Goal: Transaction & Acquisition: Purchase product/service

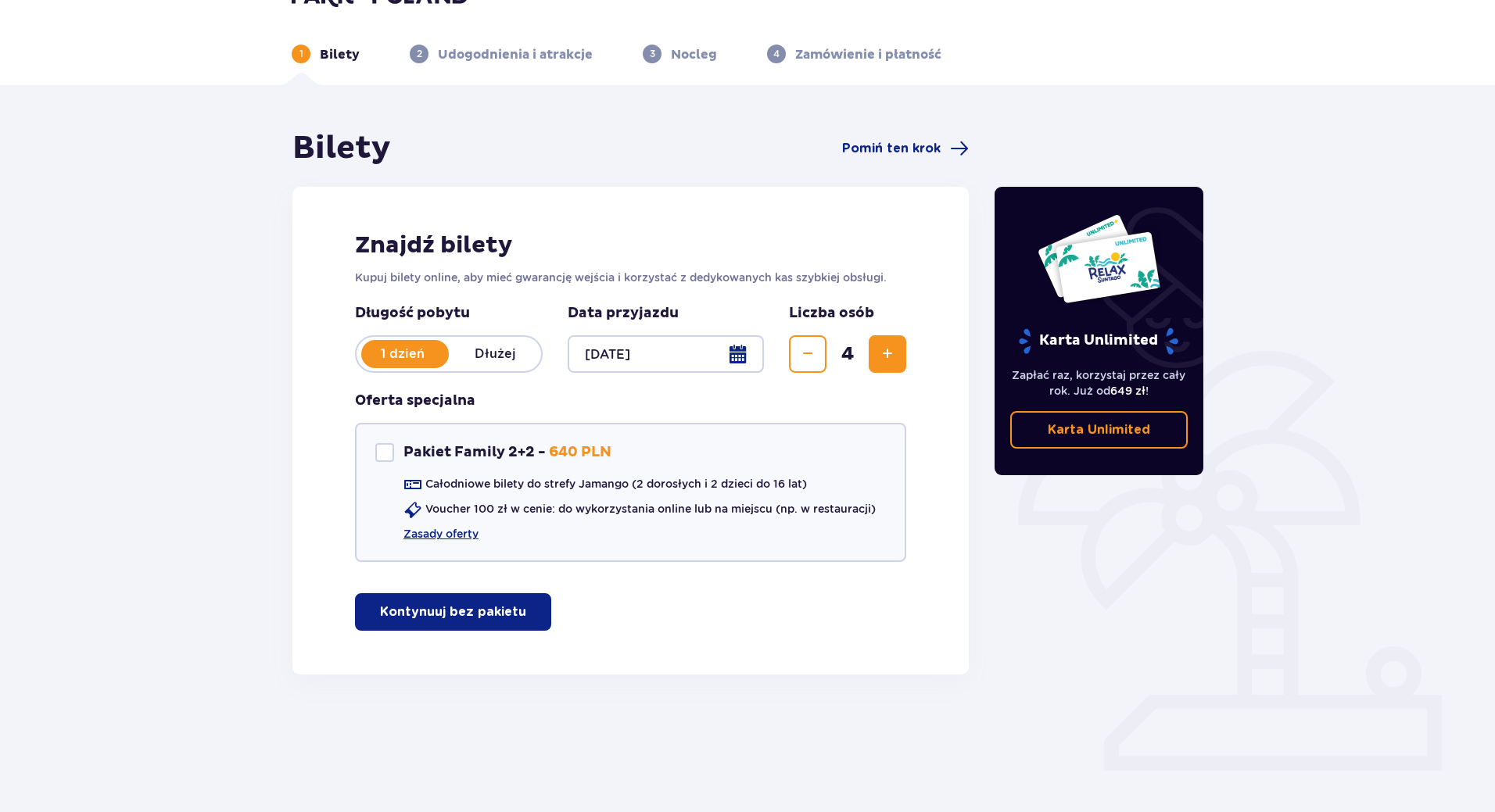
scroll to position [57, 0]
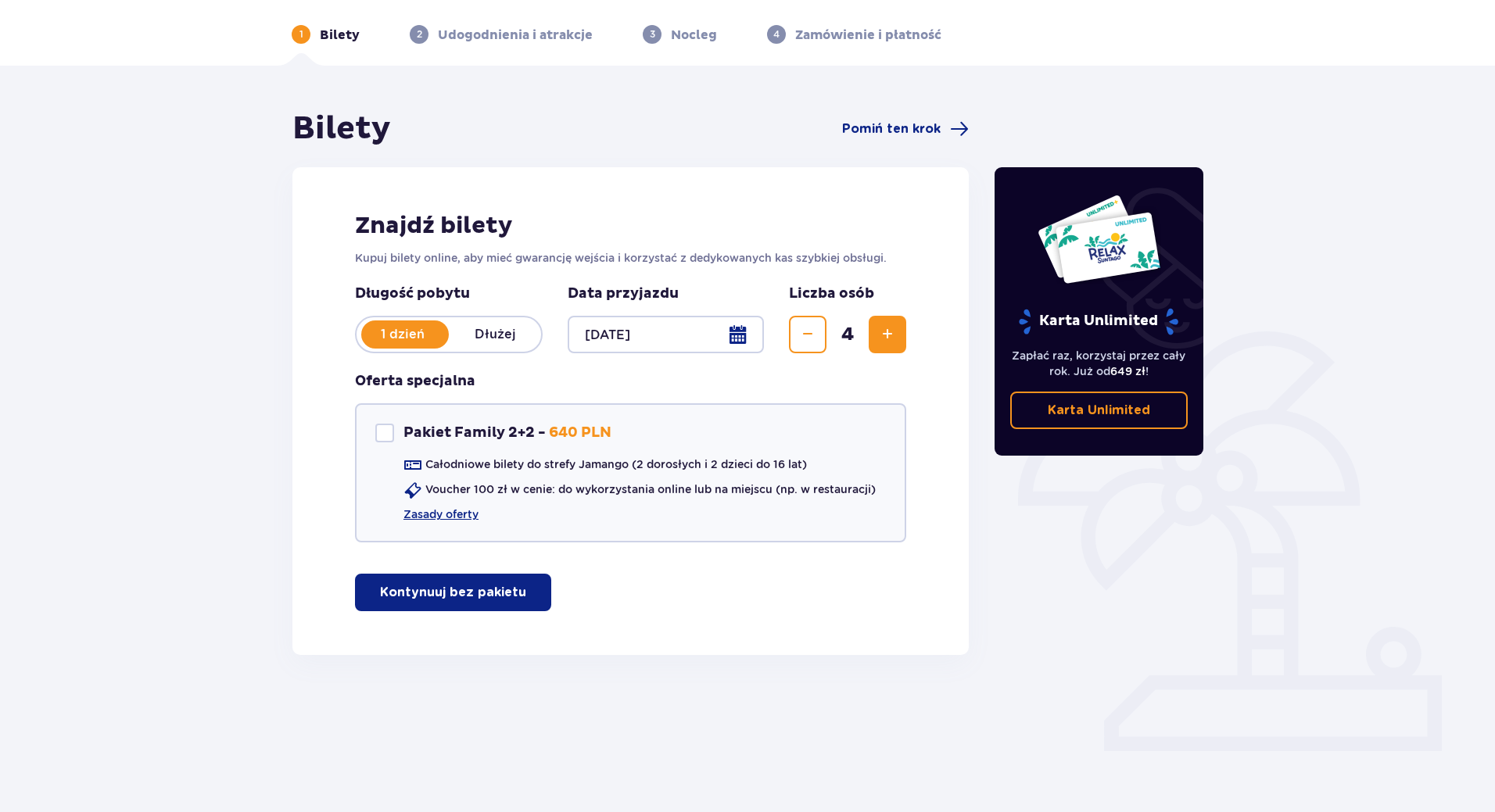
click at [482, 595] on p "Kontynuuj bez pakietu" at bounding box center [453, 592] width 146 height 17
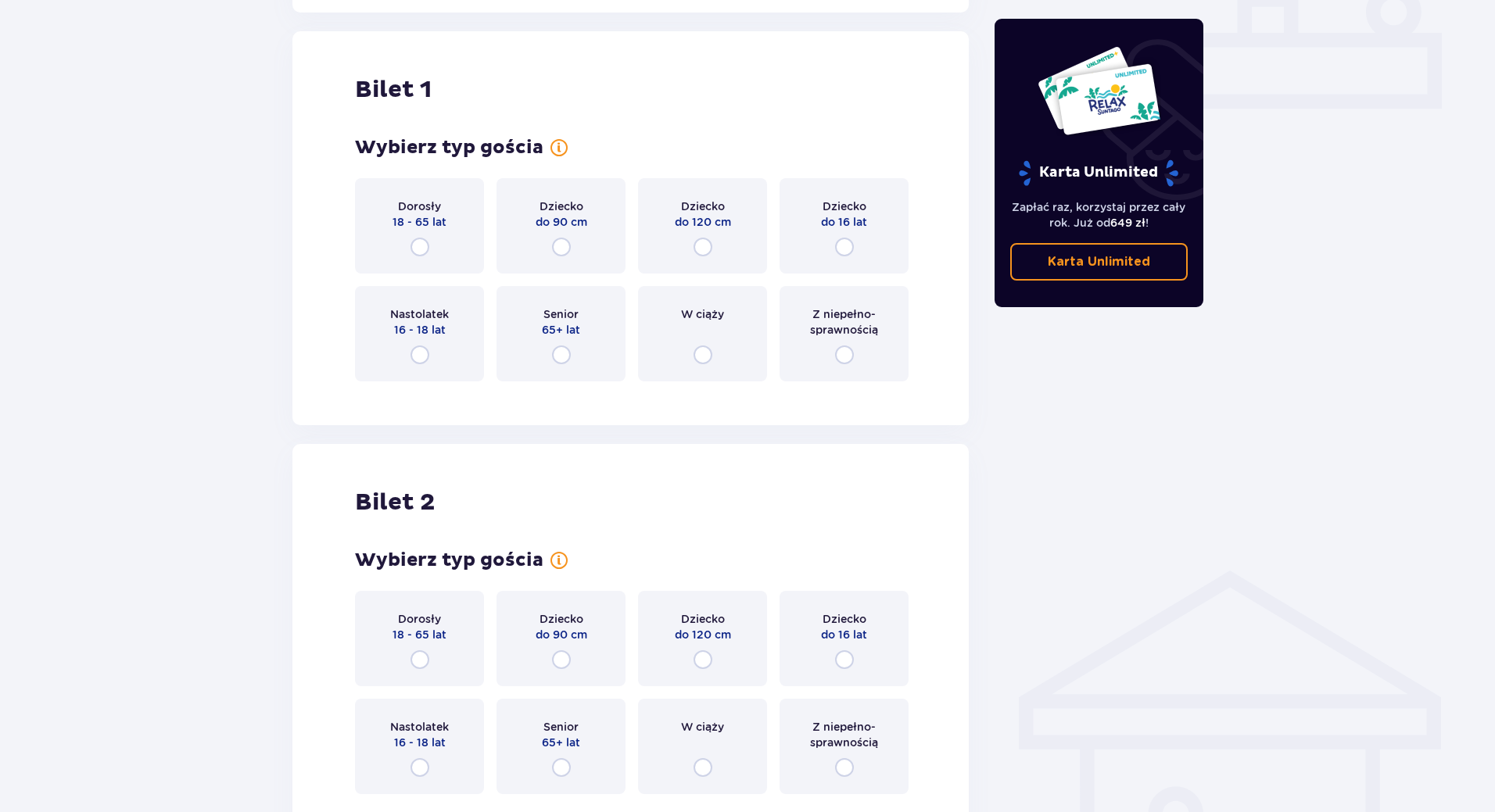
scroll to position [711, 0]
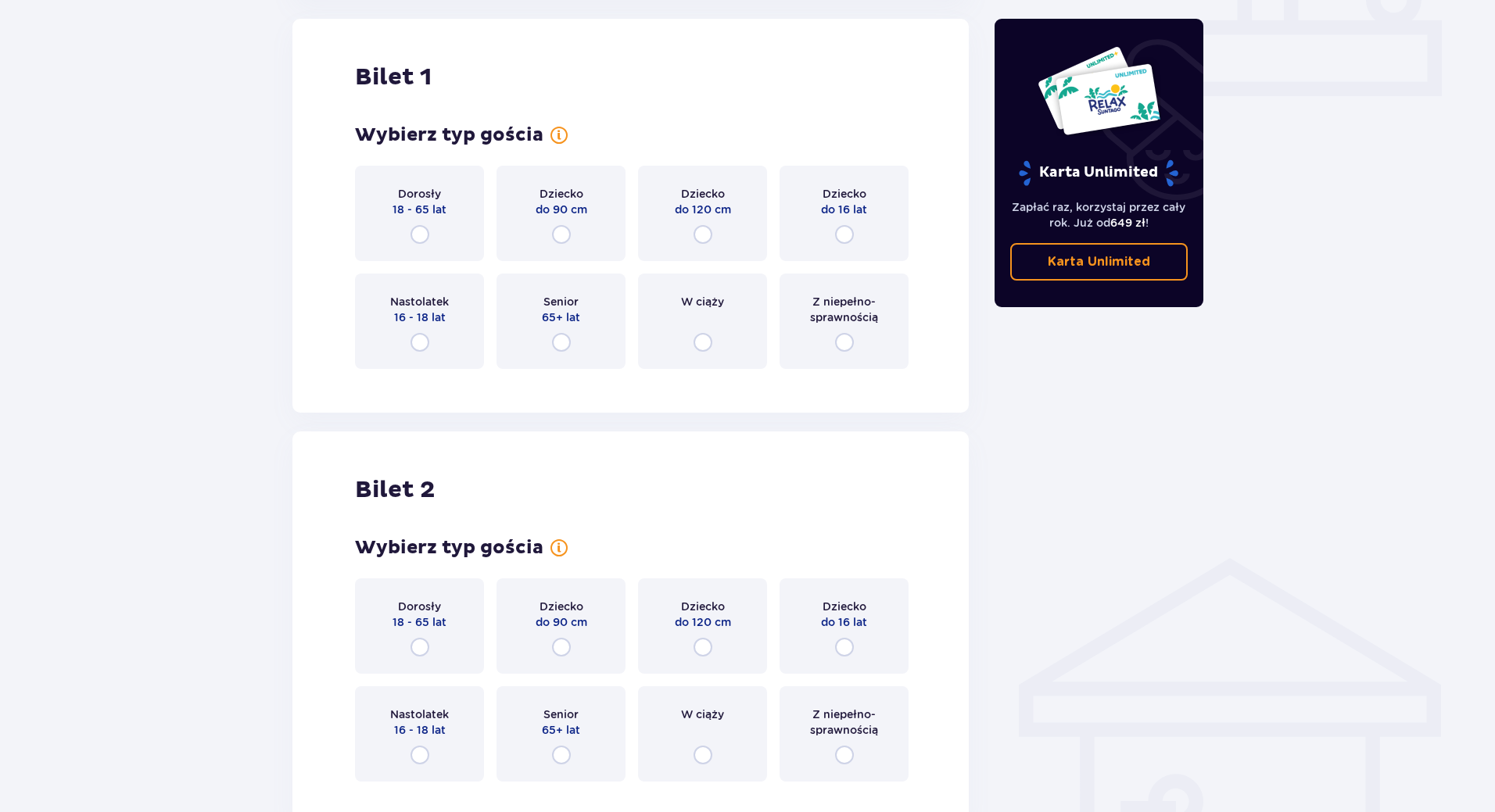
click at [412, 230] on input "radio" at bounding box center [420, 234] width 19 height 19
radio input "true"
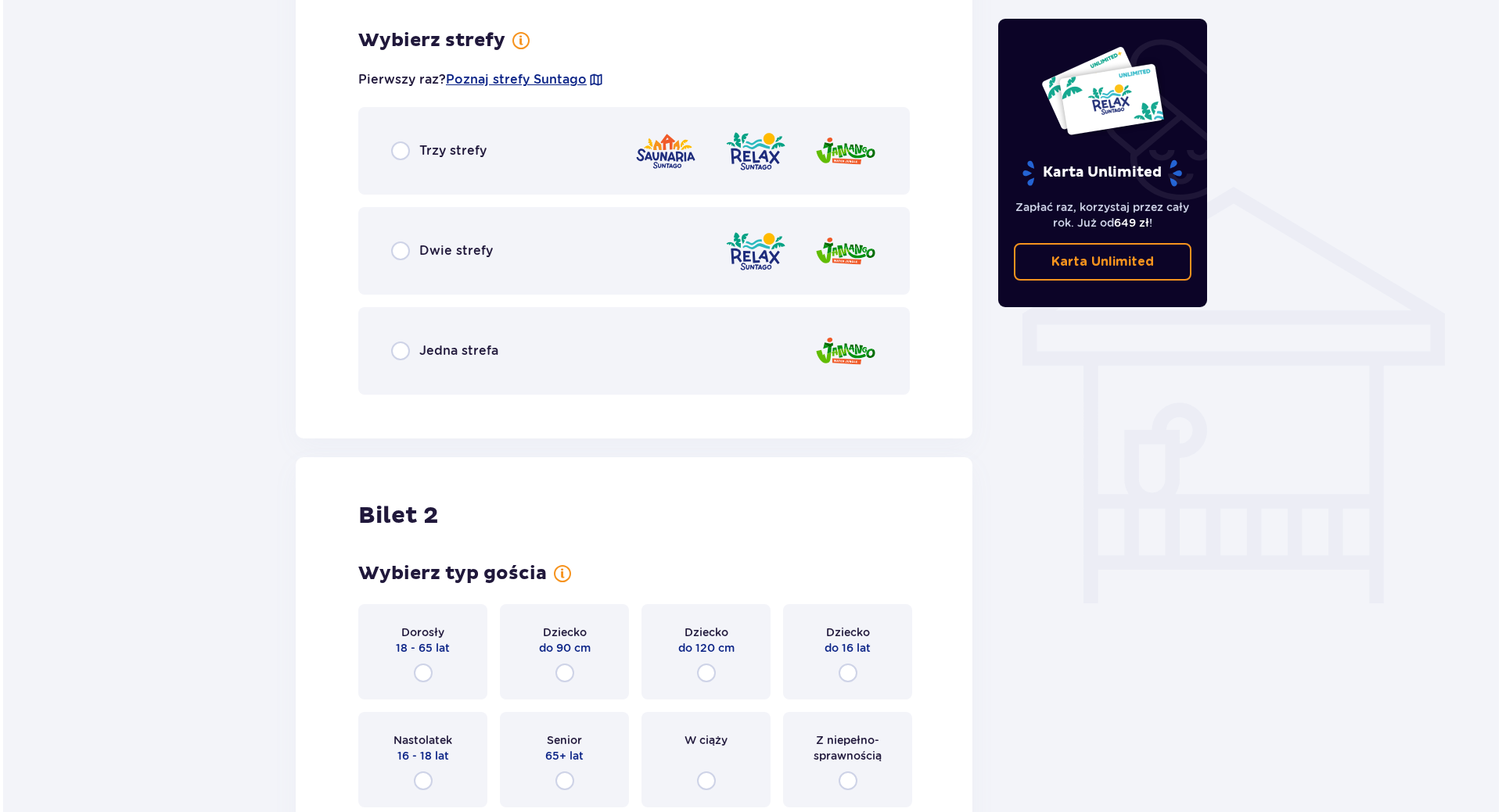
scroll to position [1093, 0]
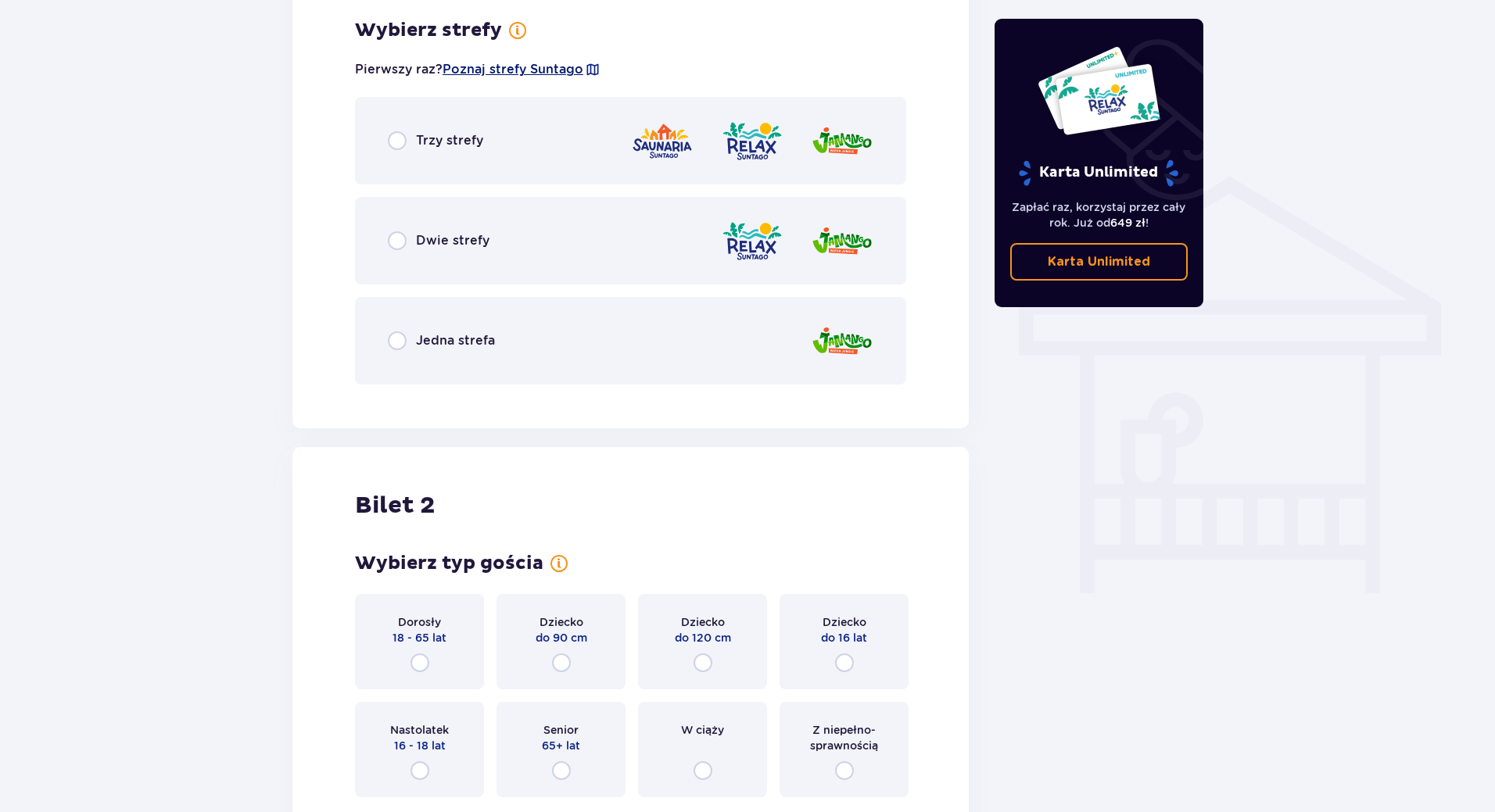
click at [542, 67] on span "Poznaj strefy Suntago" at bounding box center [513, 69] width 141 height 17
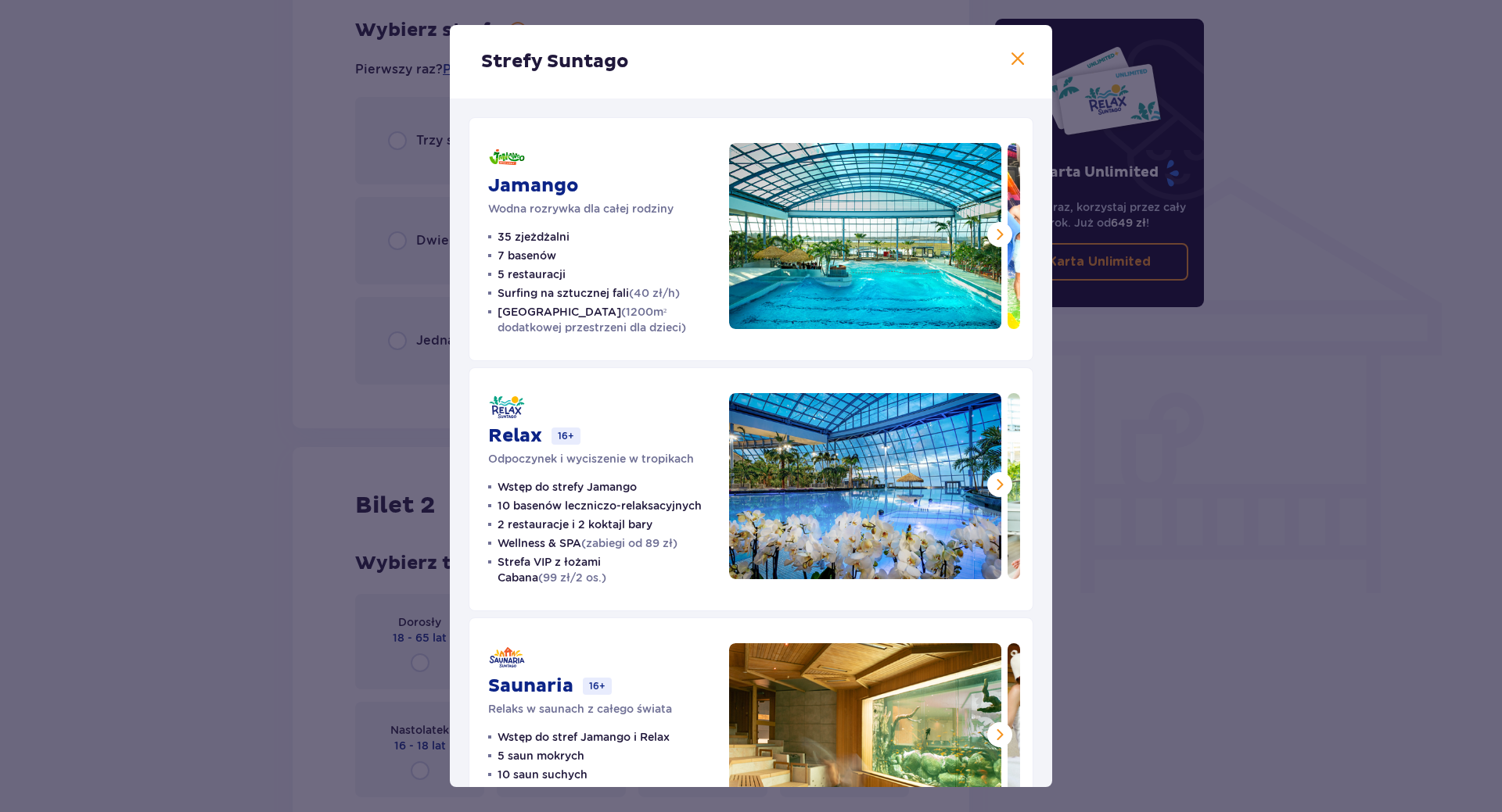
click at [990, 232] on span at bounding box center [999, 234] width 19 height 19
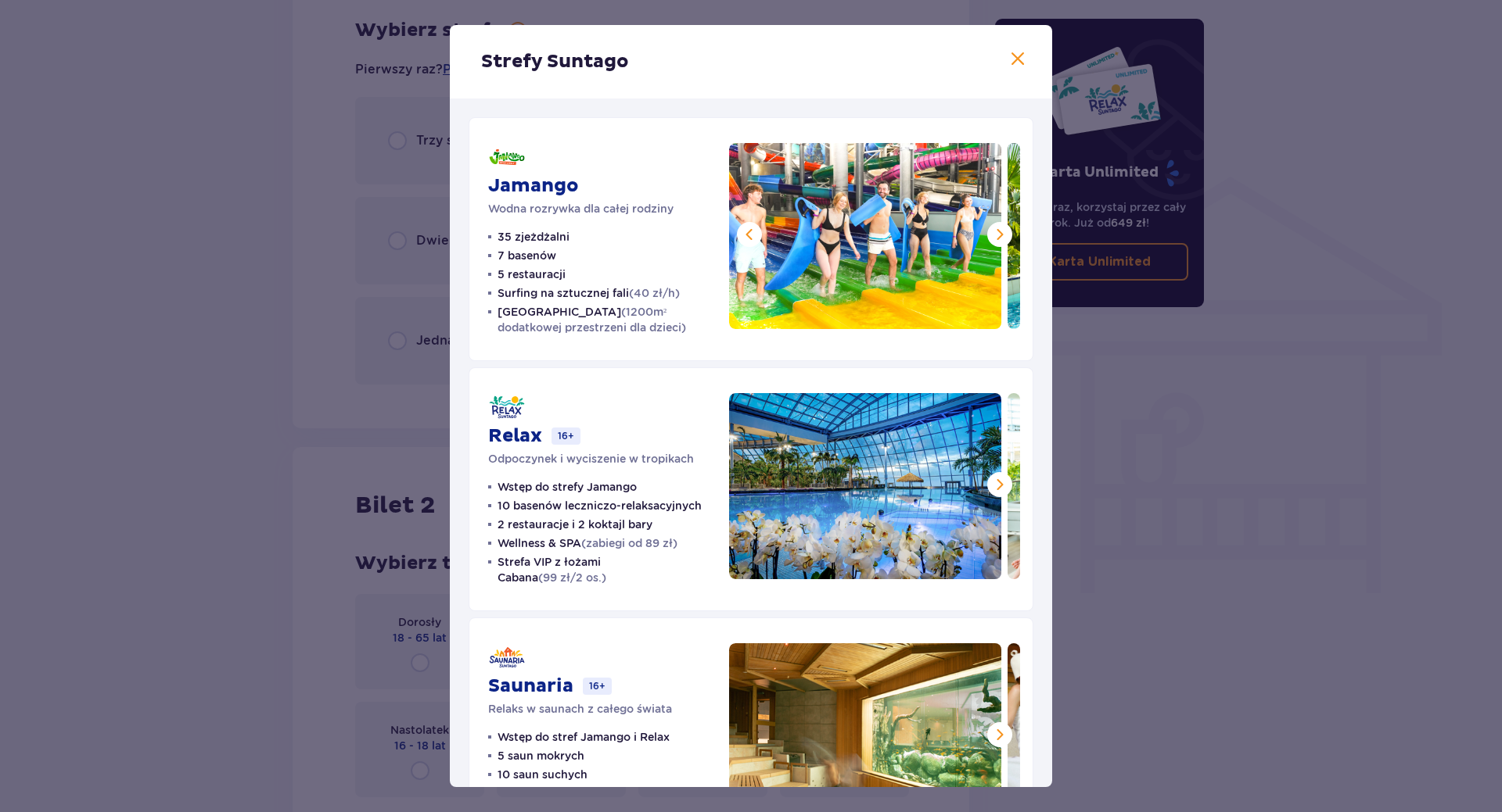
click at [990, 232] on span at bounding box center [999, 234] width 19 height 19
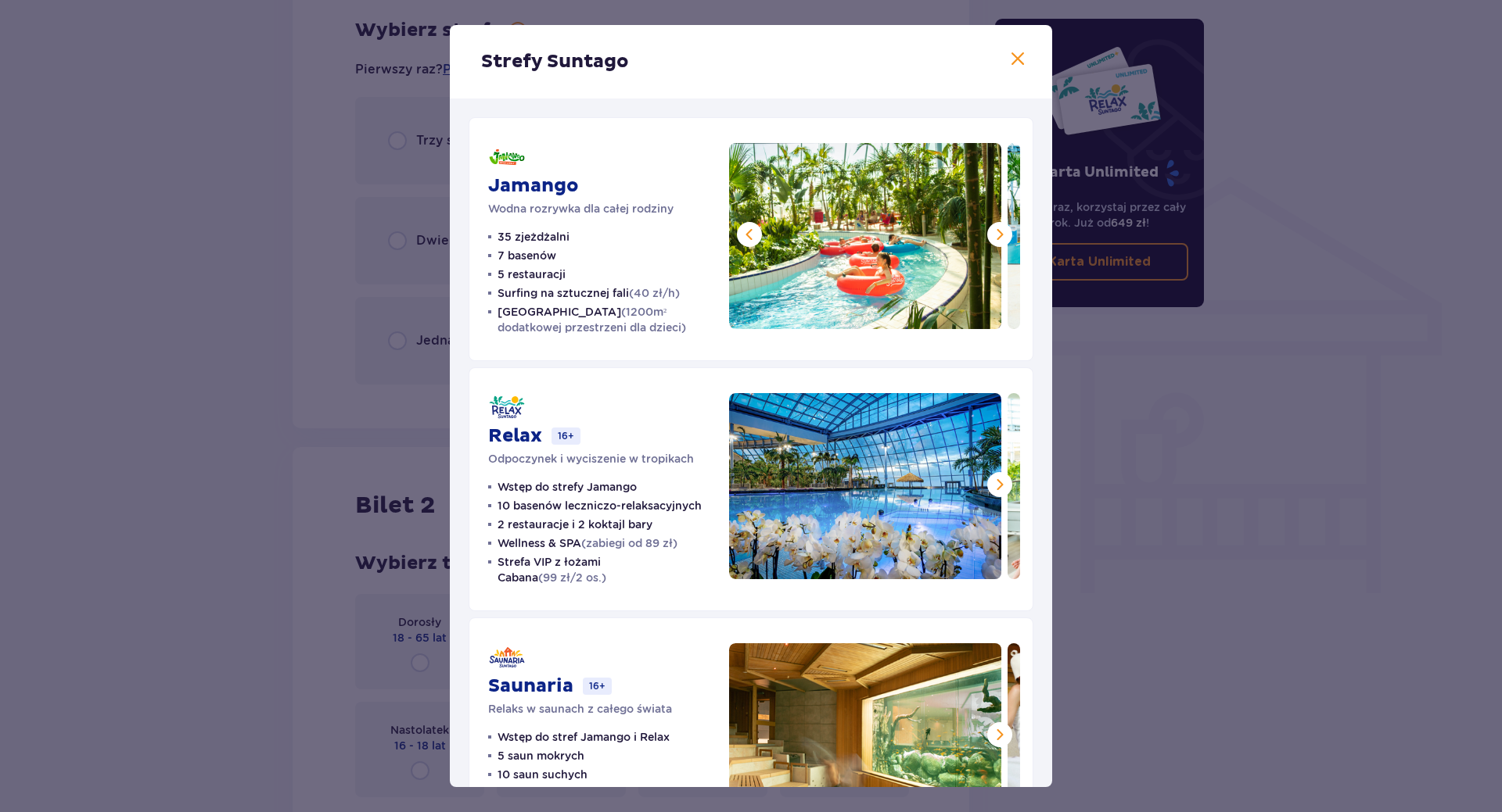
click at [990, 232] on span at bounding box center [999, 234] width 19 height 19
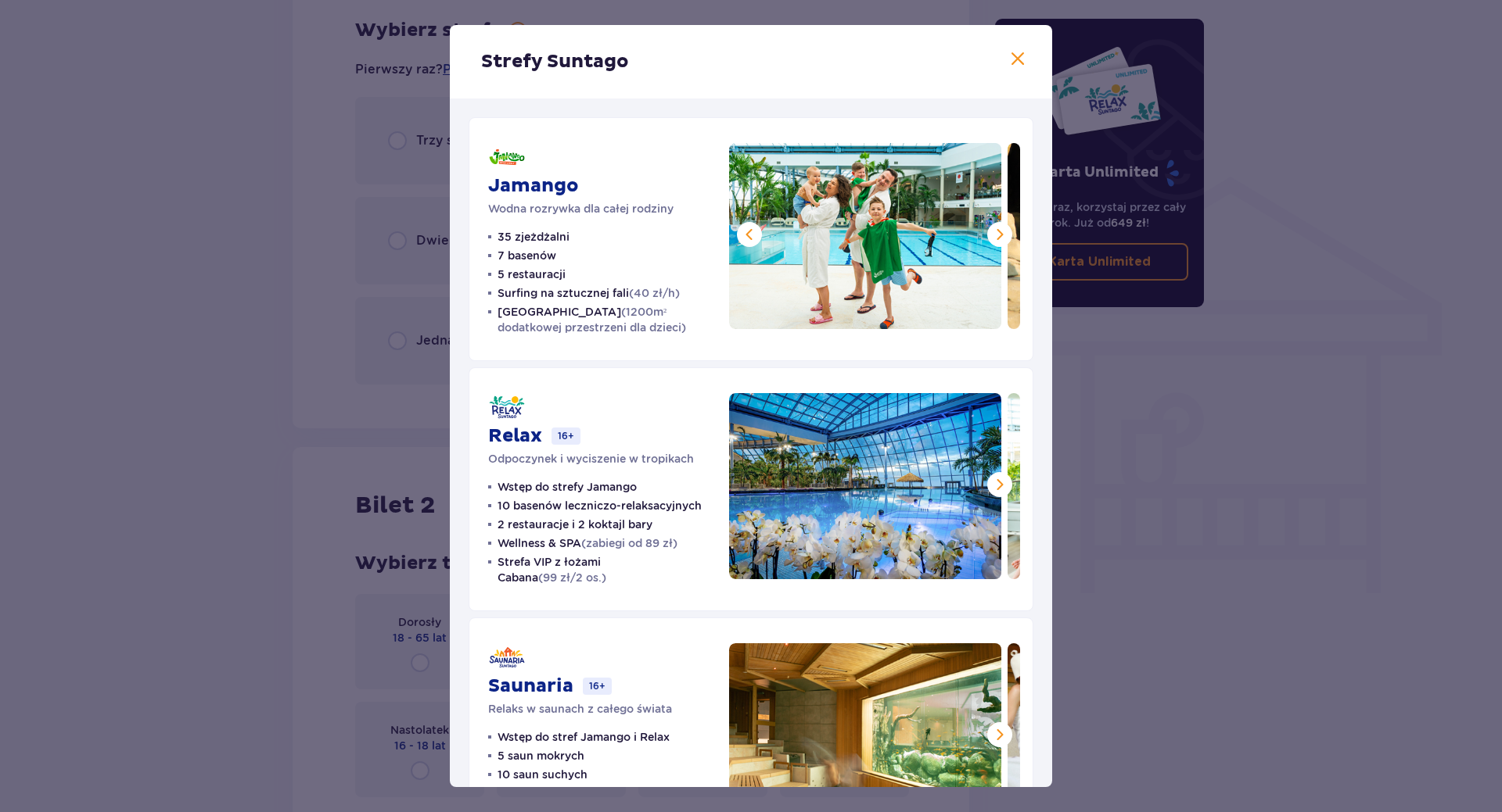
click at [1000, 493] on span at bounding box center [999, 484] width 19 height 19
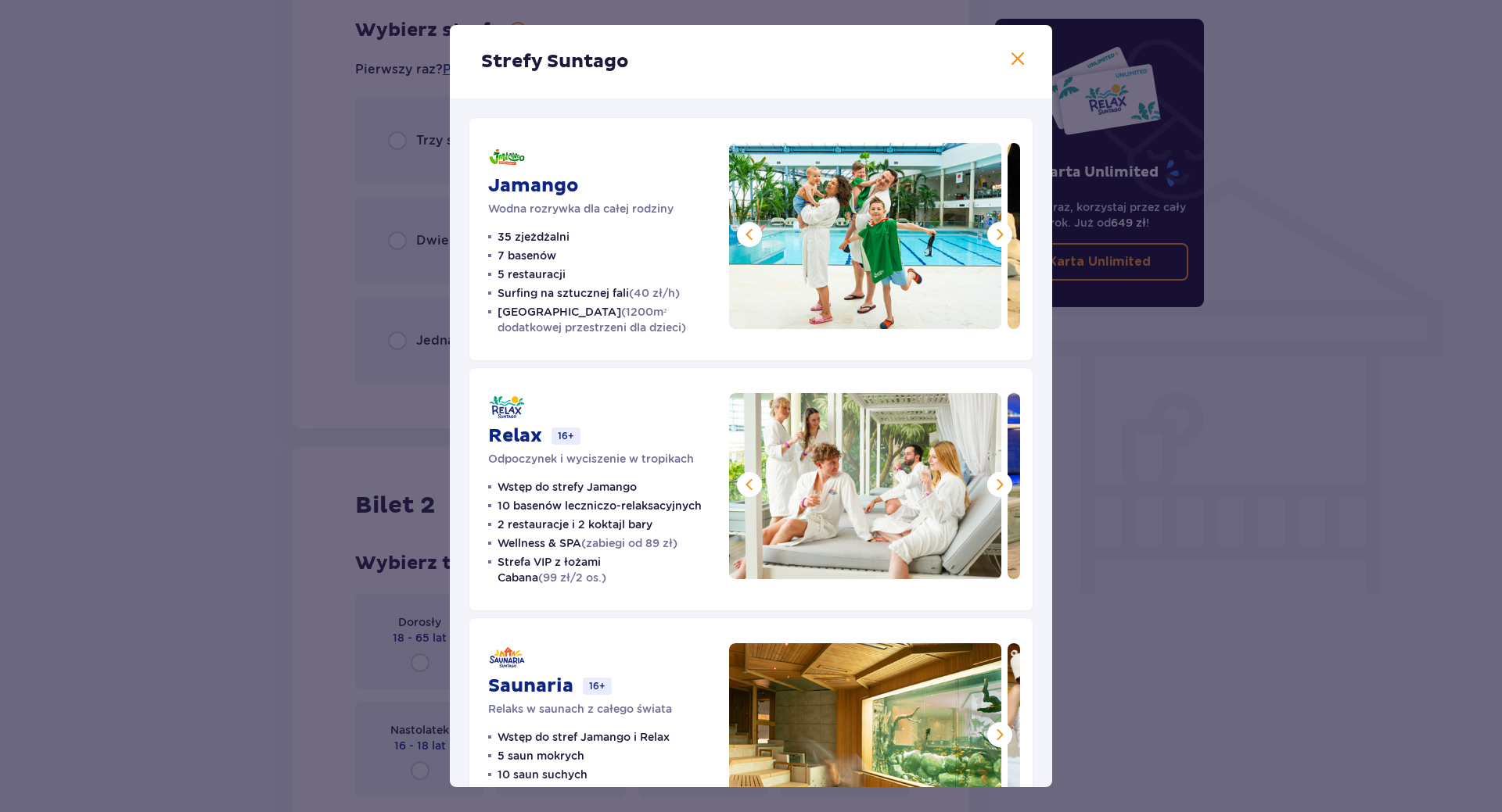
click at [1000, 489] on span at bounding box center [999, 484] width 19 height 19
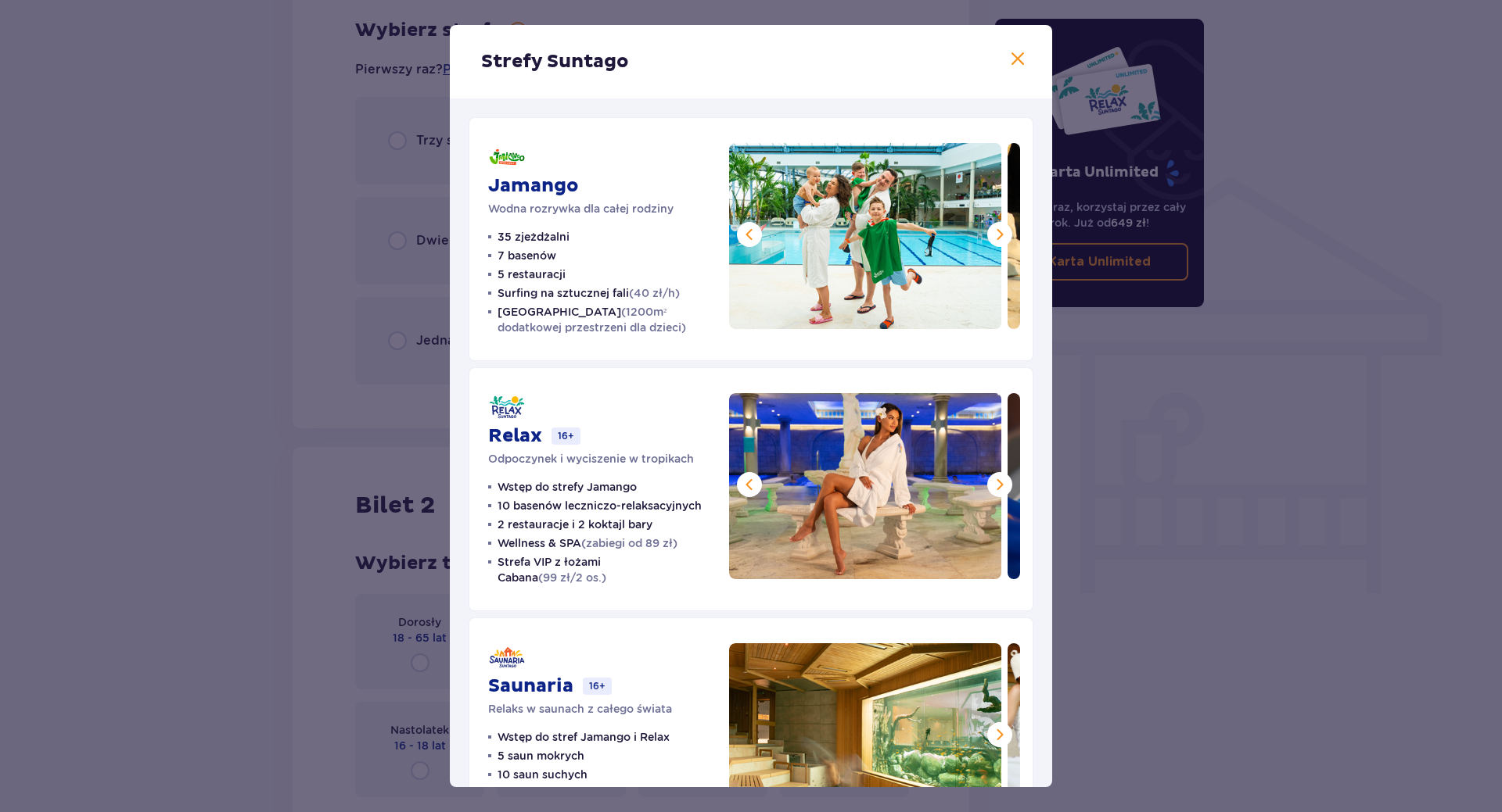
click at [997, 724] on button at bounding box center [999, 735] width 25 height 25
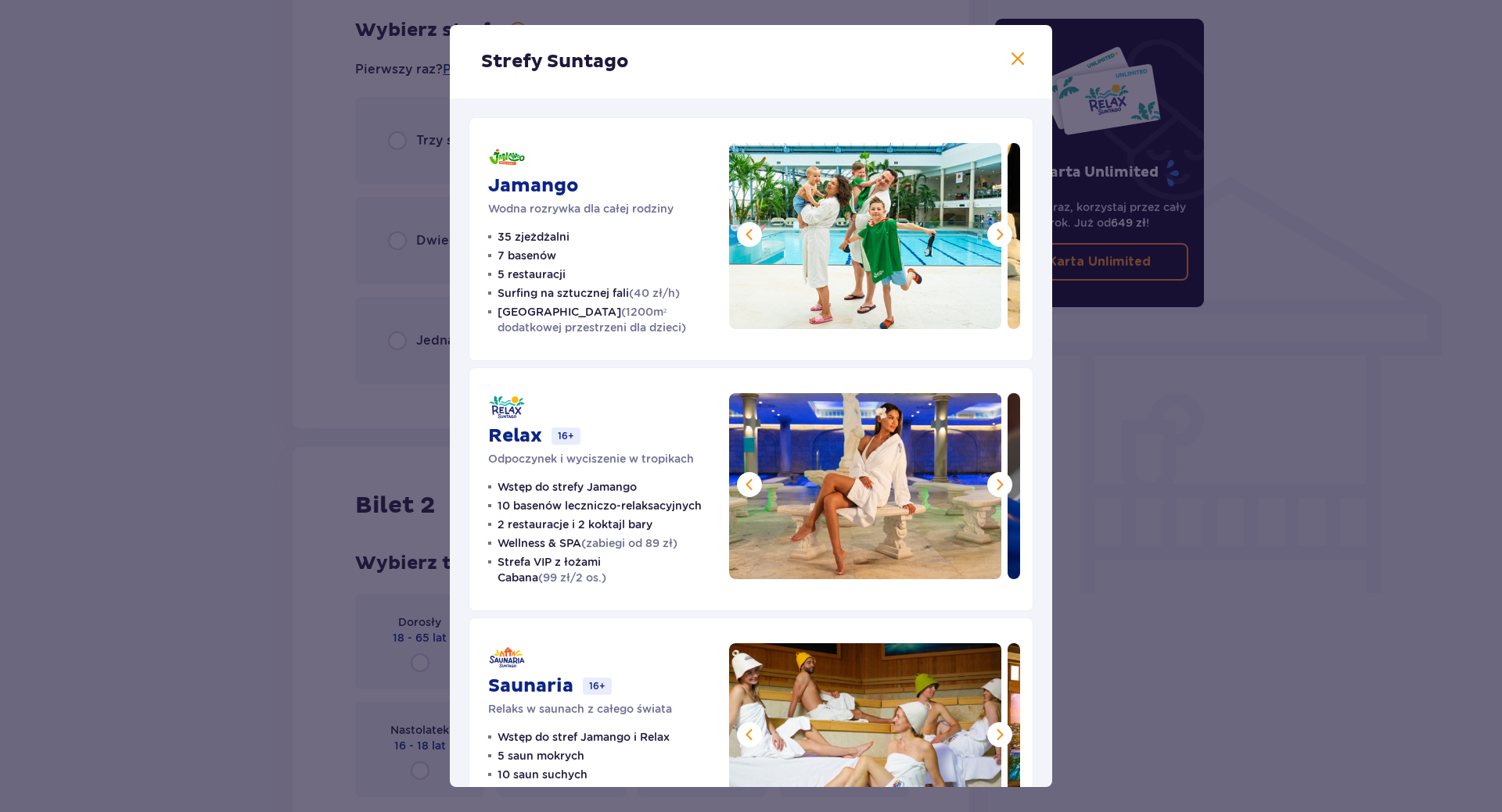
click at [997, 730] on span at bounding box center [999, 734] width 19 height 19
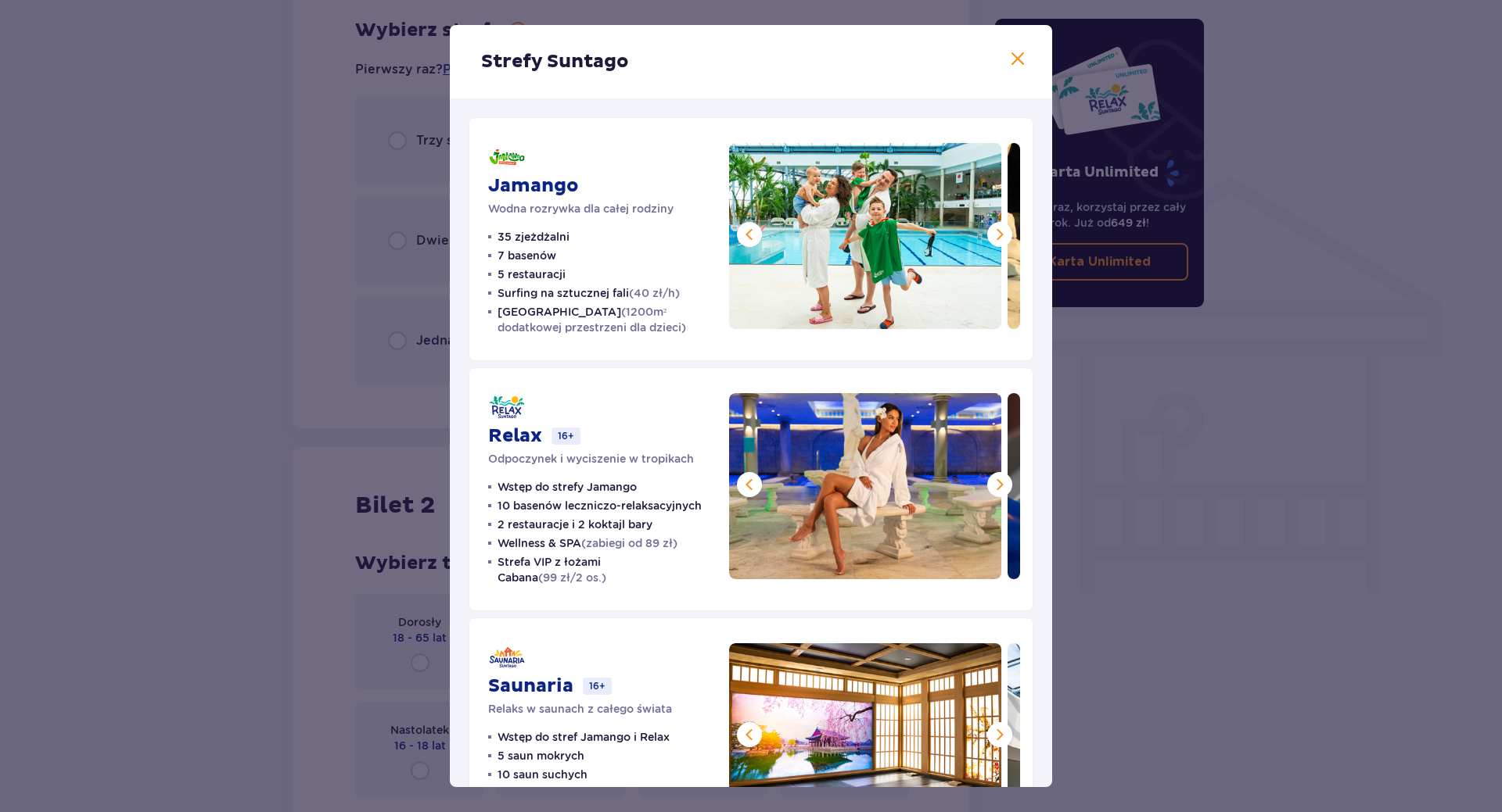
click at [1018, 63] on span at bounding box center [1017, 59] width 19 height 19
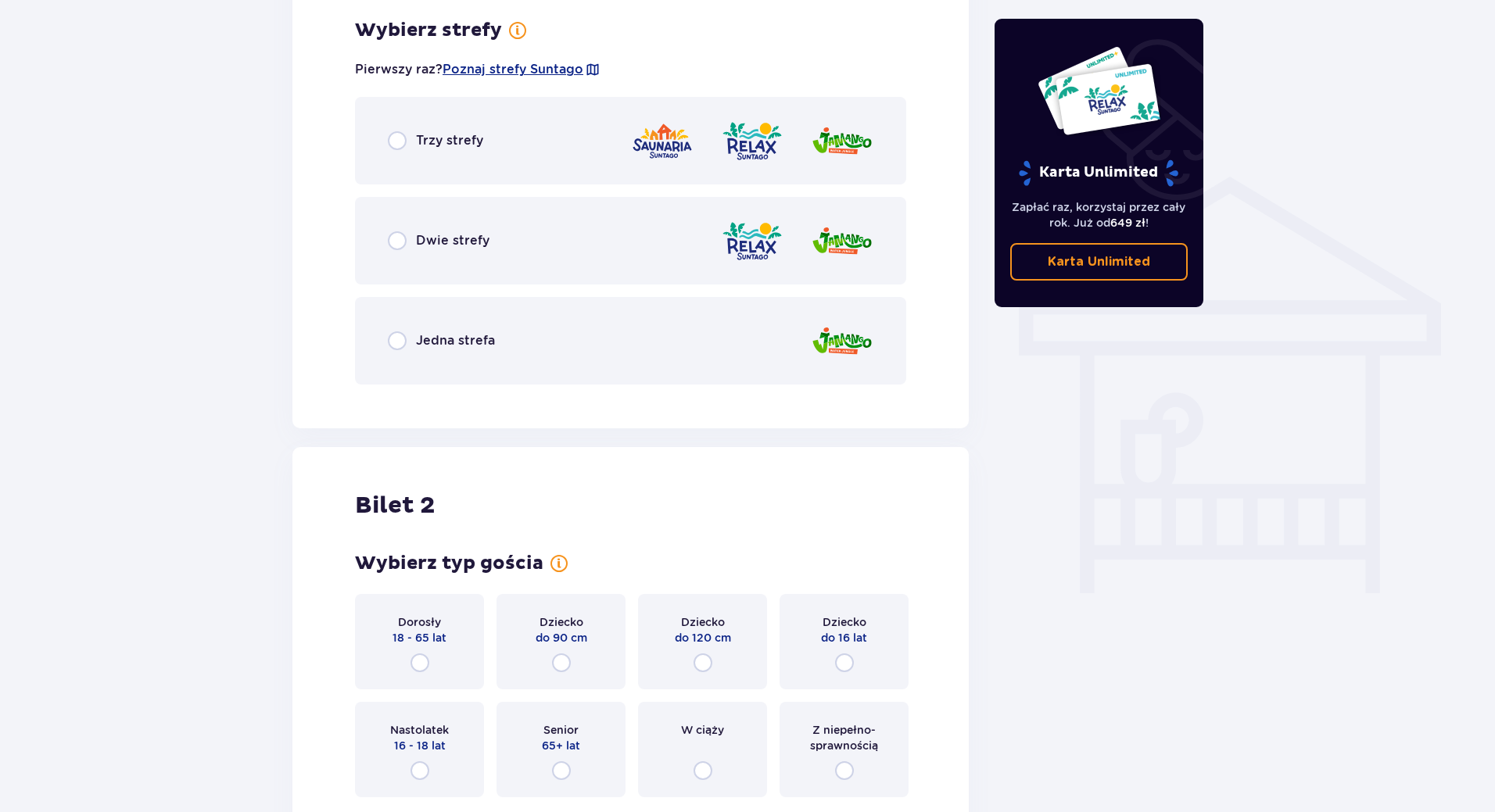
click at [393, 137] on input "radio" at bounding box center [397, 140] width 19 height 19
radio input "true"
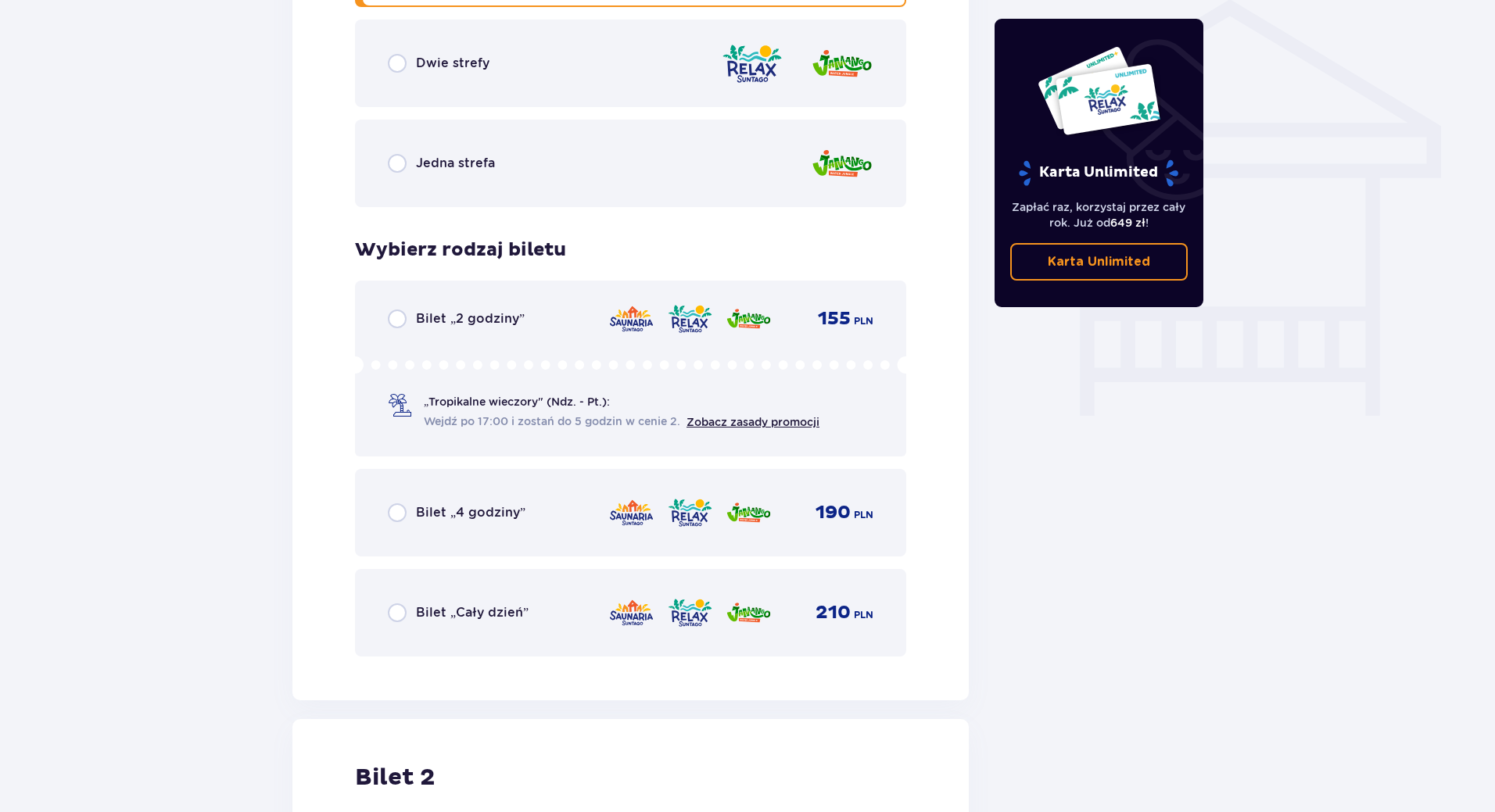
scroll to position [1230, 0]
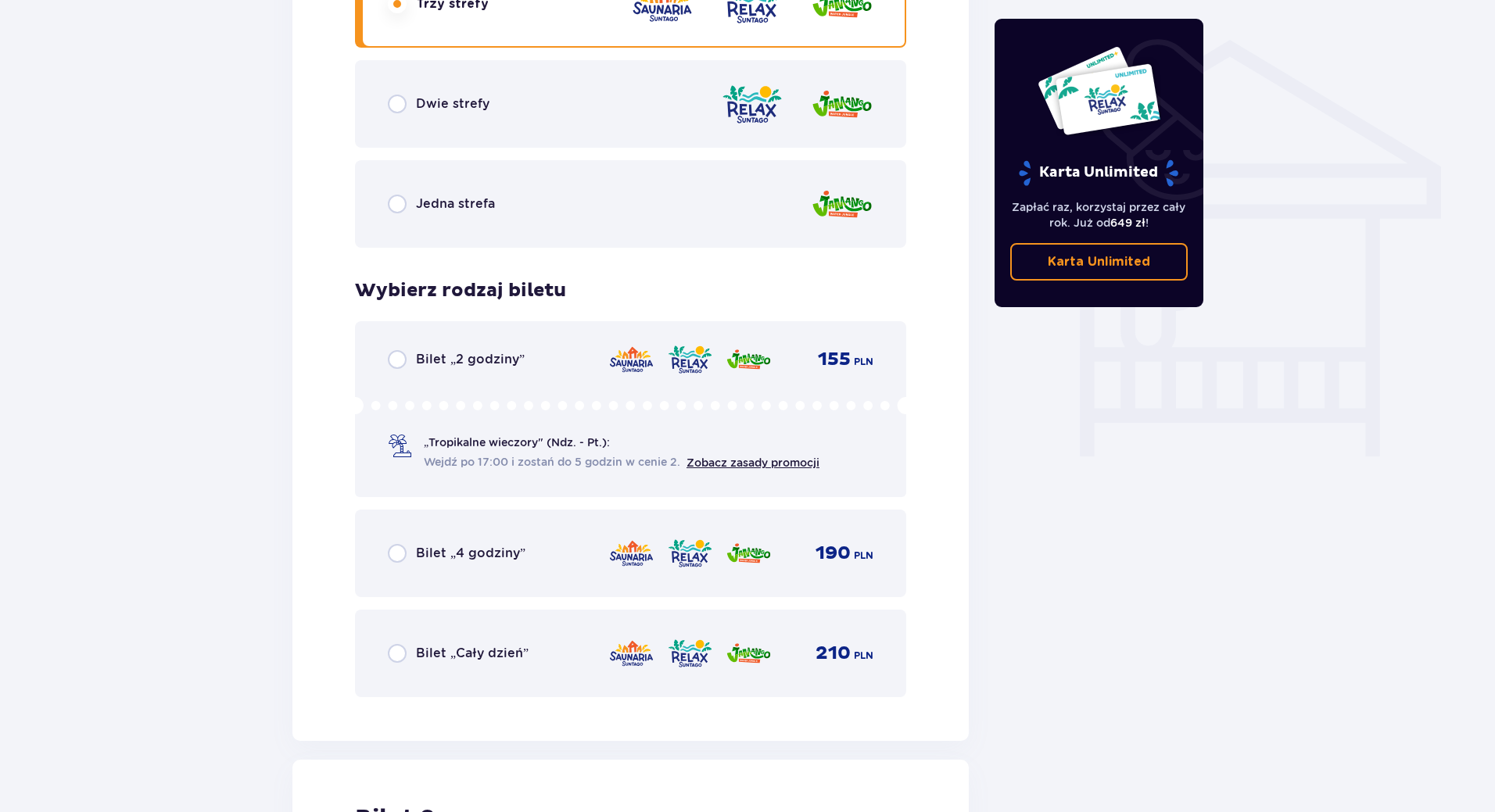
click at [399, 661] on input "radio" at bounding box center [397, 653] width 19 height 19
radio input "true"
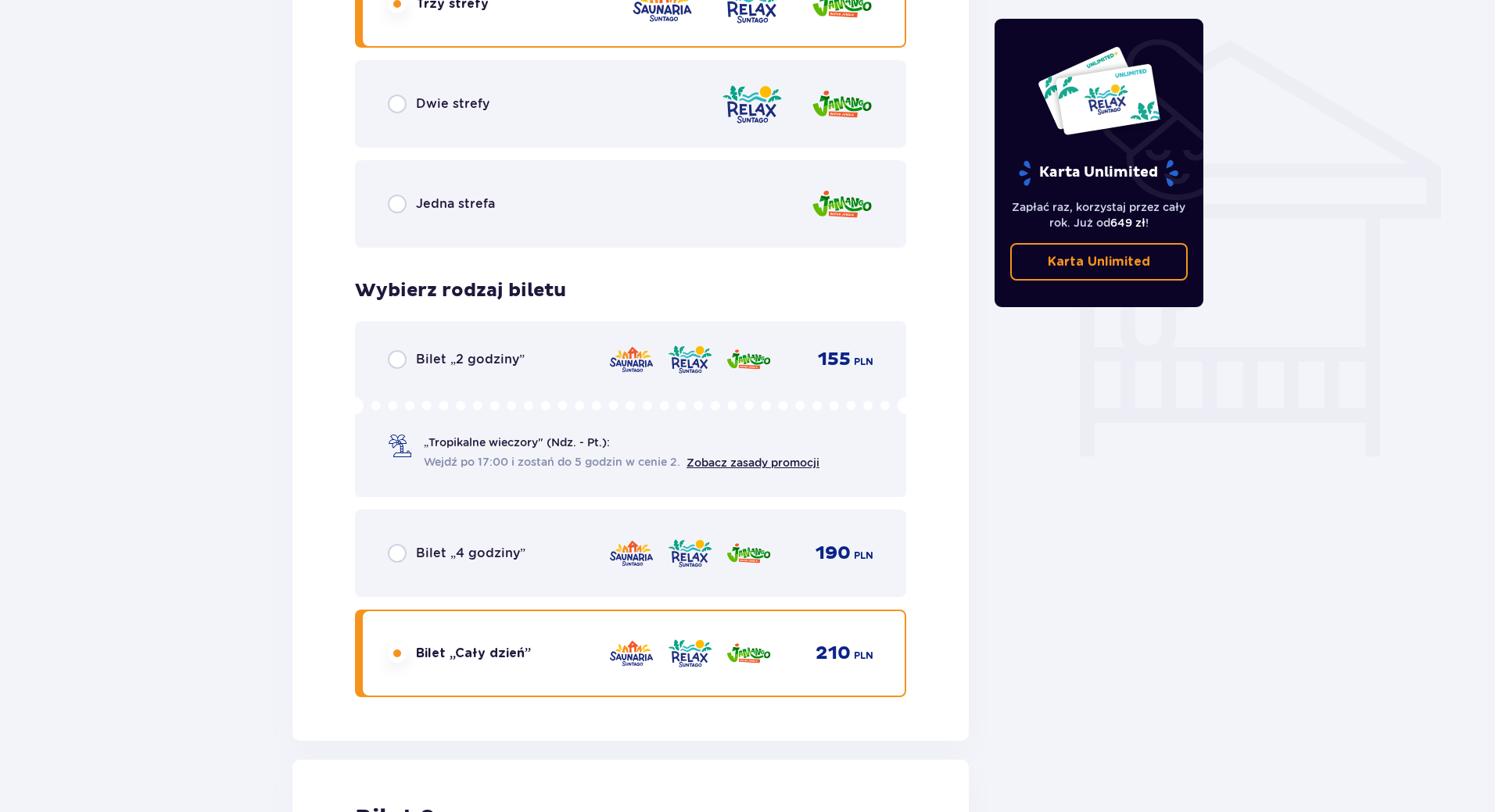
click at [399, 655] on input "radio" at bounding box center [397, 653] width 19 height 19
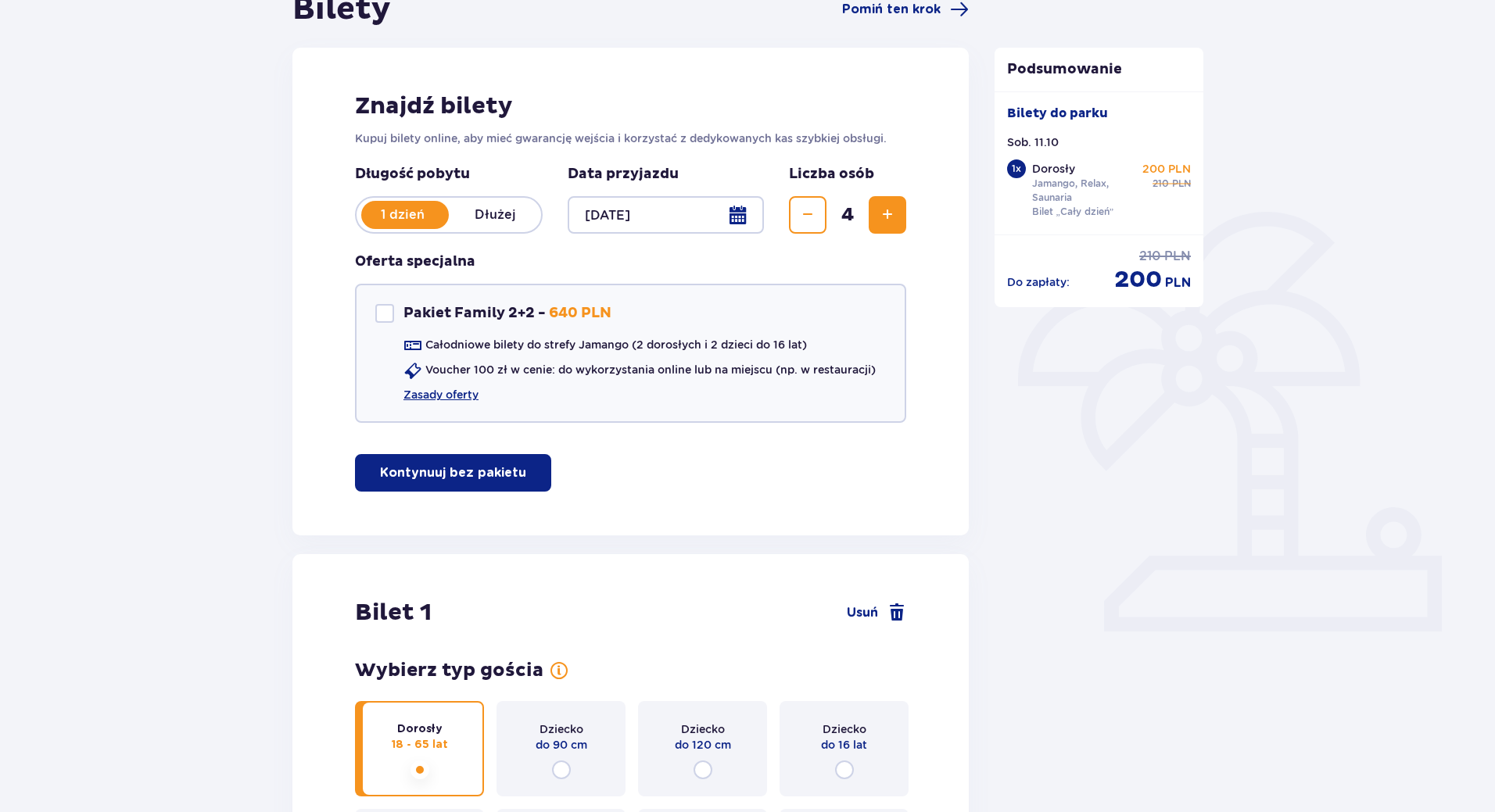
scroll to position [0, 0]
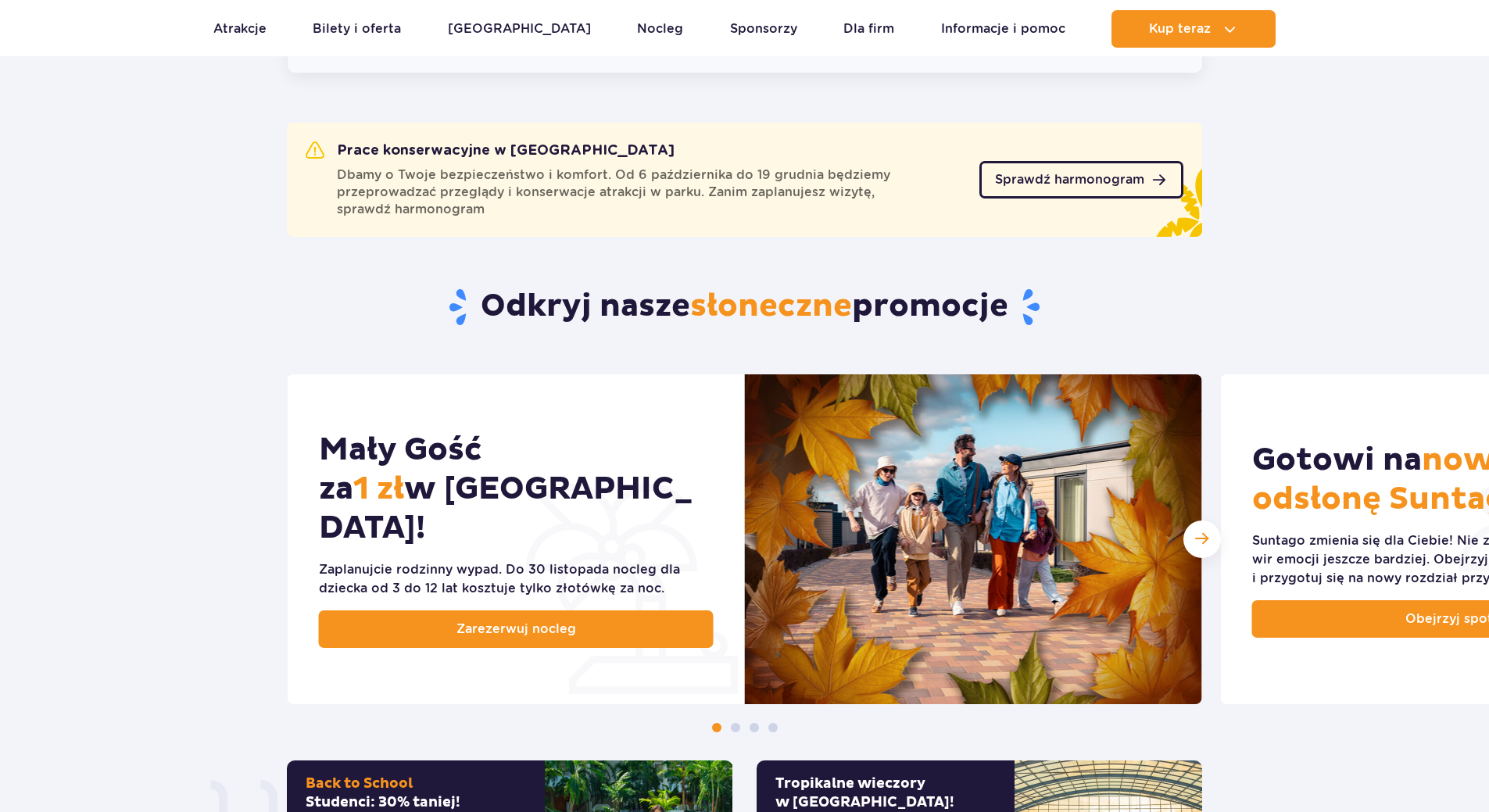
click at [1114, 179] on span "Sprawdź harmonogram" at bounding box center [1070, 179] width 149 height 12
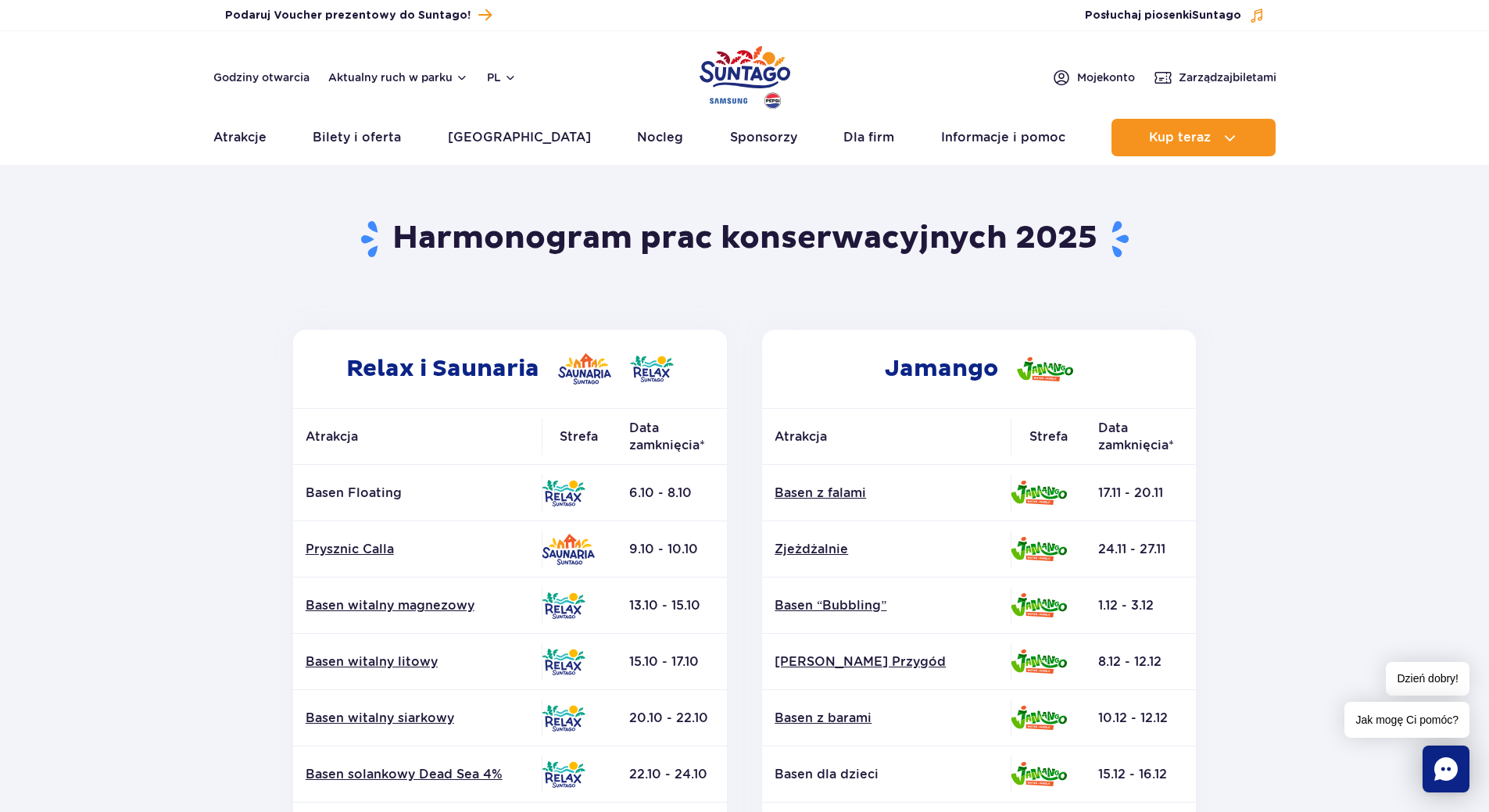
click at [185, 320] on section "Powrót do strony głównej Harmonogram prac konserwacyjnych 2025 Relax i Saunaria…" at bounding box center [744, 728] width 1489 height 1120
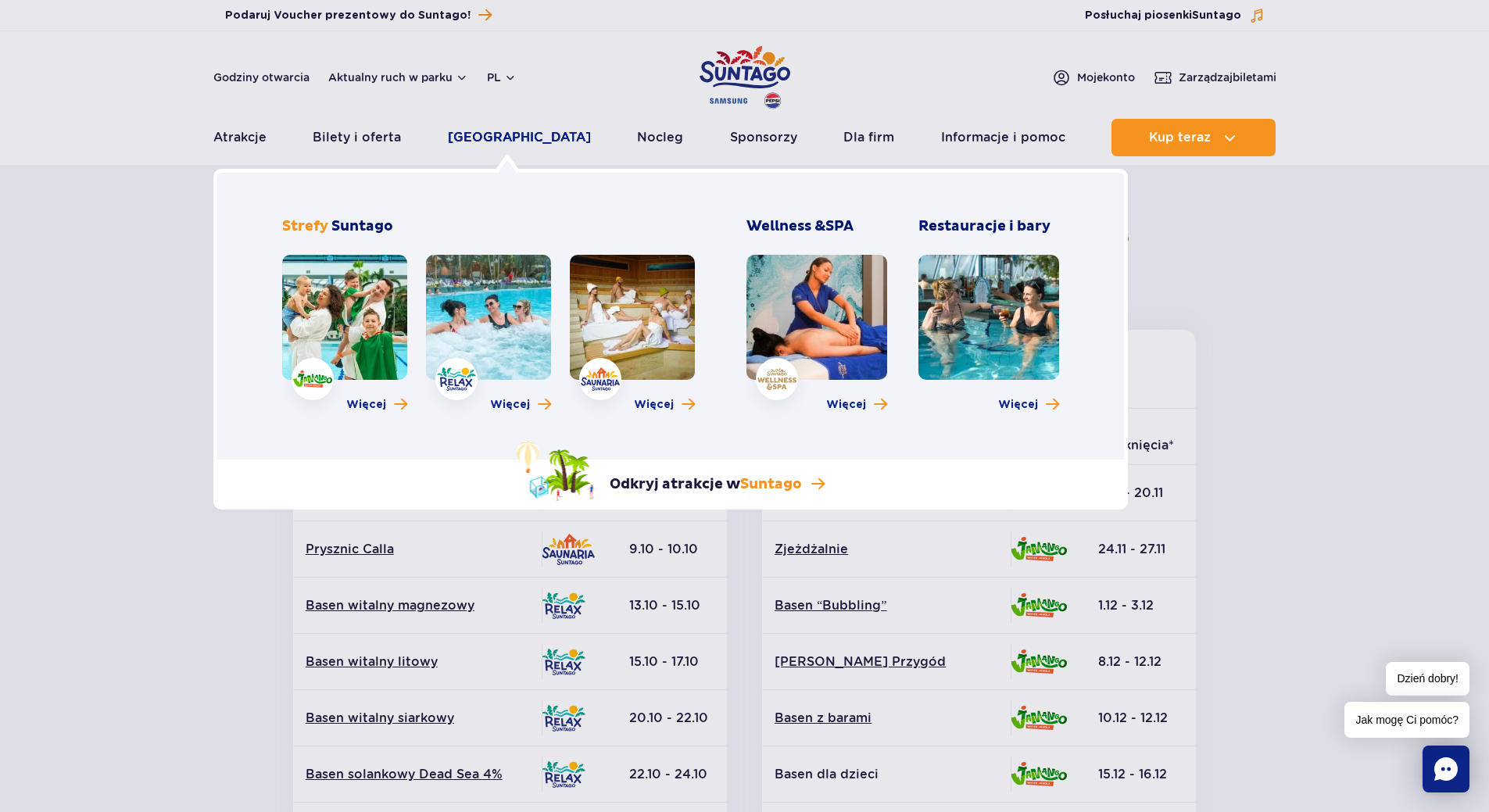
click at [509, 130] on link "[GEOGRAPHIC_DATA]" at bounding box center [520, 138] width 143 height 38
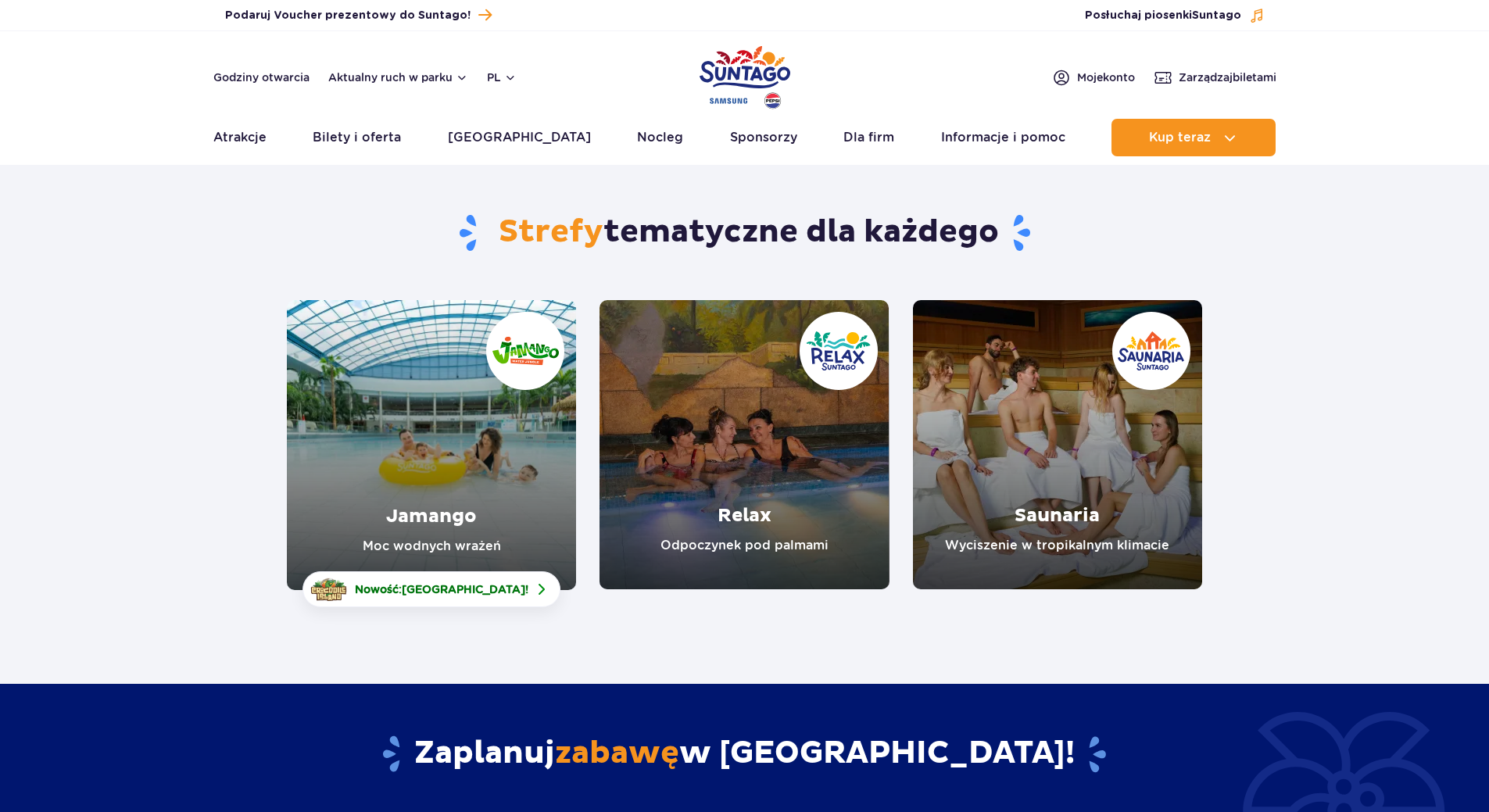
click at [1081, 447] on link "Saunaria" at bounding box center [1057, 444] width 289 height 289
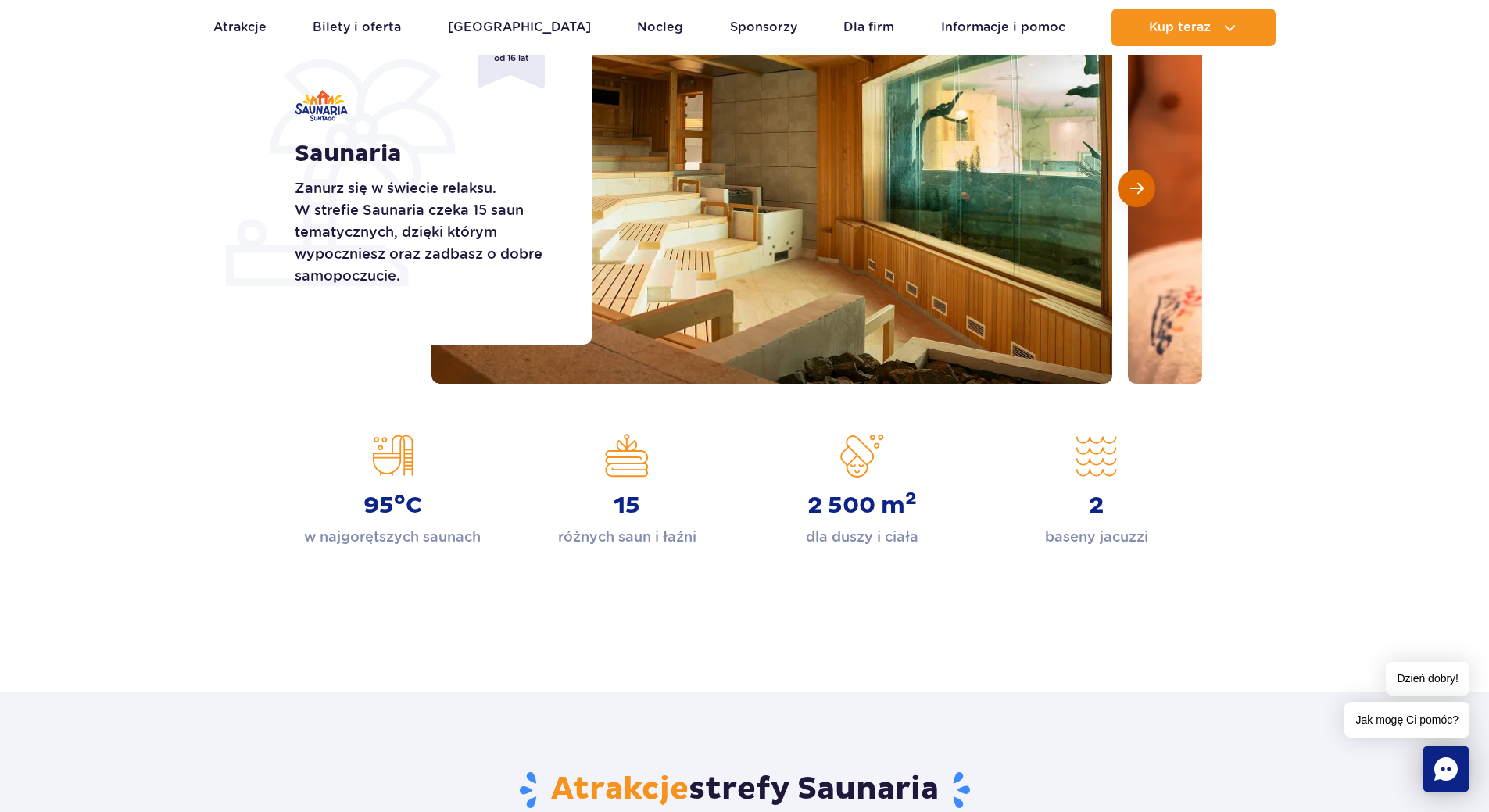
click at [1133, 198] on button "Następny slajd" at bounding box center [1137, 188] width 38 height 38
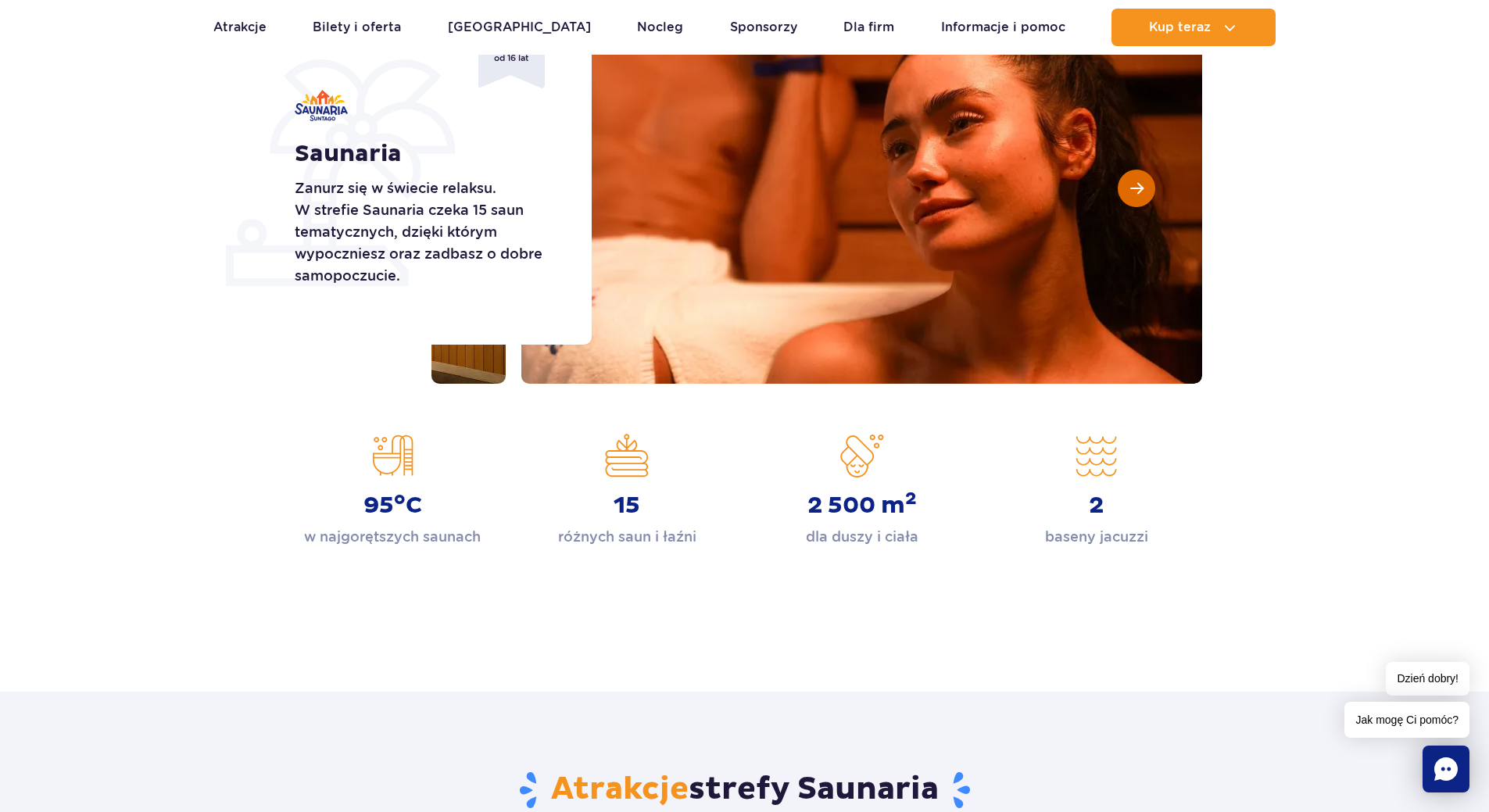
click at [1133, 192] on span "Następny slajd" at bounding box center [1137, 188] width 13 height 14
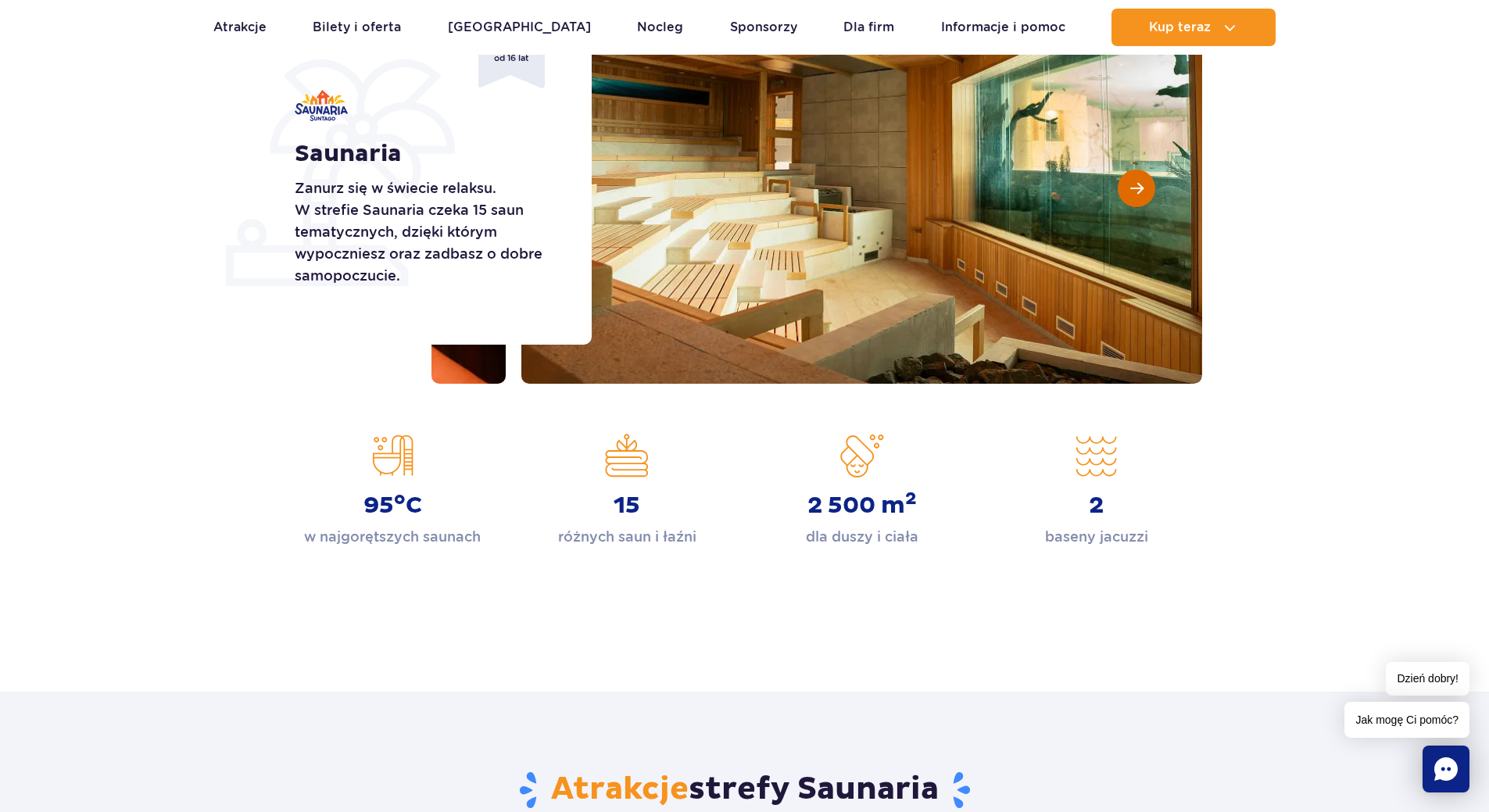
click at [1133, 192] on span "Następny slajd" at bounding box center [1137, 188] width 13 height 14
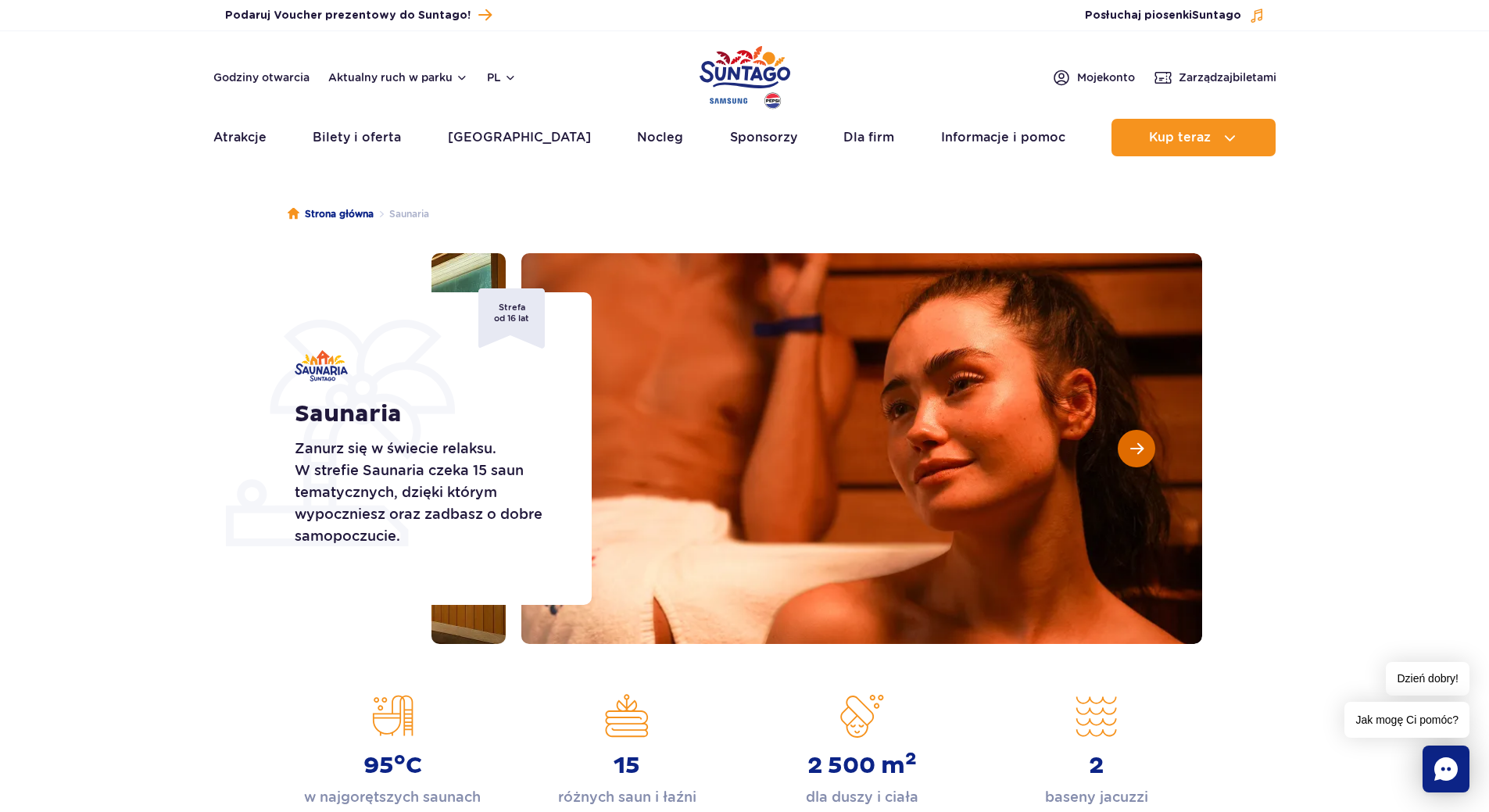
click at [1149, 442] on button "Następny slajd" at bounding box center [1137, 449] width 38 height 38
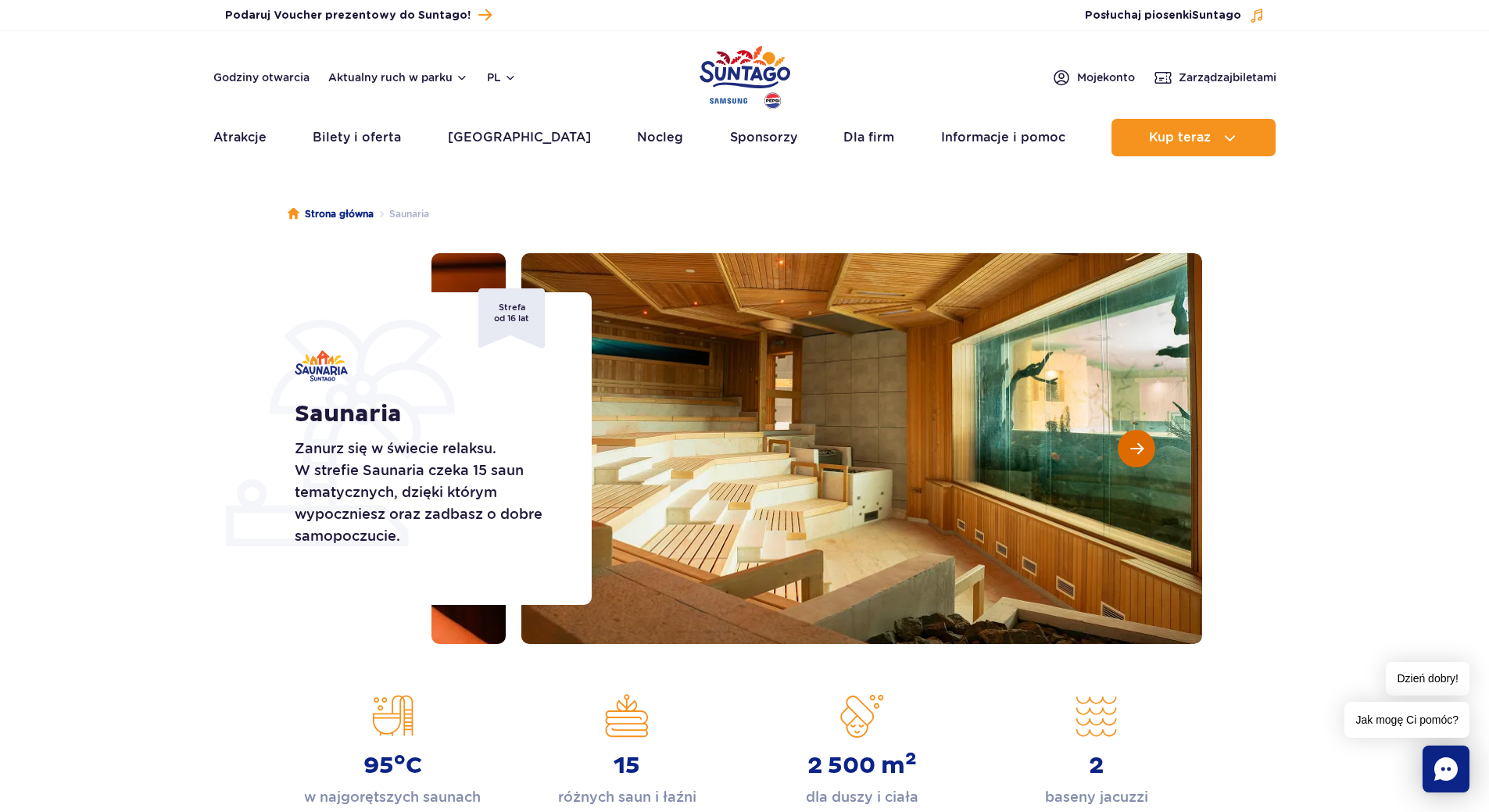
click at [1149, 442] on button "Następny slajd" at bounding box center [1137, 449] width 38 height 38
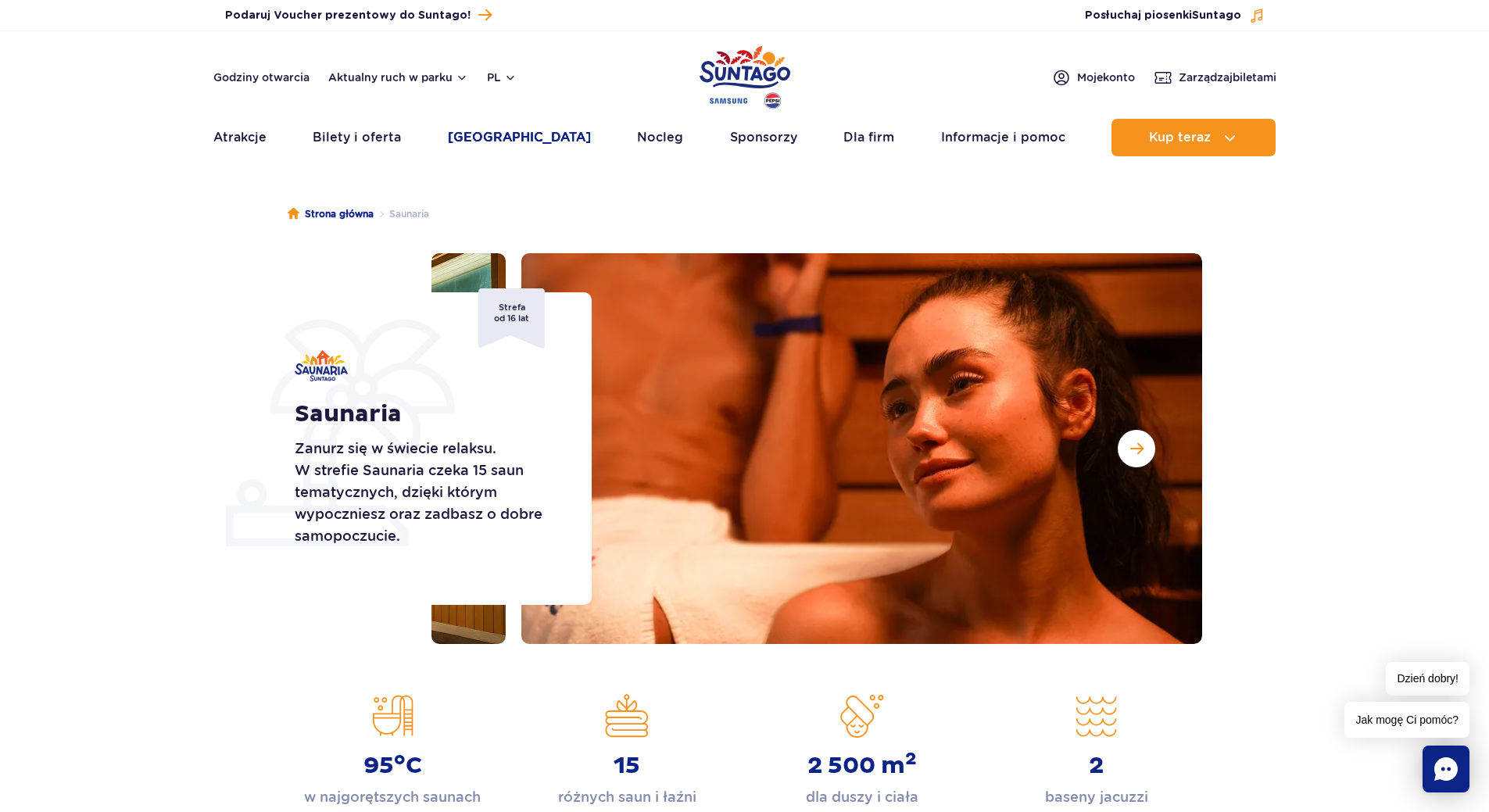
click at [514, 139] on link "Poznaj park" at bounding box center [520, 138] width 143 height 38
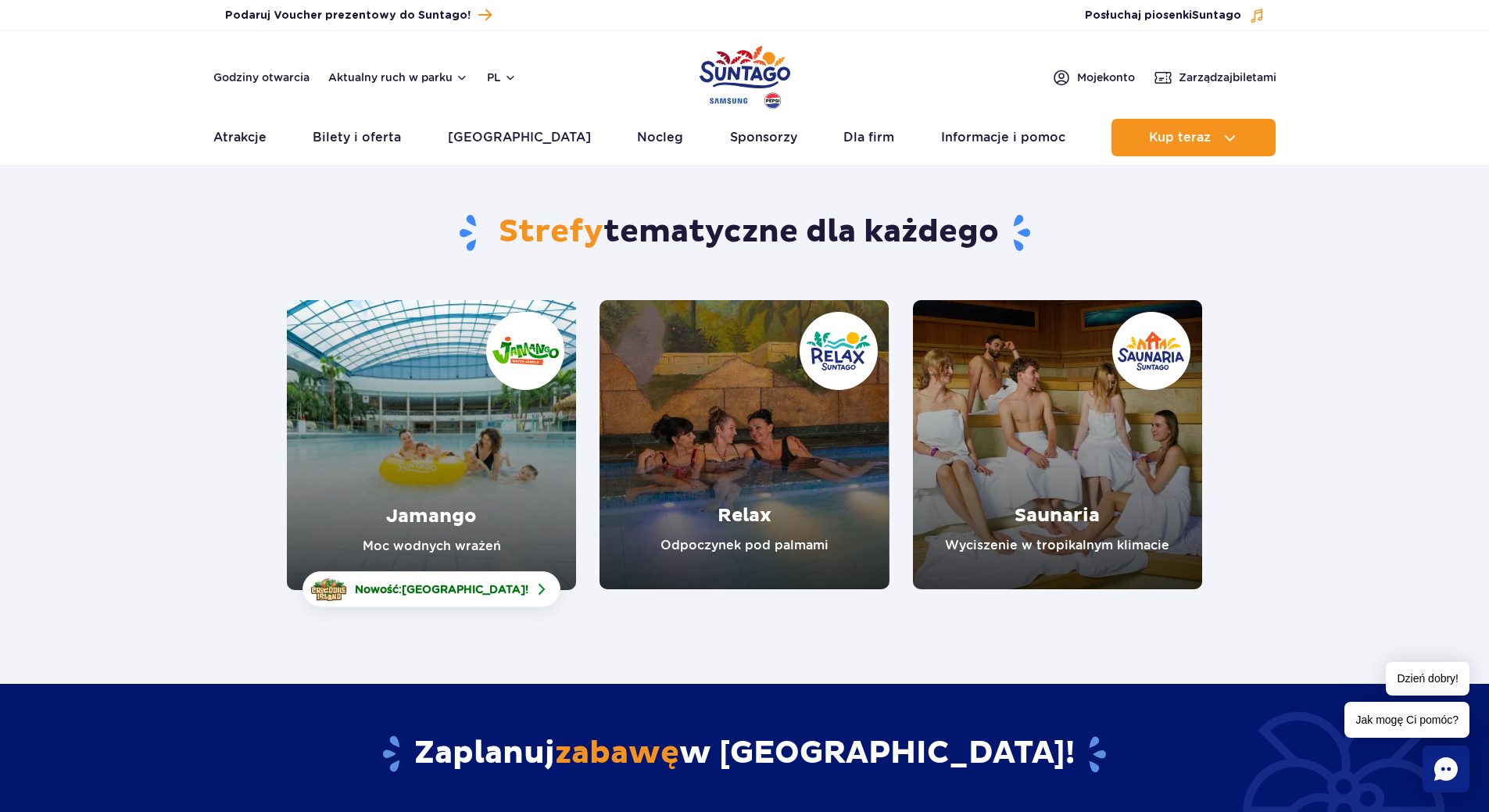
click at [683, 415] on link "Relax" at bounding box center [744, 444] width 289 height 289
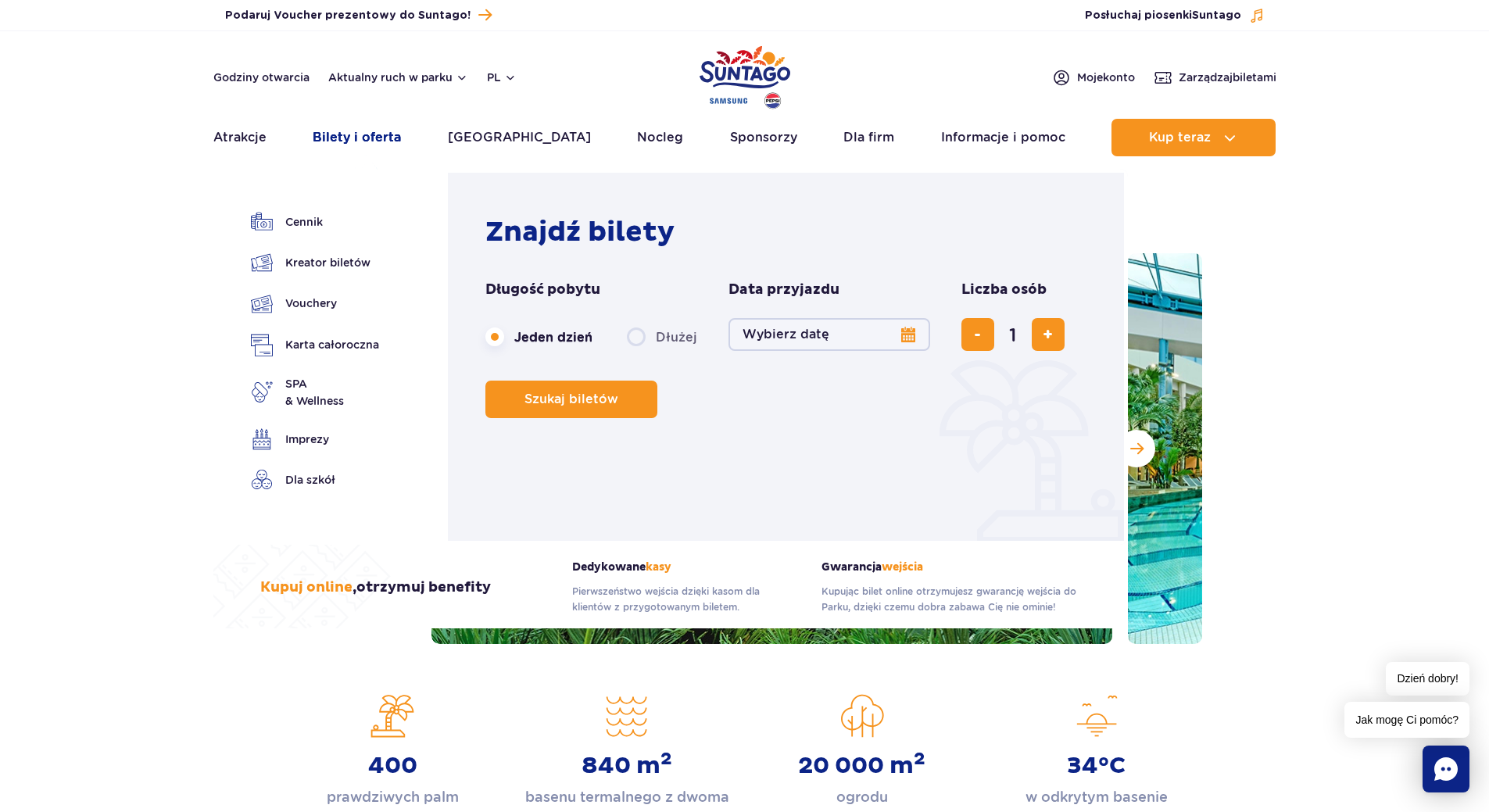
click at [367, 128] on link "Bilety i oferta" at bounding box center [357, 138] width 89 height 38
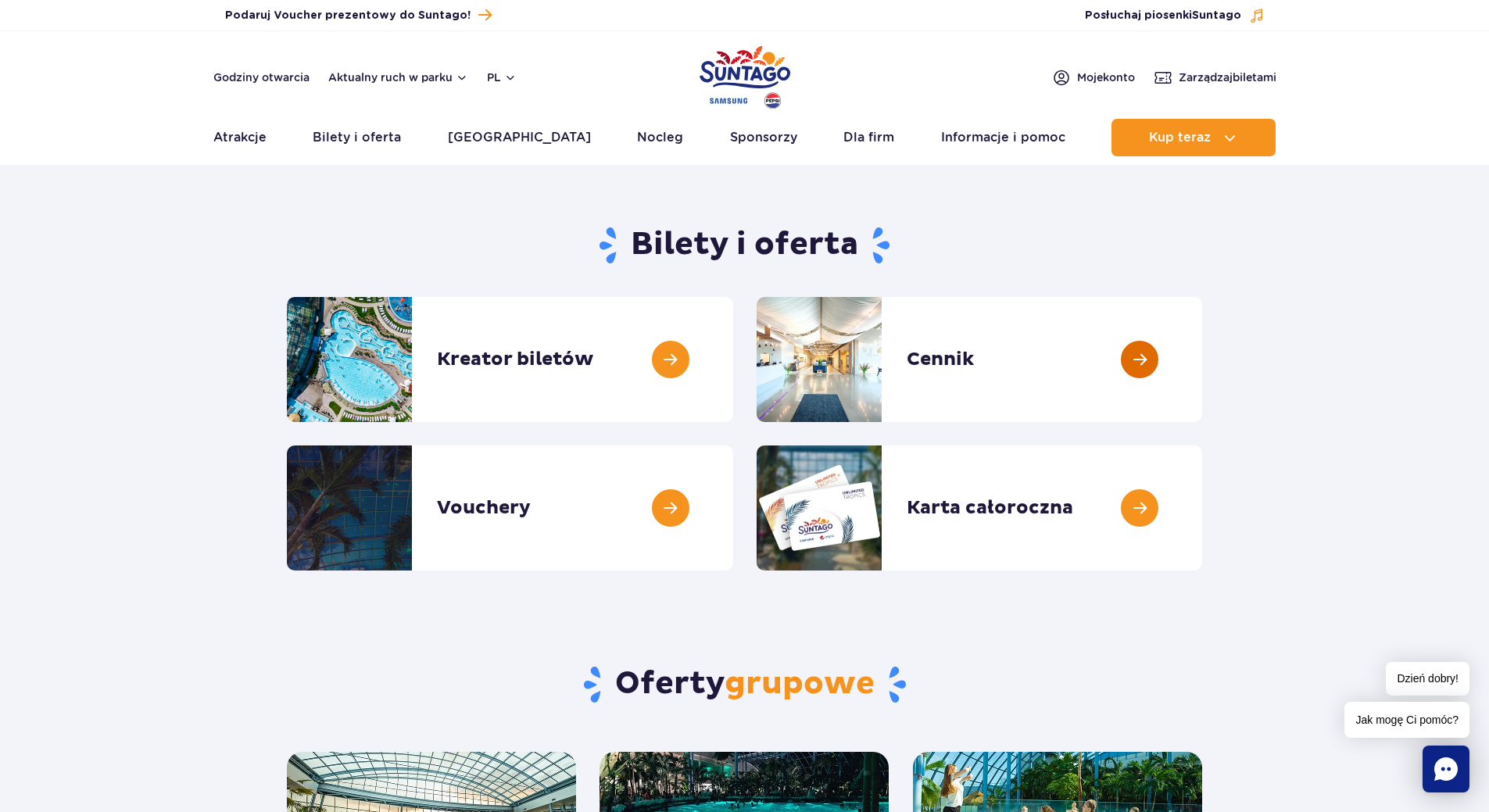
click at [1202, 363] on link at bounding box center [1202, 360] width 0 height 125
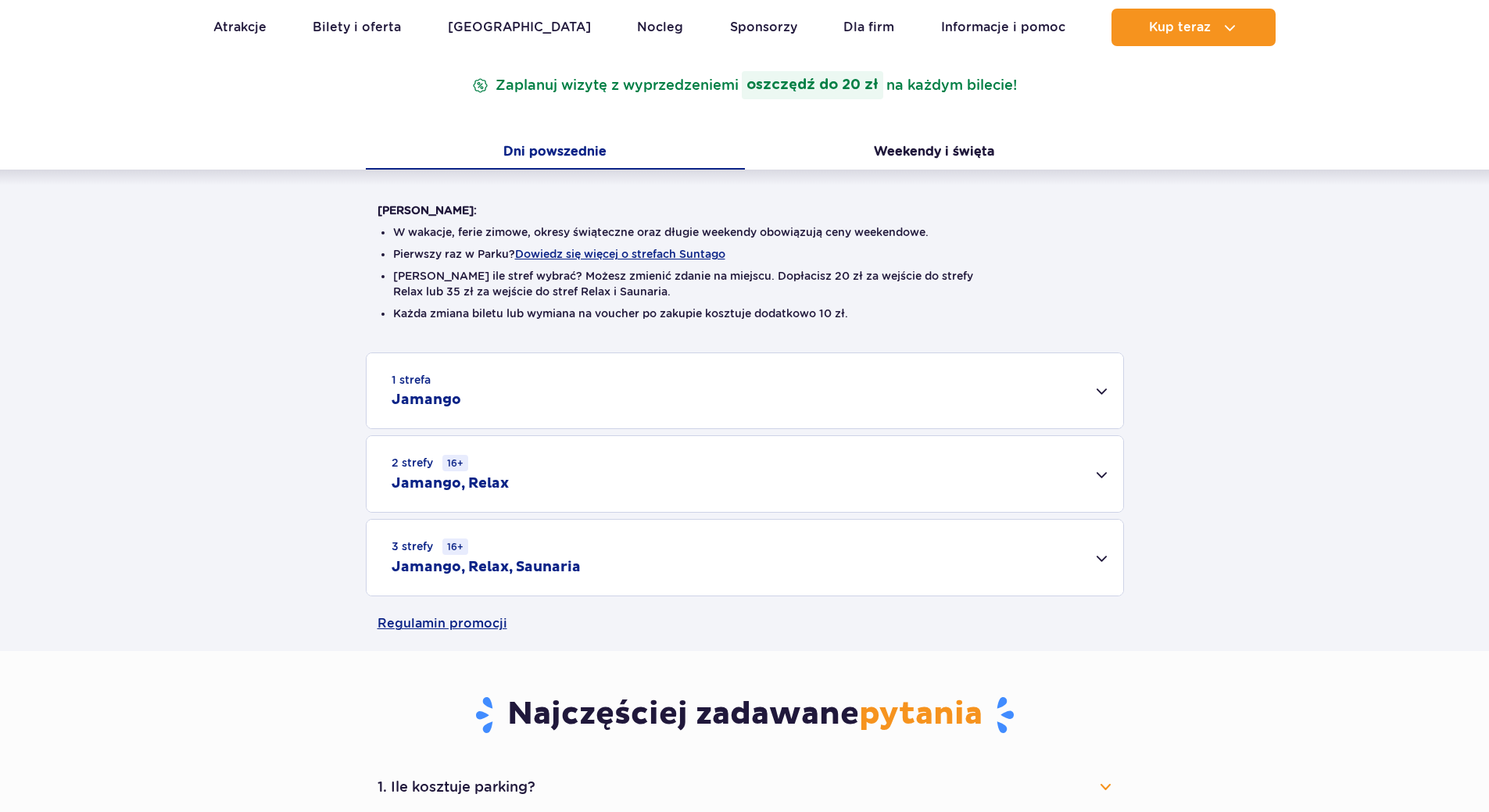
click at [1103, 388] on div "1 strefa Jamango" at bounding box center [745, 391] width 757 height 75
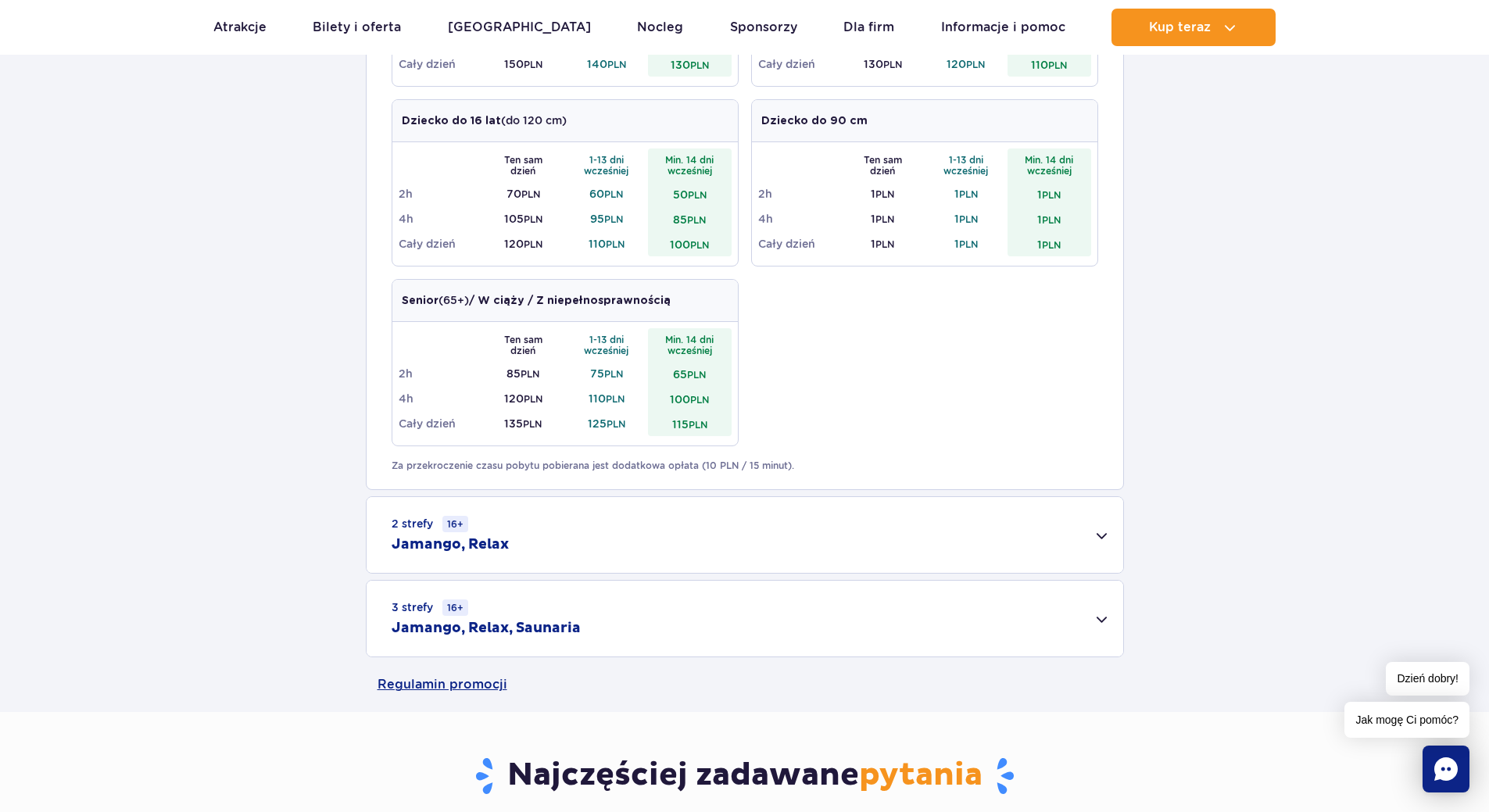
scroll to position [1042, 0]
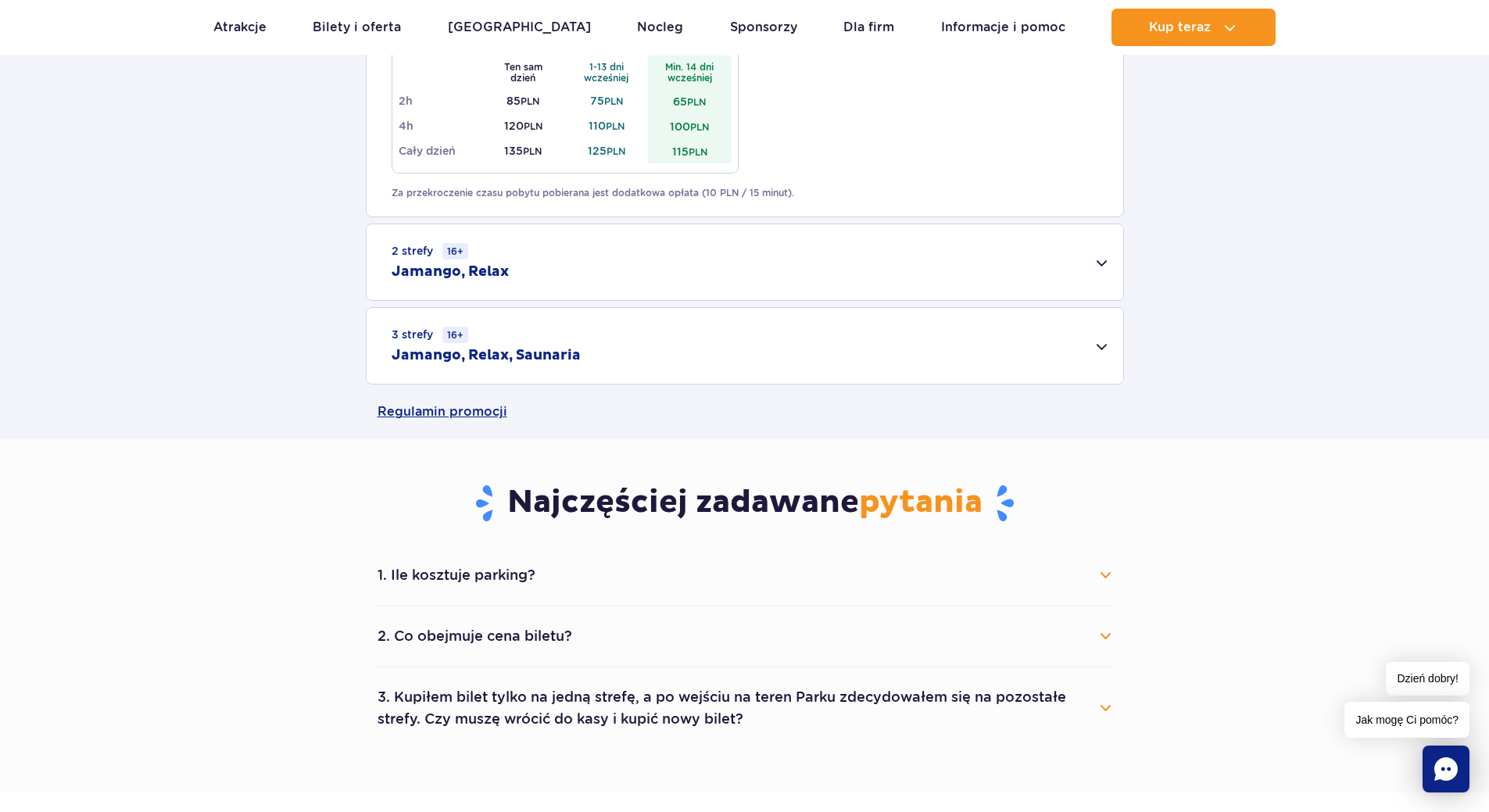
click at [1100, 266] on div "2 strefy 16+ Jamango, Relax" at bounding box center [745, 262] width 757 height 76
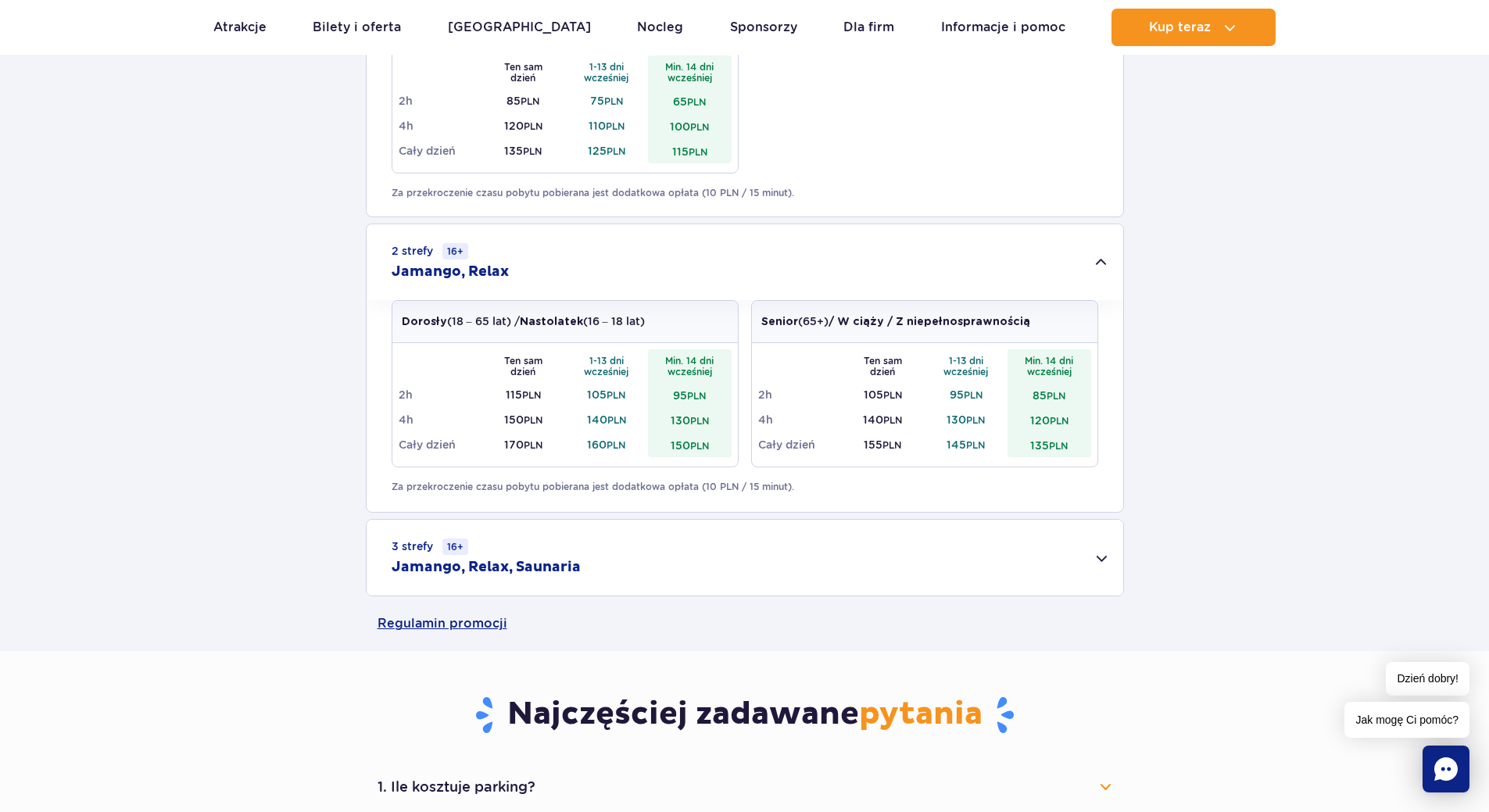
click at [1097, 558] on div "3 strefy 16+ Jamango, Relax, Saunaria" at bounding box center [745, 557] width 757 height 76
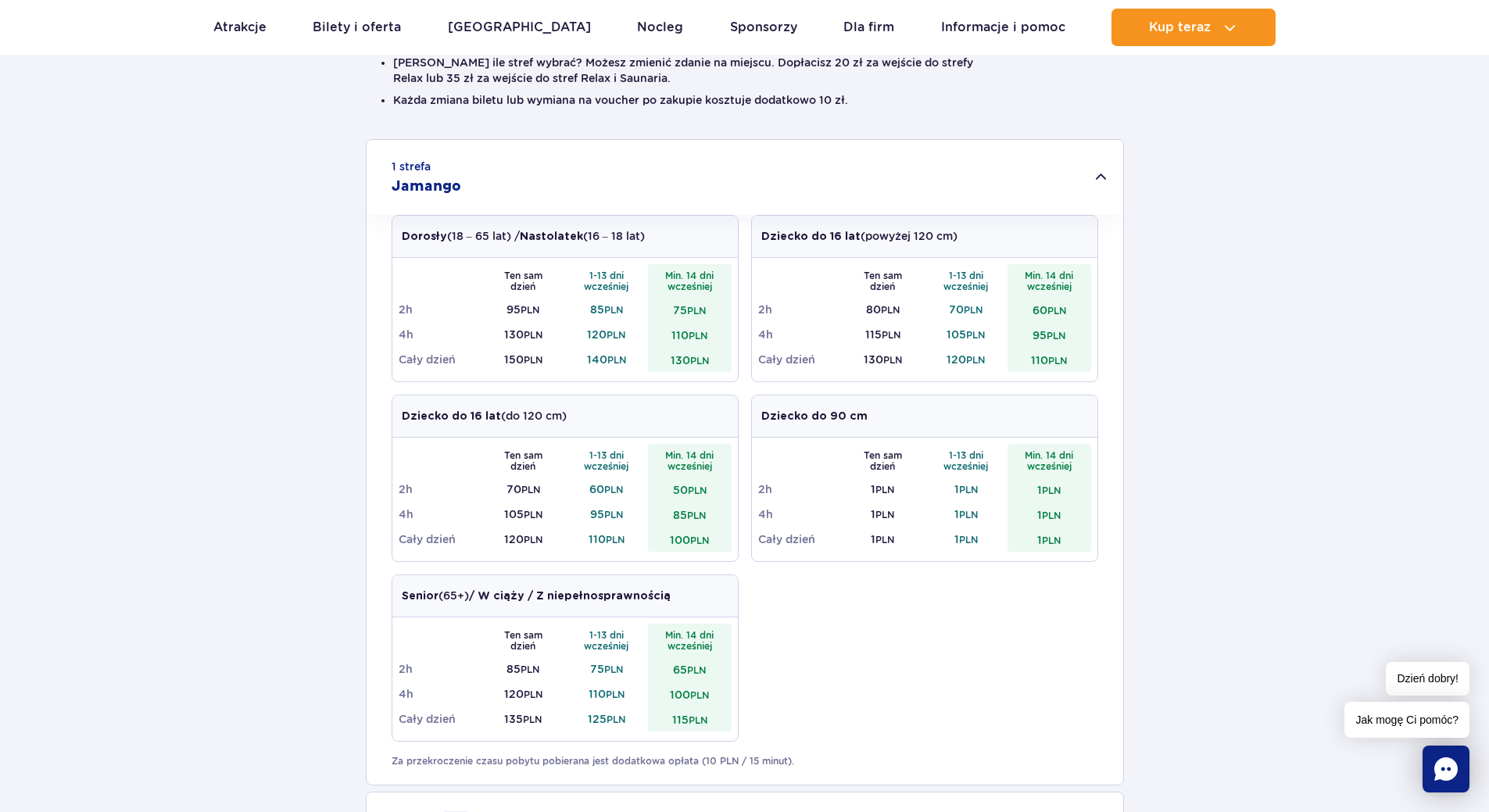
scroll to position [0, 0]
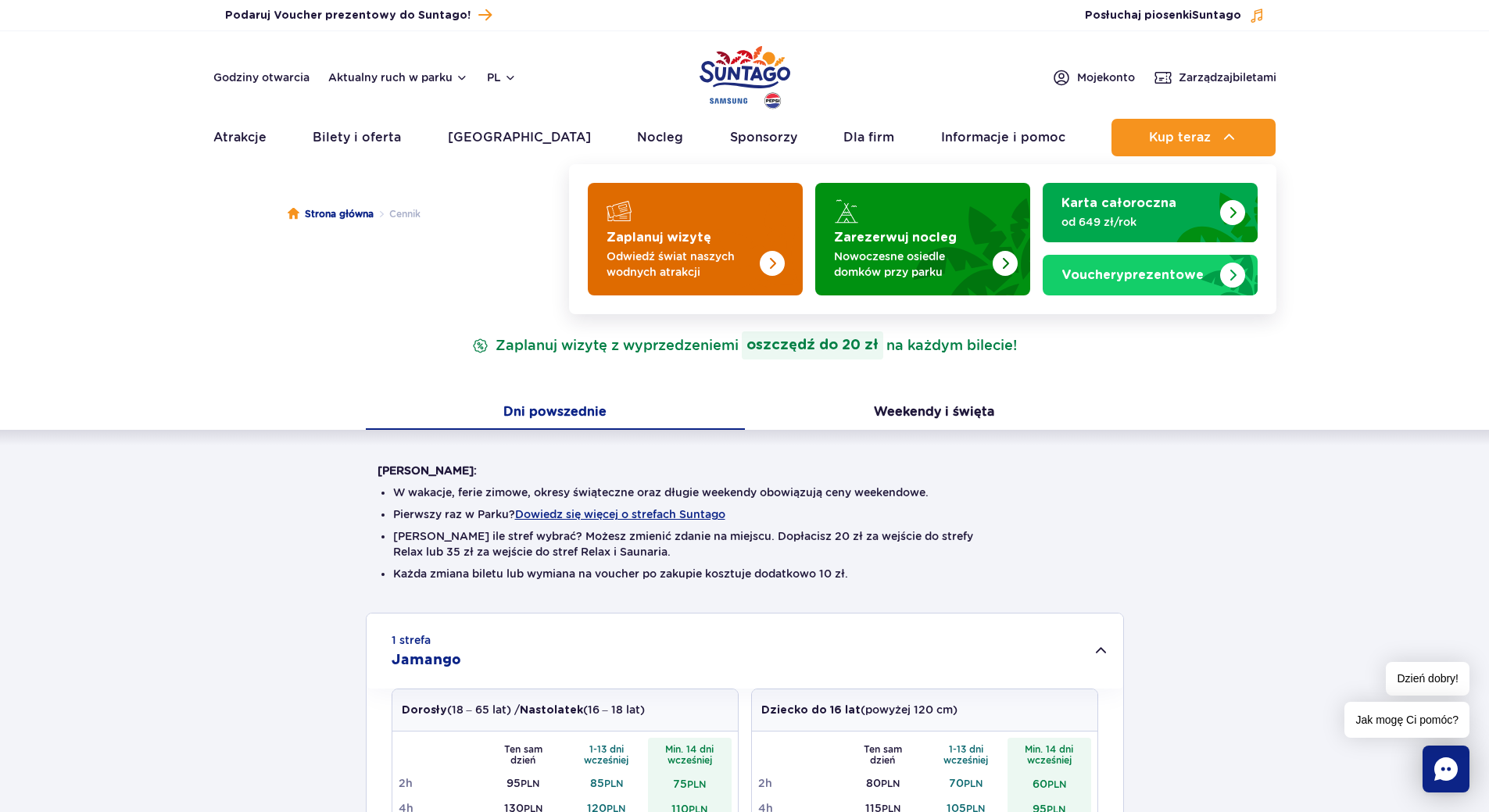
click at [631, 250] on p "Odwiedź świat naszych wodnych atrakcji" at bounding box center [683, 264] width 152 height 31
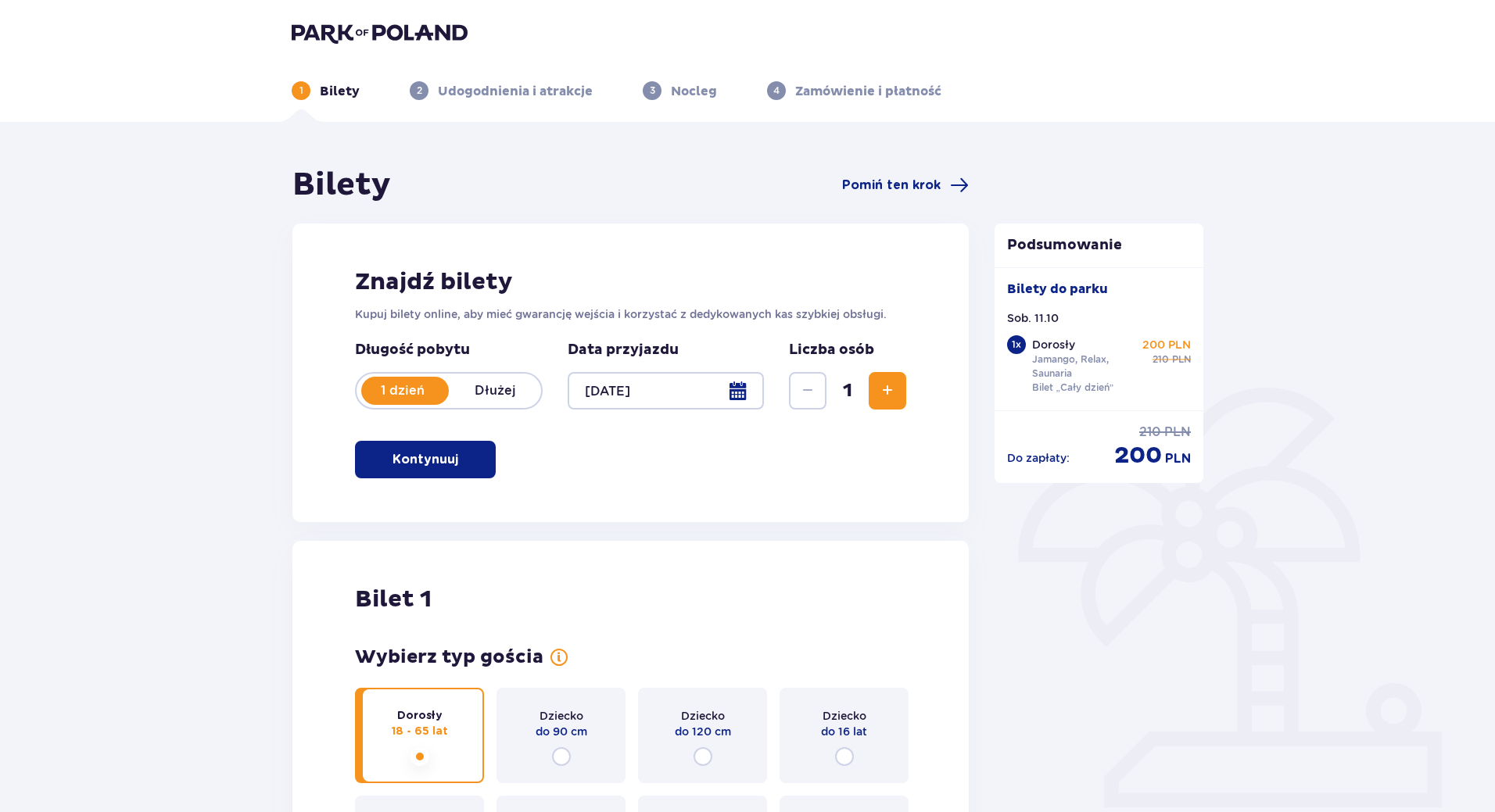
click at [897, 392] on button "Zwiększ" at bounding box center [888, 391] width 38 height 38
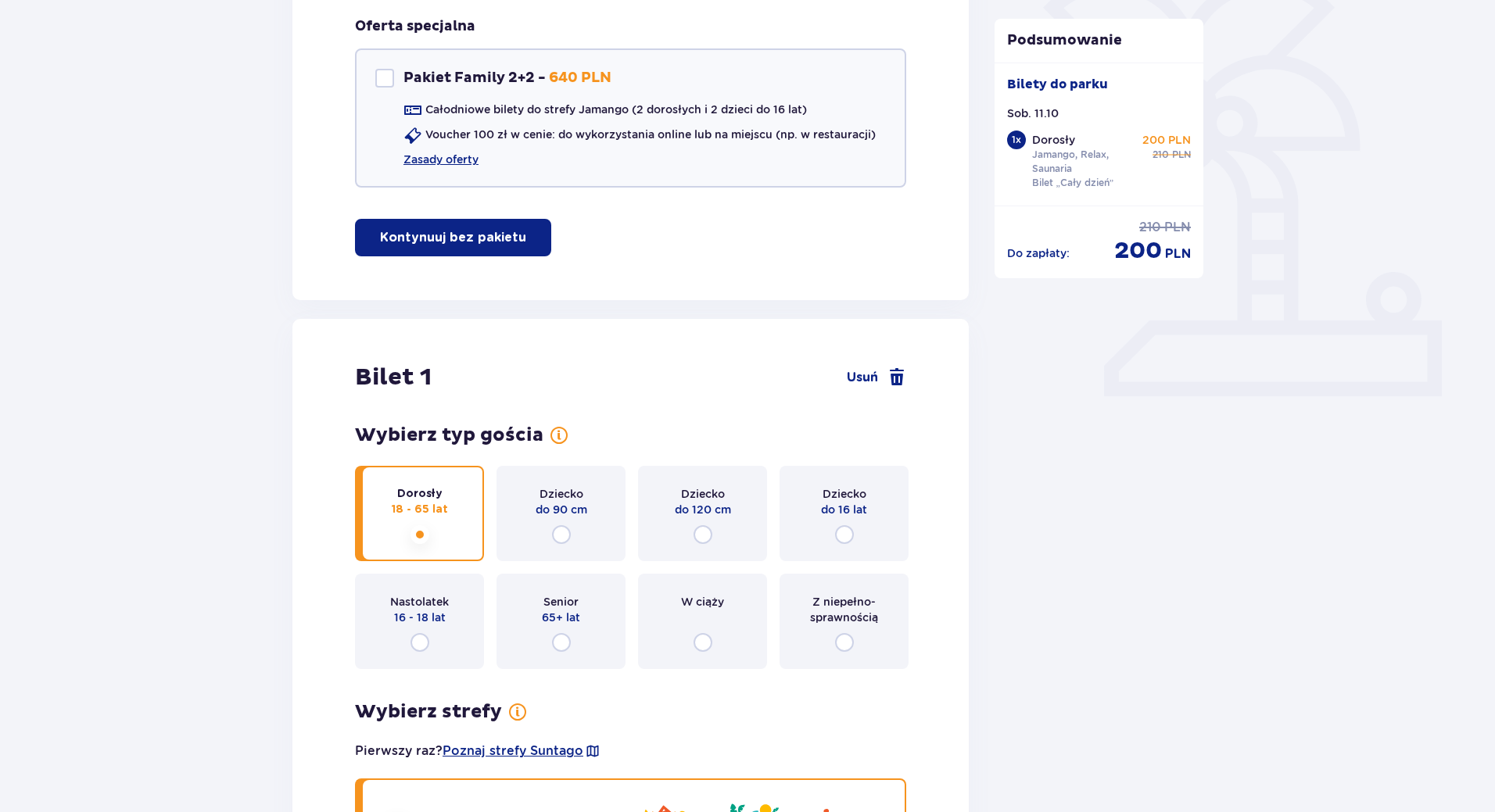
scroll to position [145, 0]
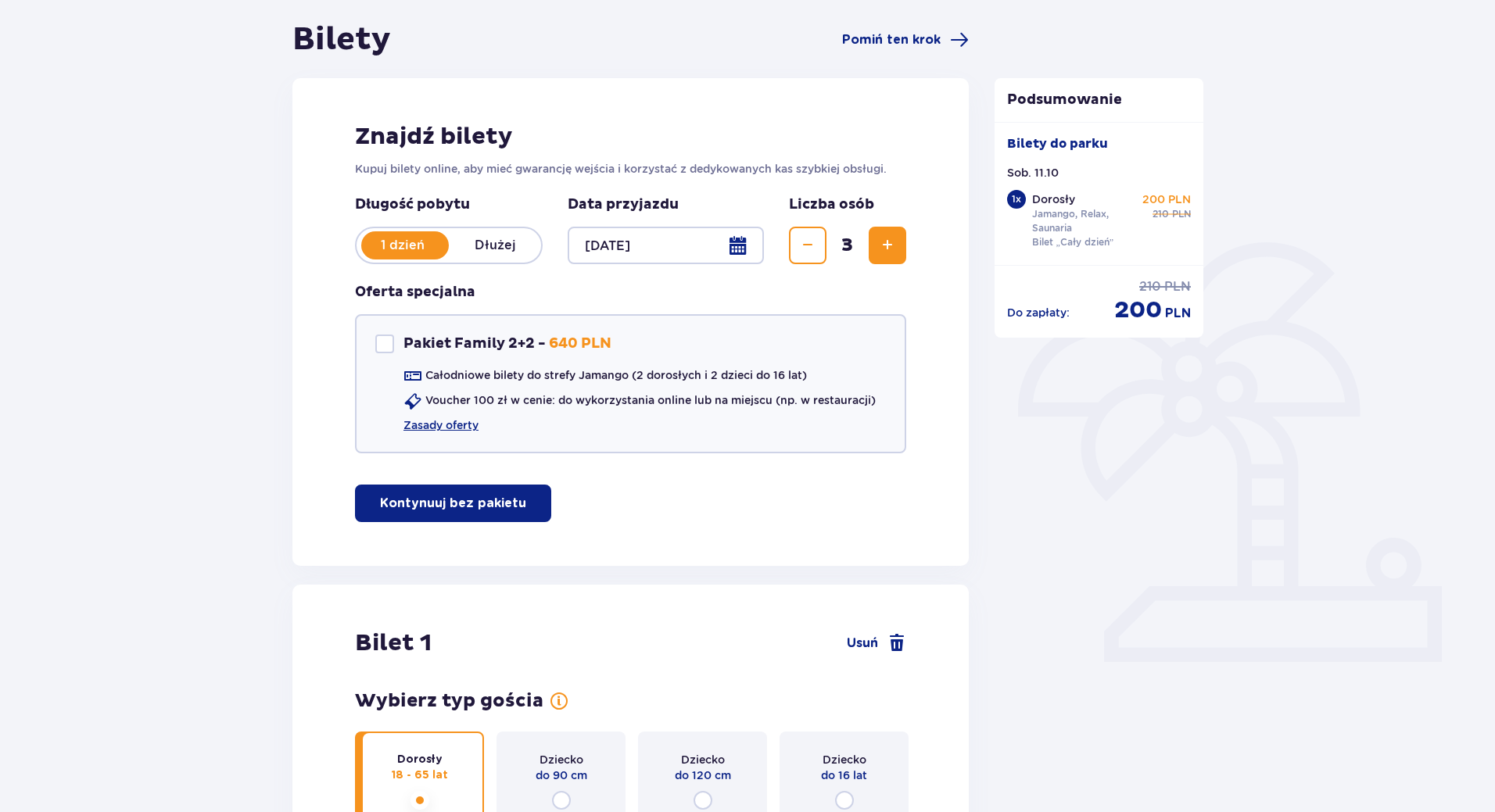
click at [886, 256] on button "Zwiększ" at bounding box center [888, 246] width 38 height 38
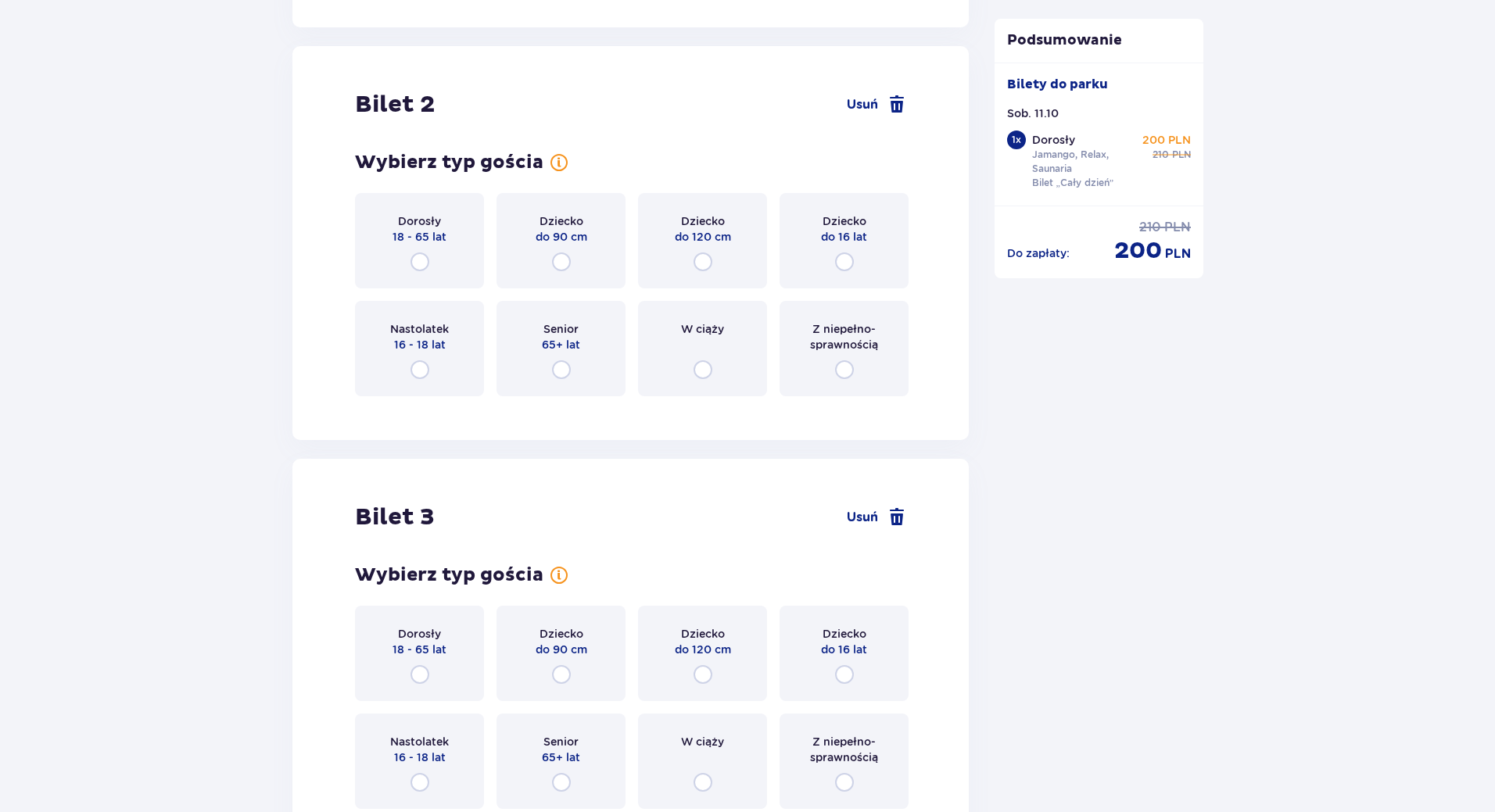
scroll to position [1971, 0]
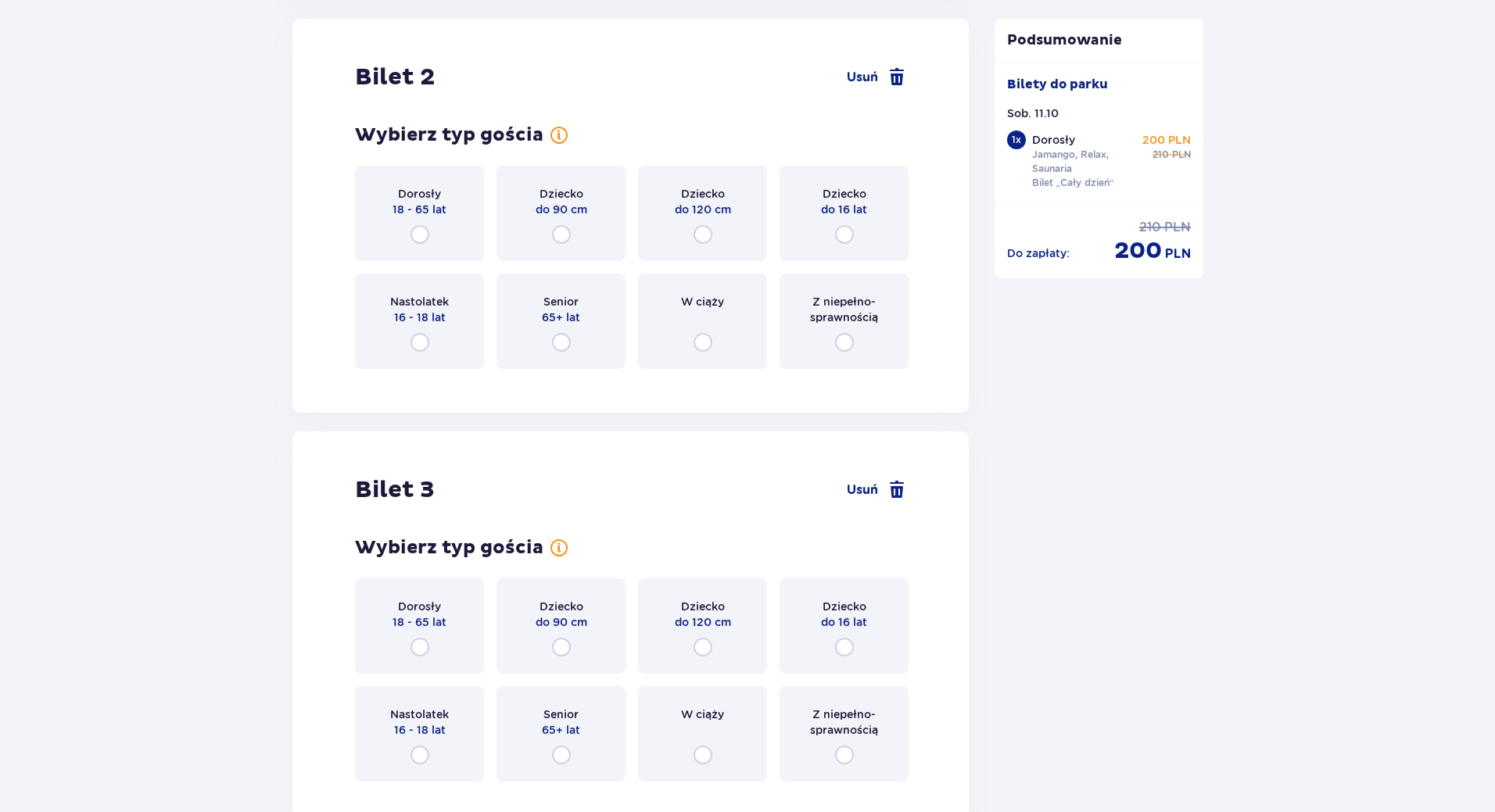
click at [418, 235] on input "radio" at bounding box center [420, 234] width 19 height 19
radio input "true"
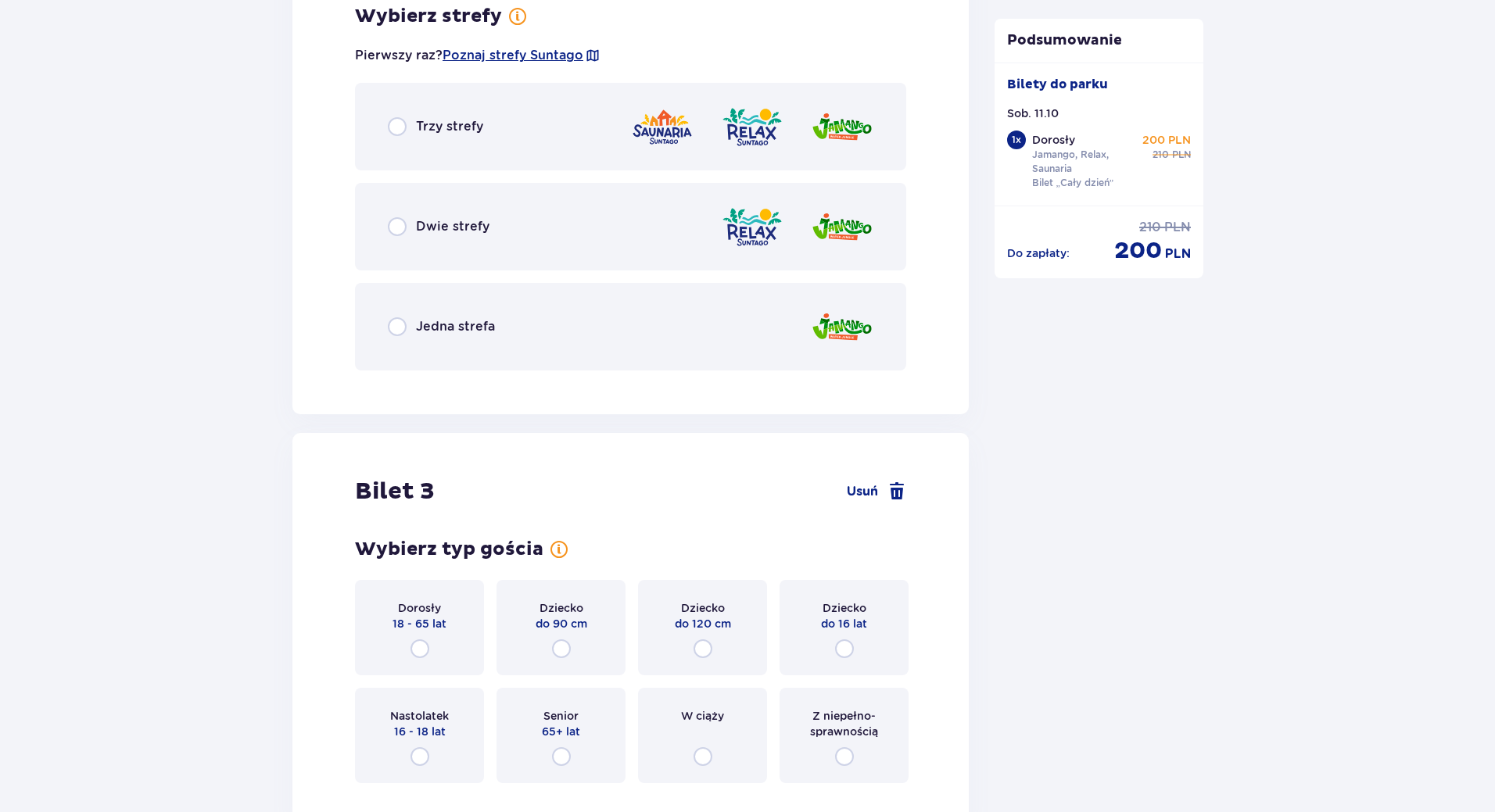
scroll to position [2352, 0]
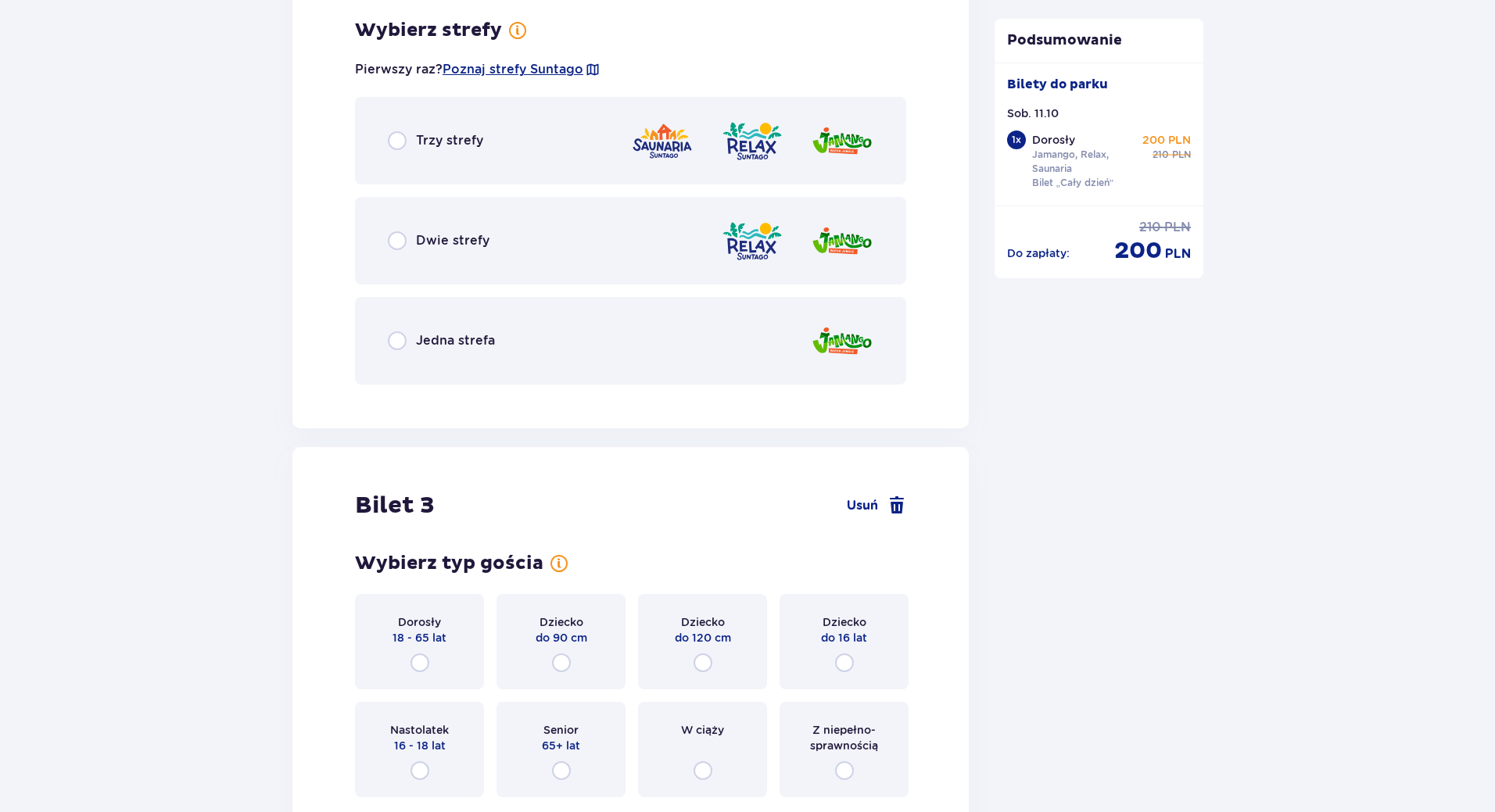
click at [406, 146] on input "radio" at bounding box center [397, 140] width 19 height 19
radio input "true"
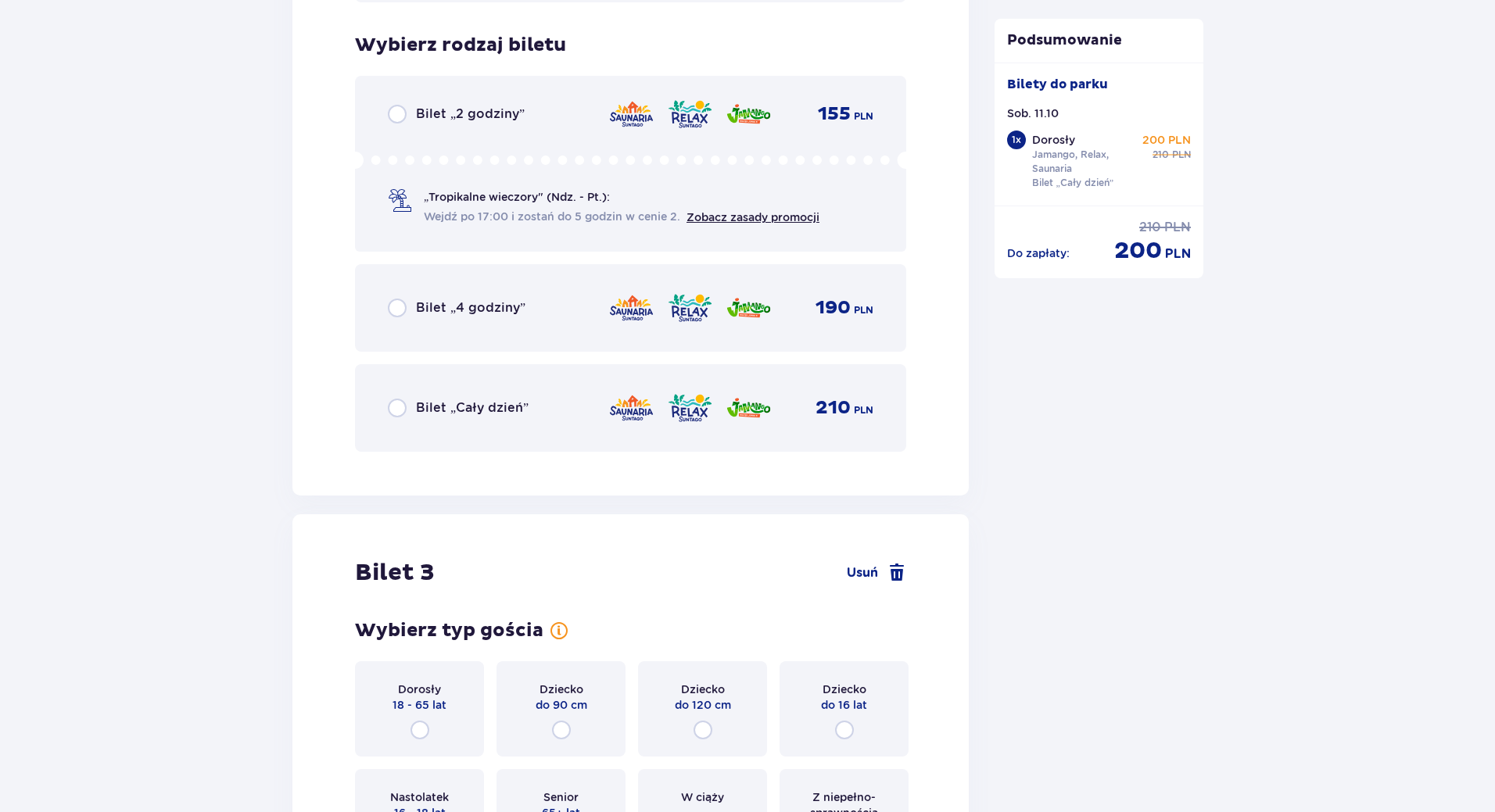
scroll to position [2749, 0]
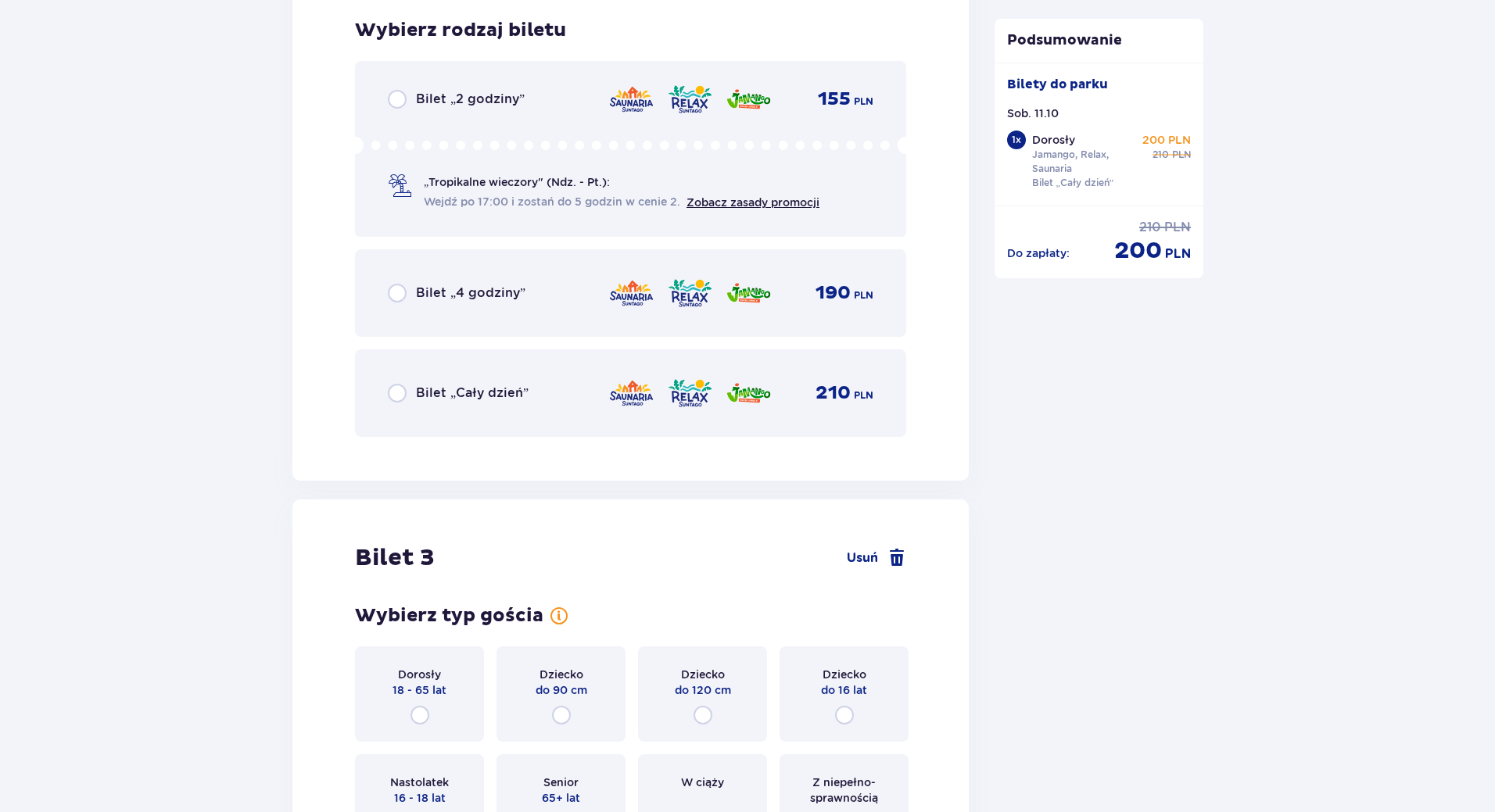
click at [393, 400] on input "radio" at bounding box center [397, 392] width 19 height 19
radio input "true"
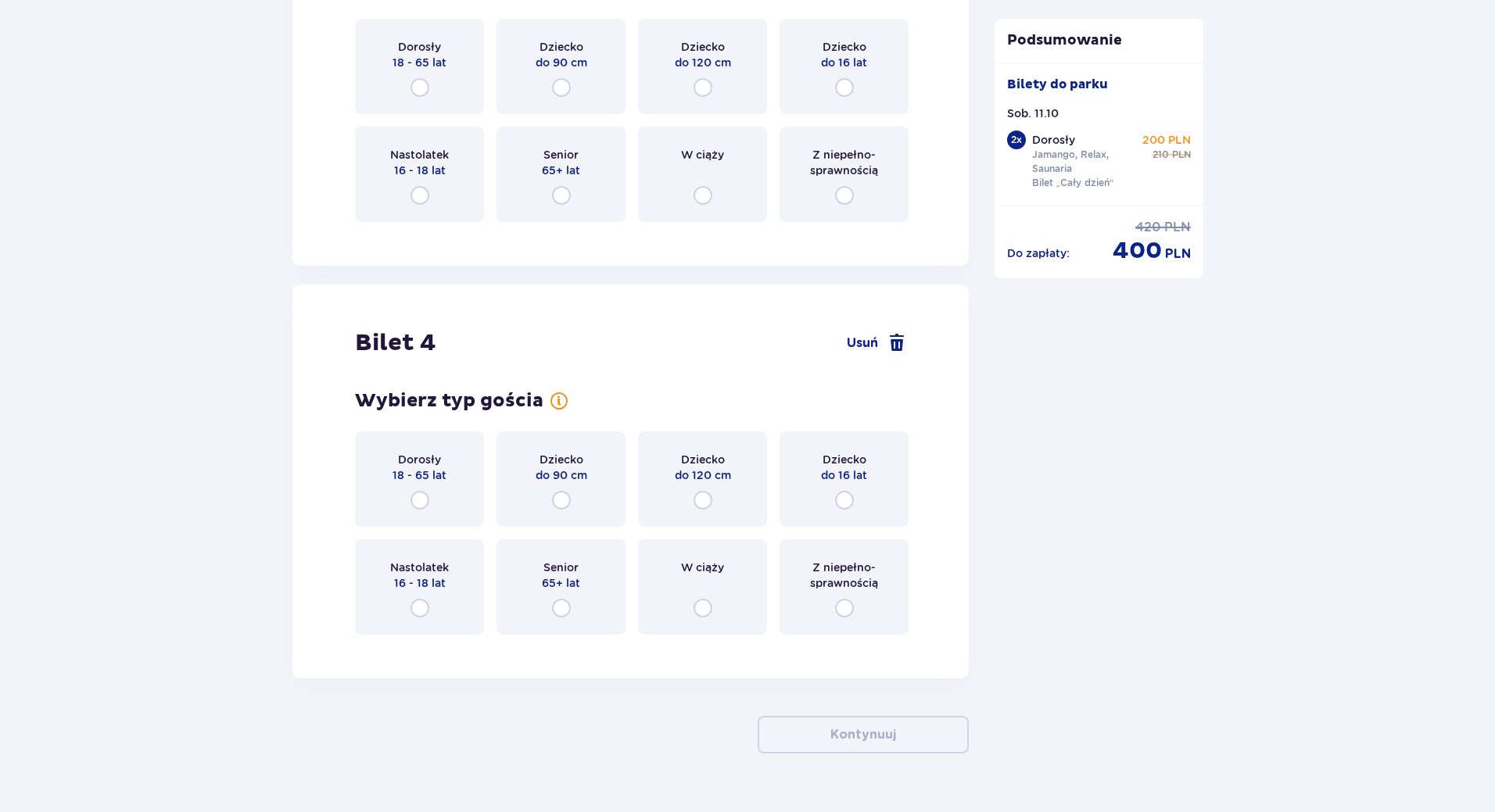
scroll to position [3412, 0]
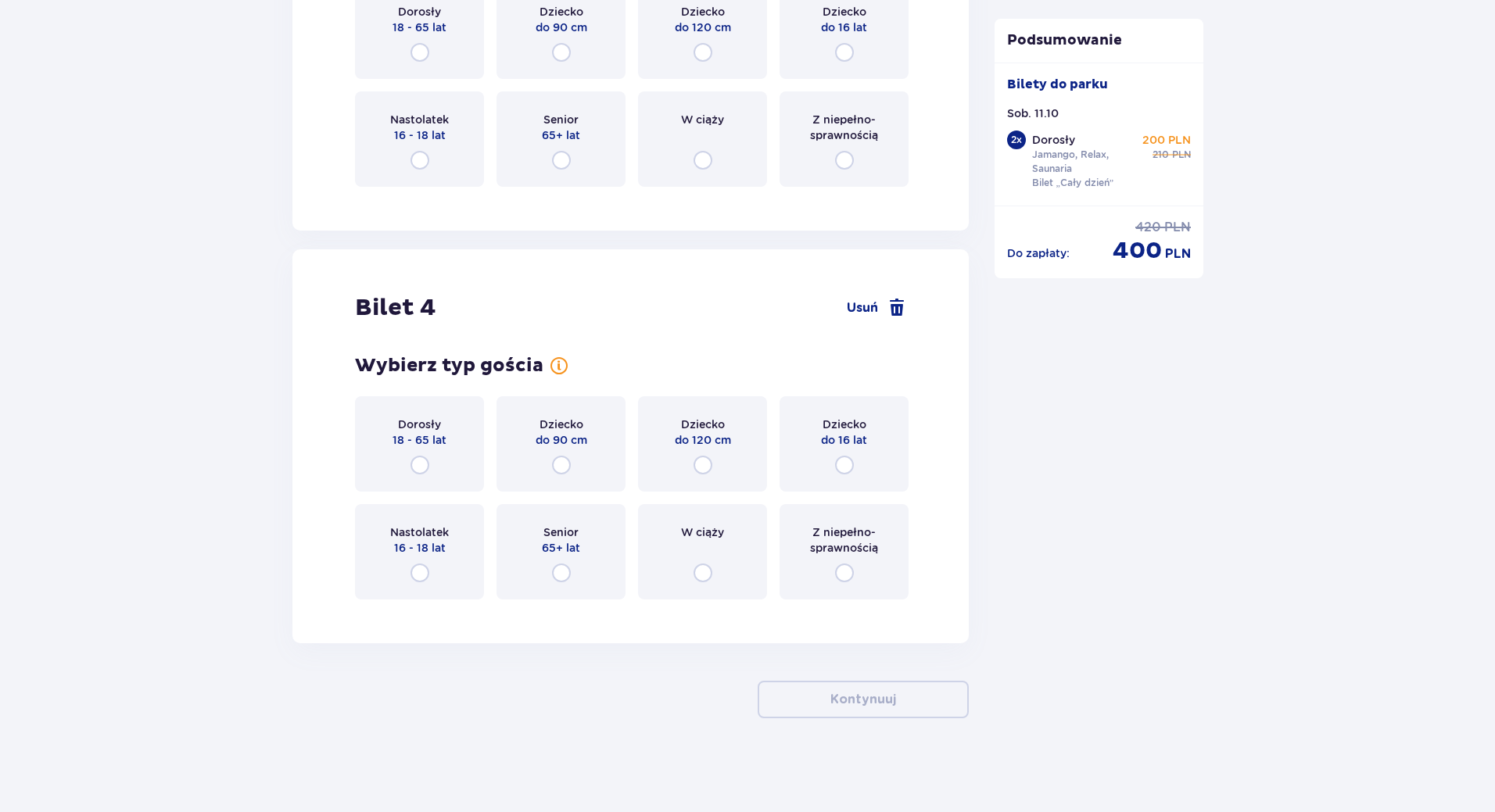
click at [419, 460] on input "radio" at bounding box center [420, 465] width 19 height 19
radio input "true"
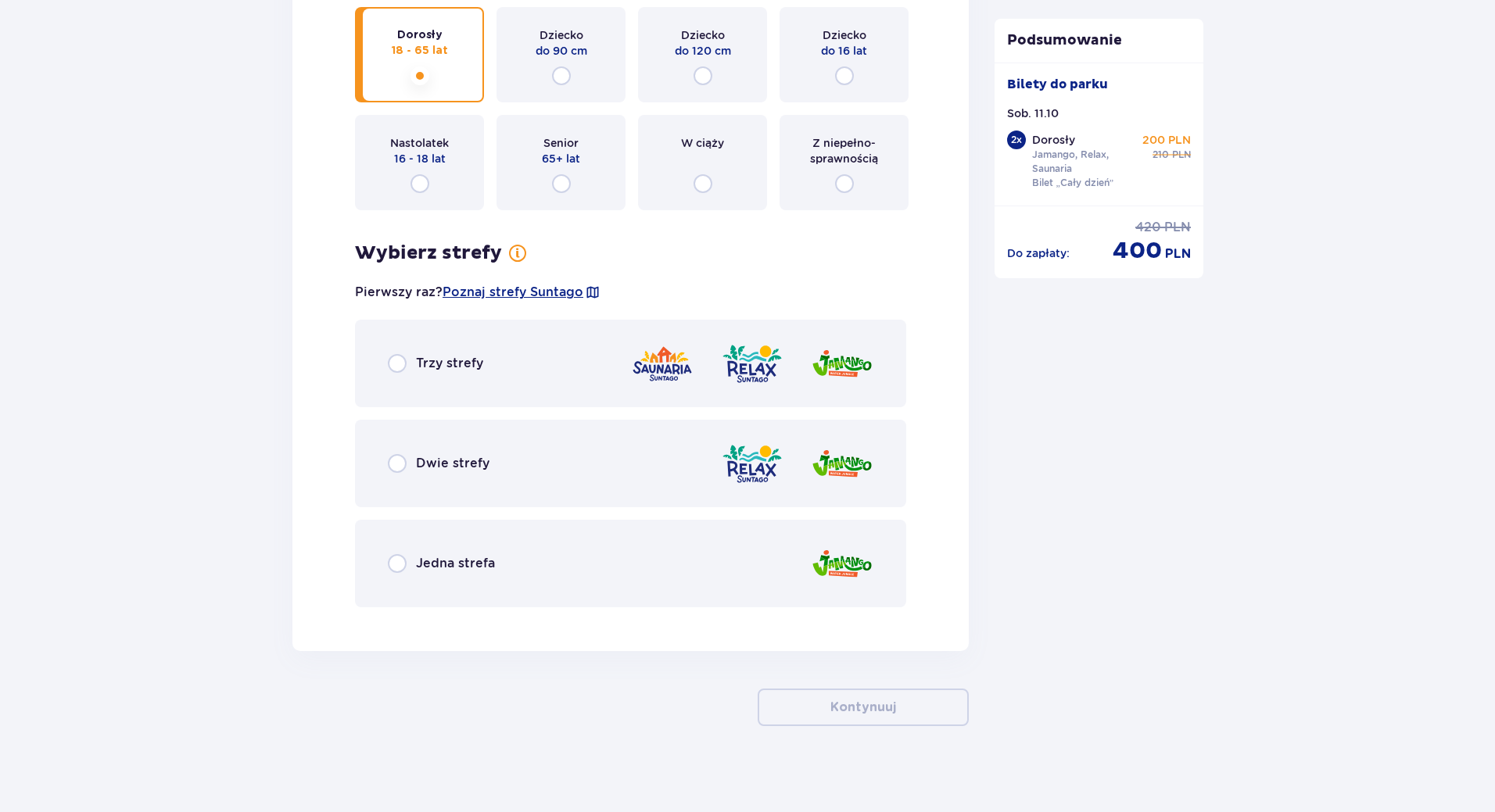
scroll to position [3809, 0]
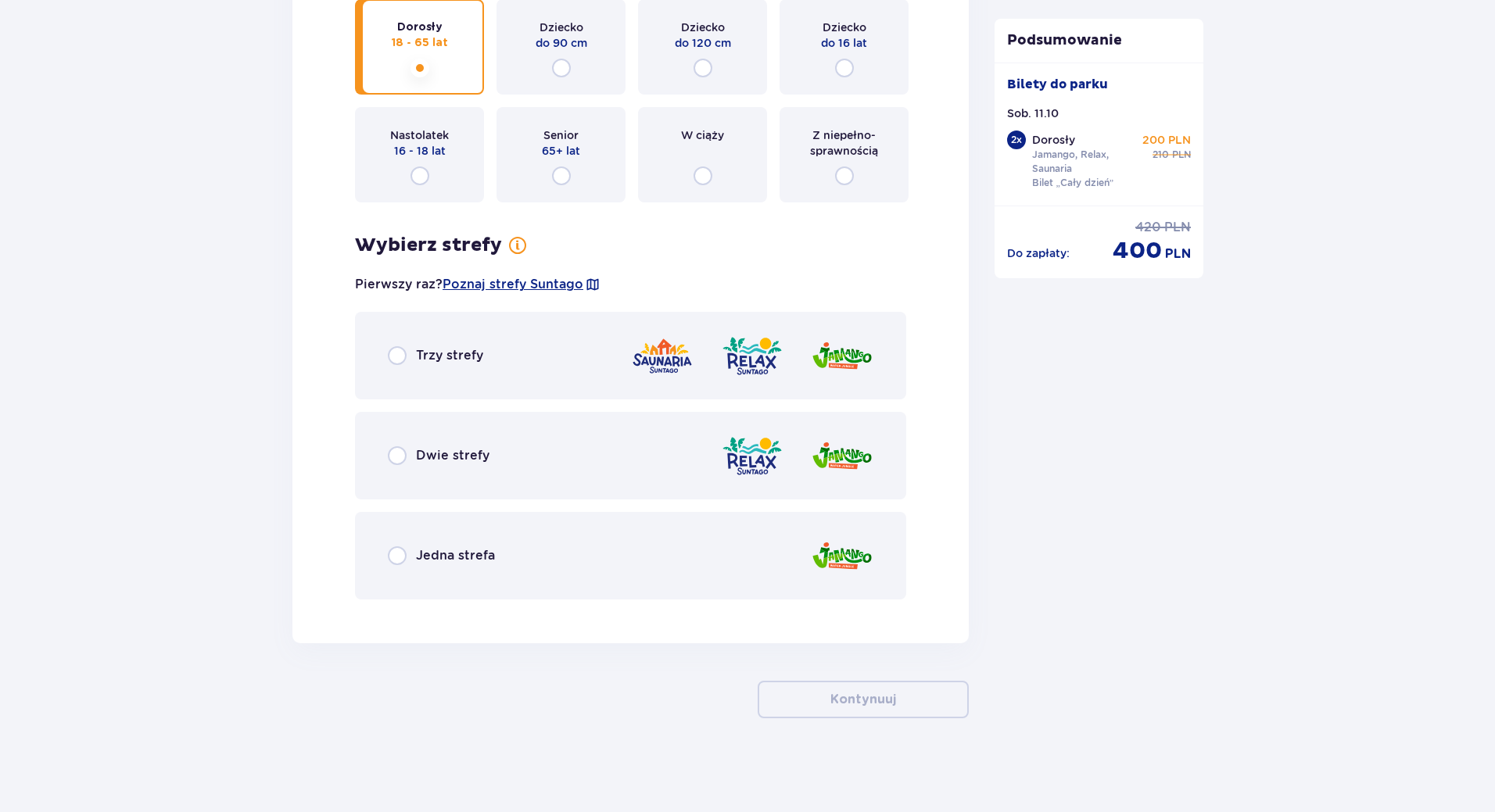
drag, startPoint x: 400, startPoint y: 348, endPoint x: 400, endPoint y: 360, distance: 12.0
click at [400, 347] on input "radio" at bounding box center [397, 356] width 19 height 19
radio input "true"
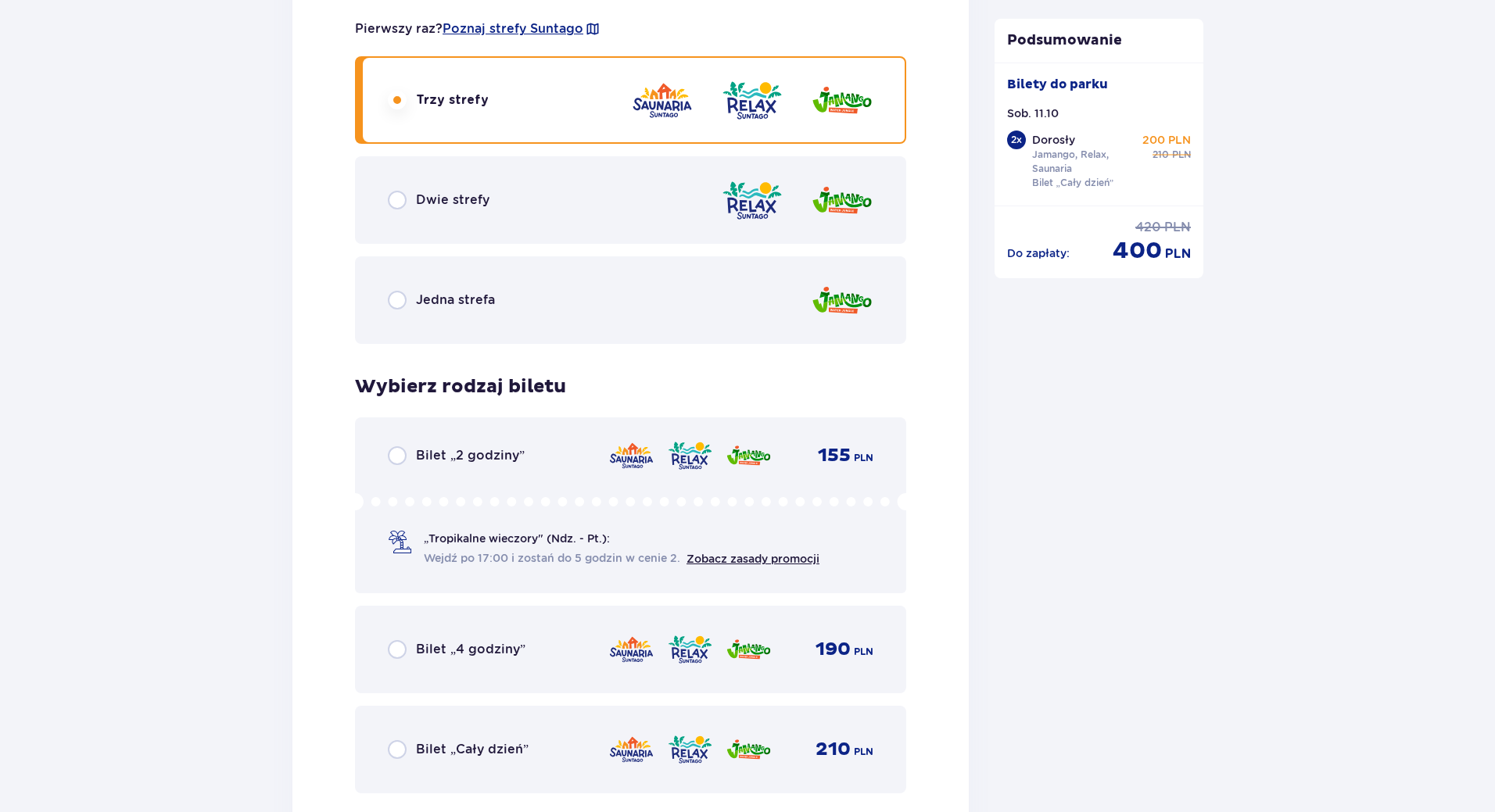
click at [400, 360] on div "Wybierz typ gościa dla biletu o numerze 4 Dorosły 18 - 65 lat Dziecko do 90 cm …" at bounding box center [630, 247] width 552 height 1092
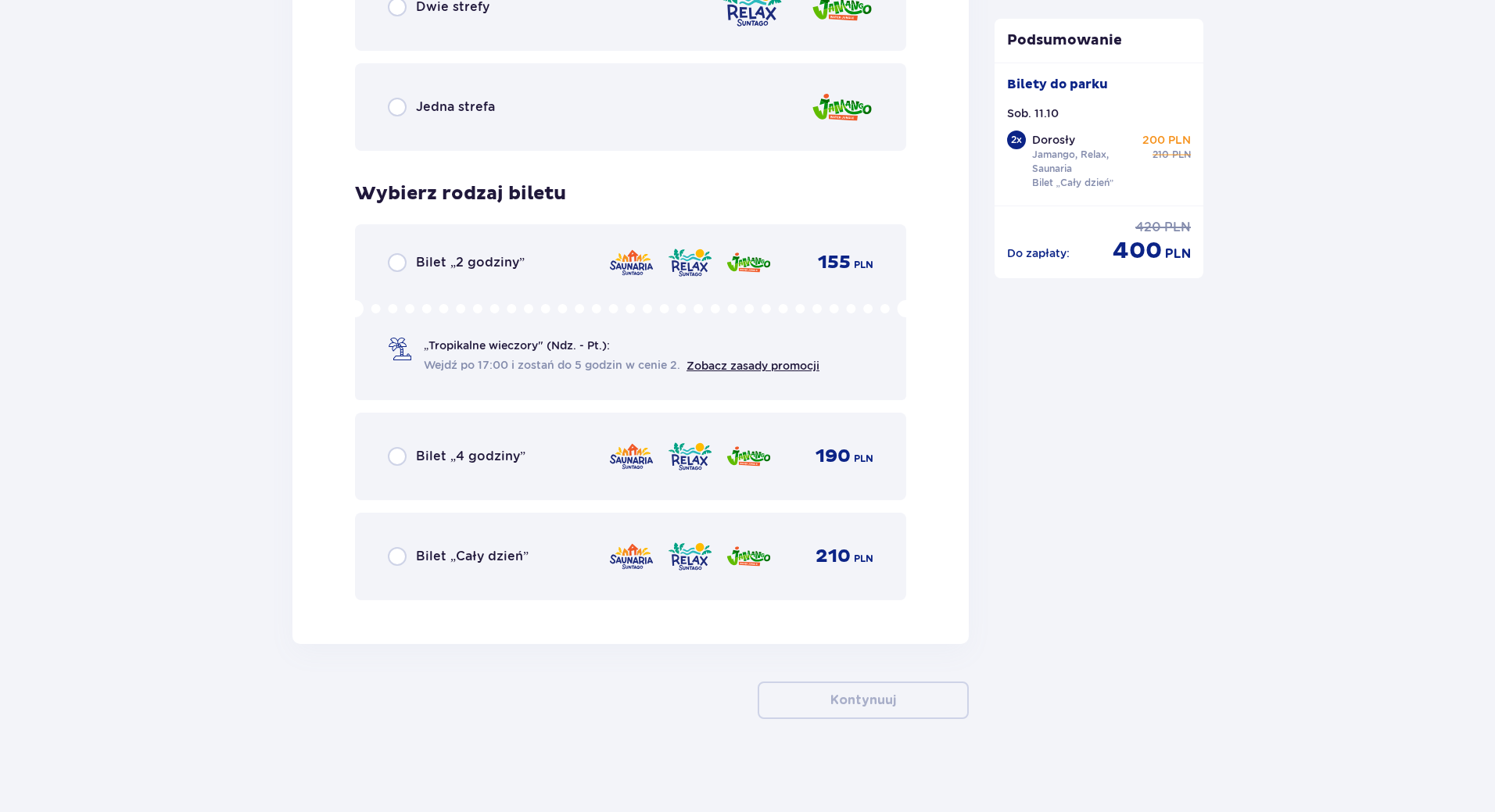
scroll to position [4259, 0]
click at [408, 560] on div "Bilet „Cały dzień”" at bounding box center [458, 556] width 141 height 19
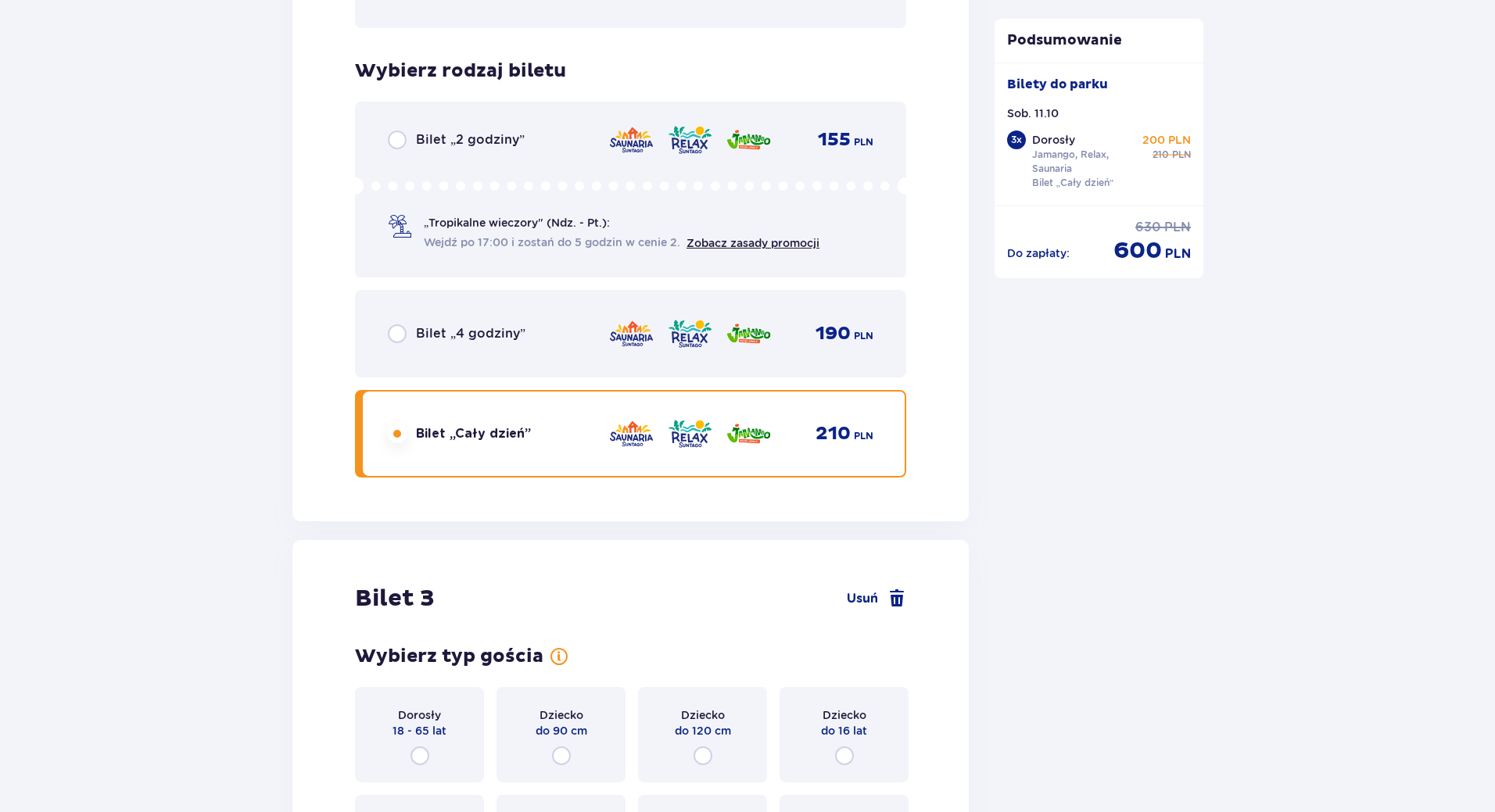
scroll to position [2969, 0]
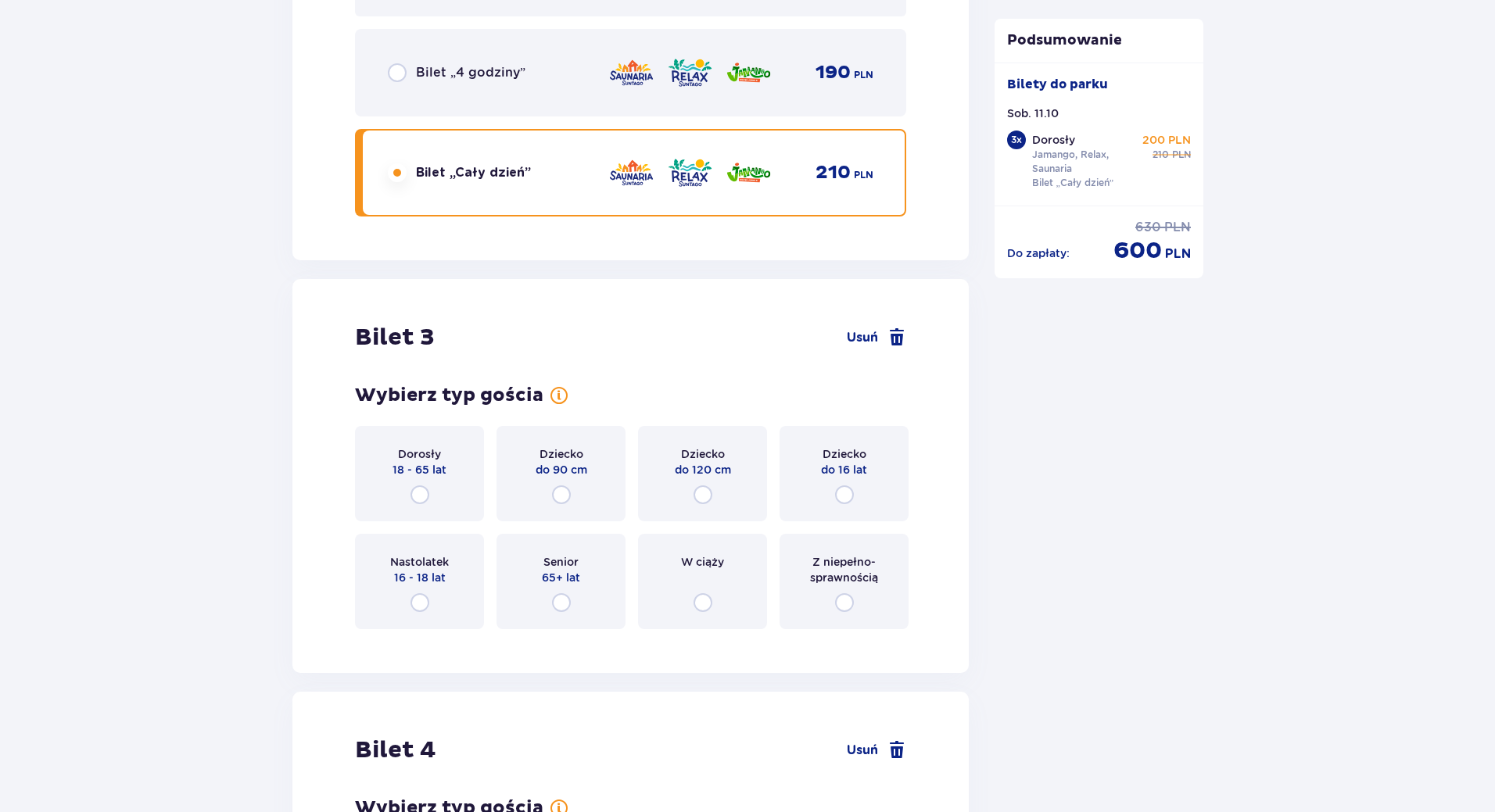
click at [419, 497] on input "radio" at bounding box center [420, 494] width 19 height 19
radio input "true"
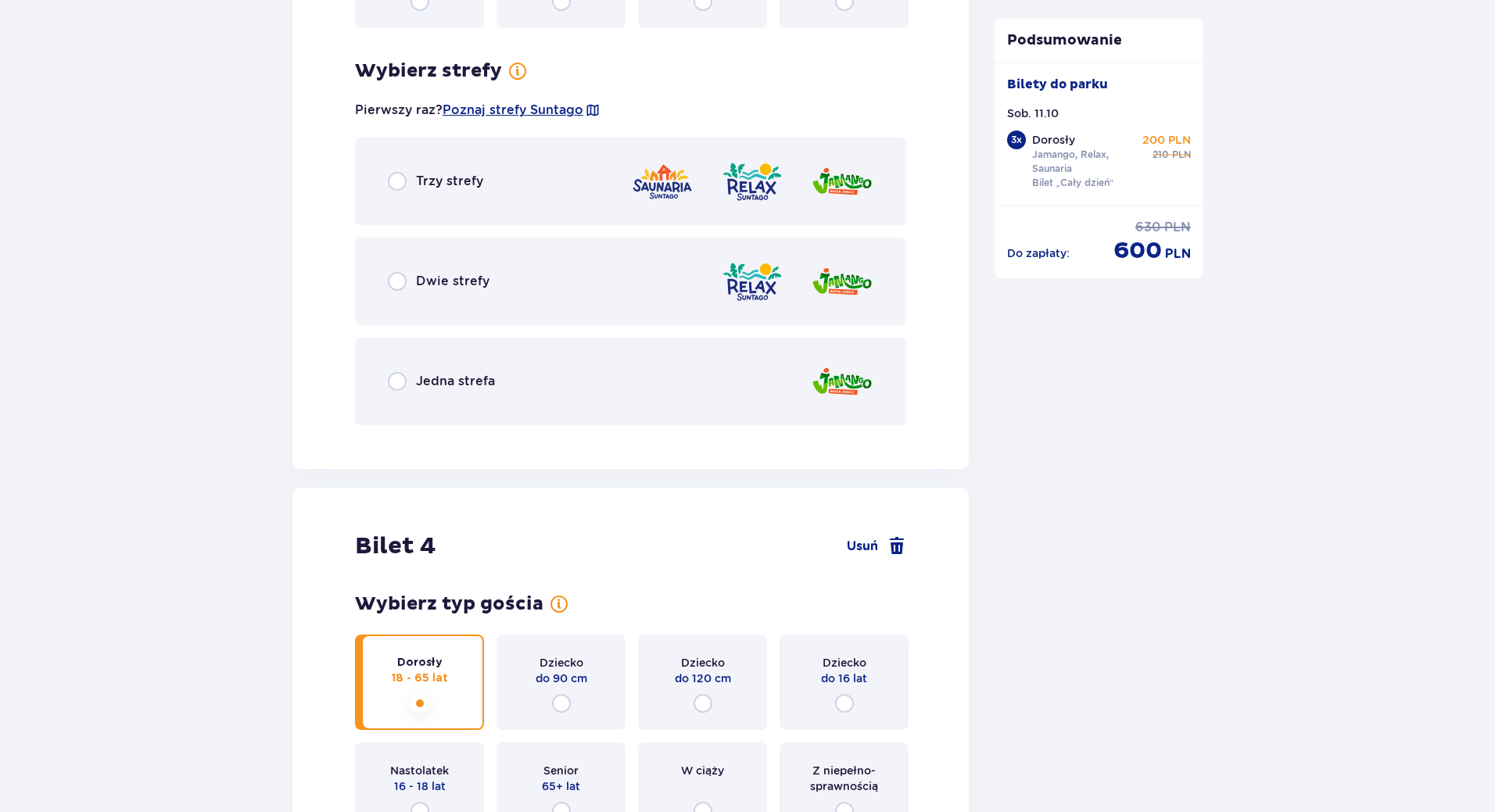
scroll to position [3612, 0]
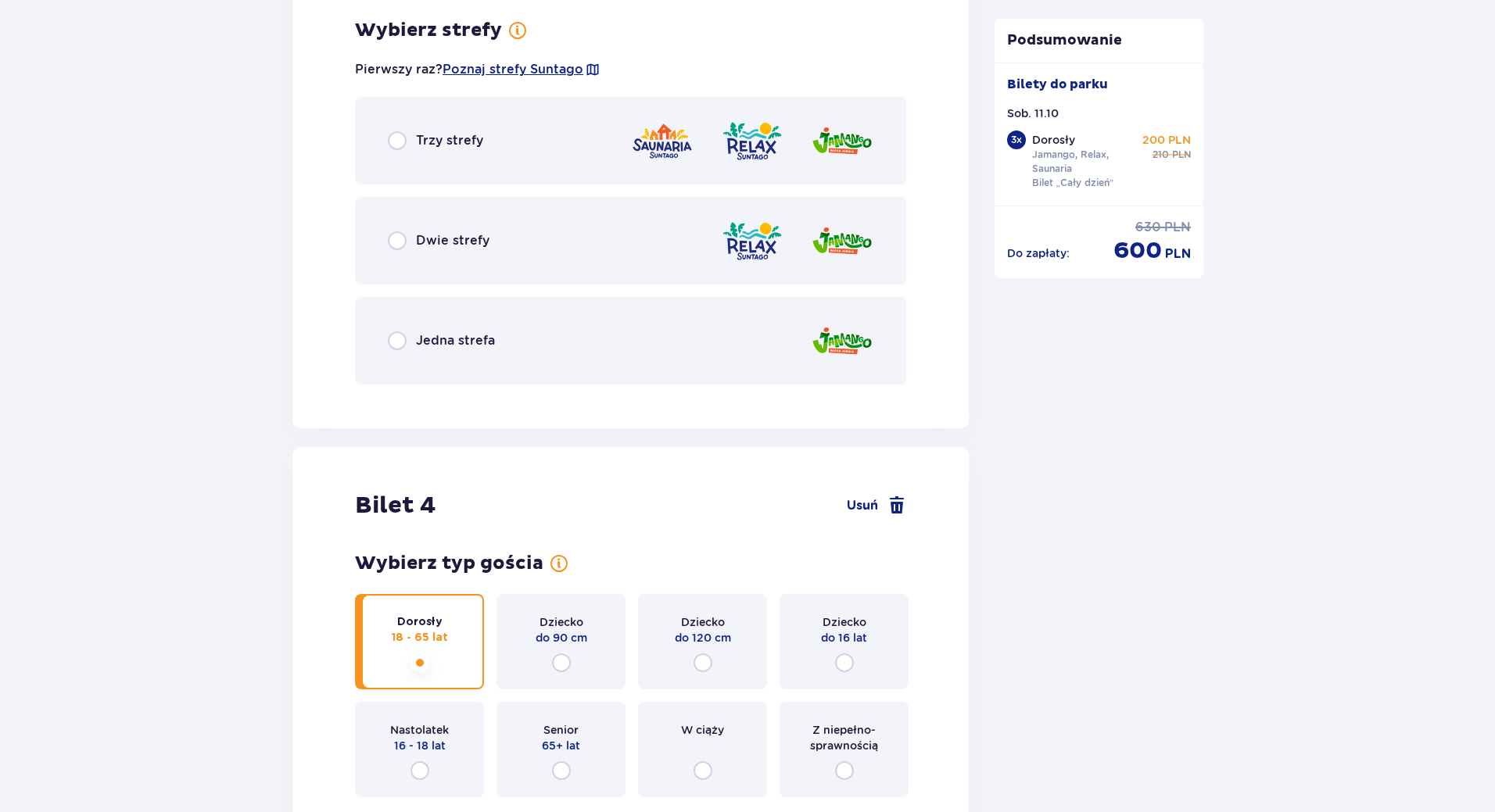
click at [395, 138] on input "radio" at bounding box center [397, 140] width 19 height 19
radio input "true"
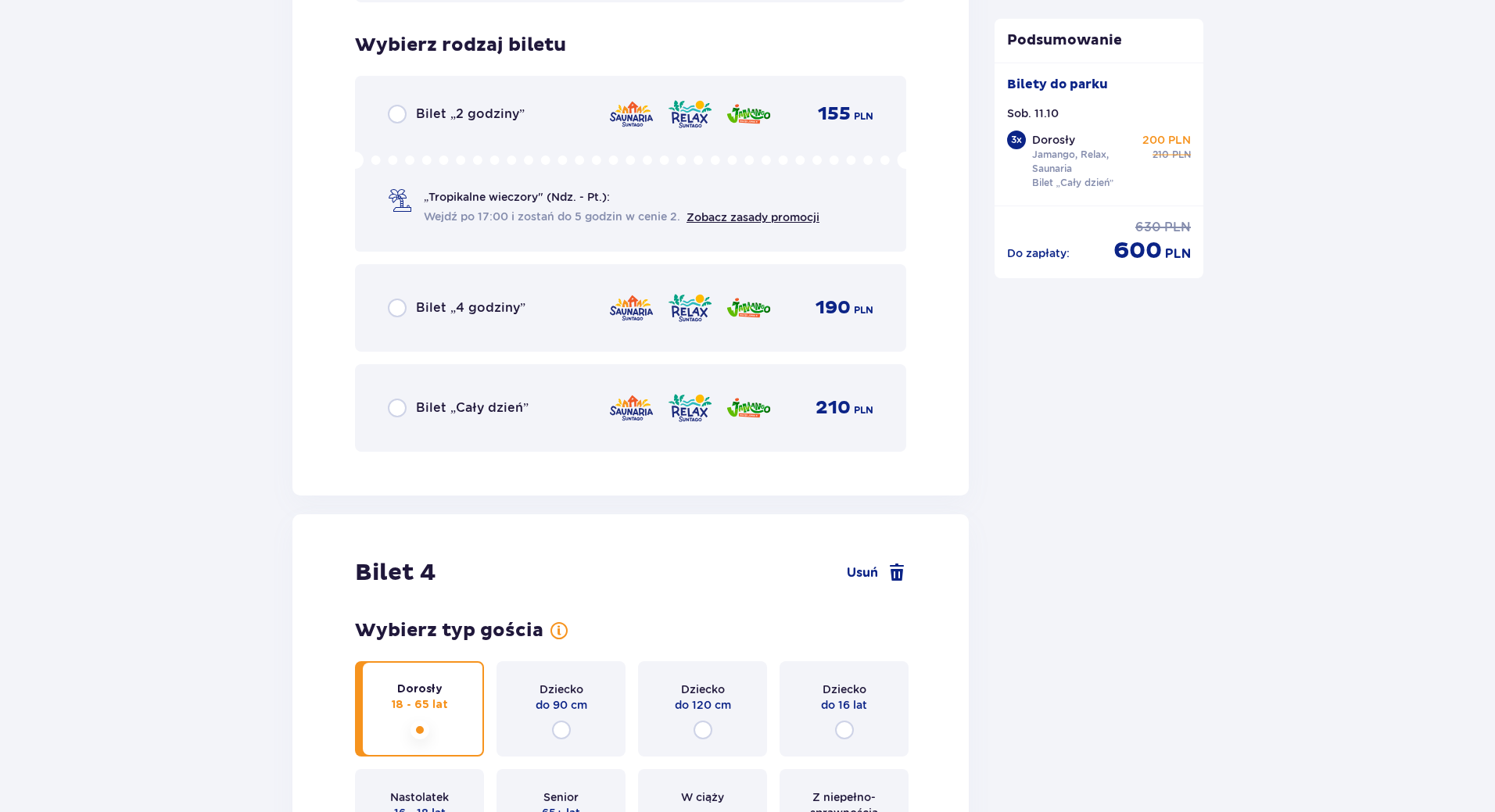
scroll to position [4008, 0]
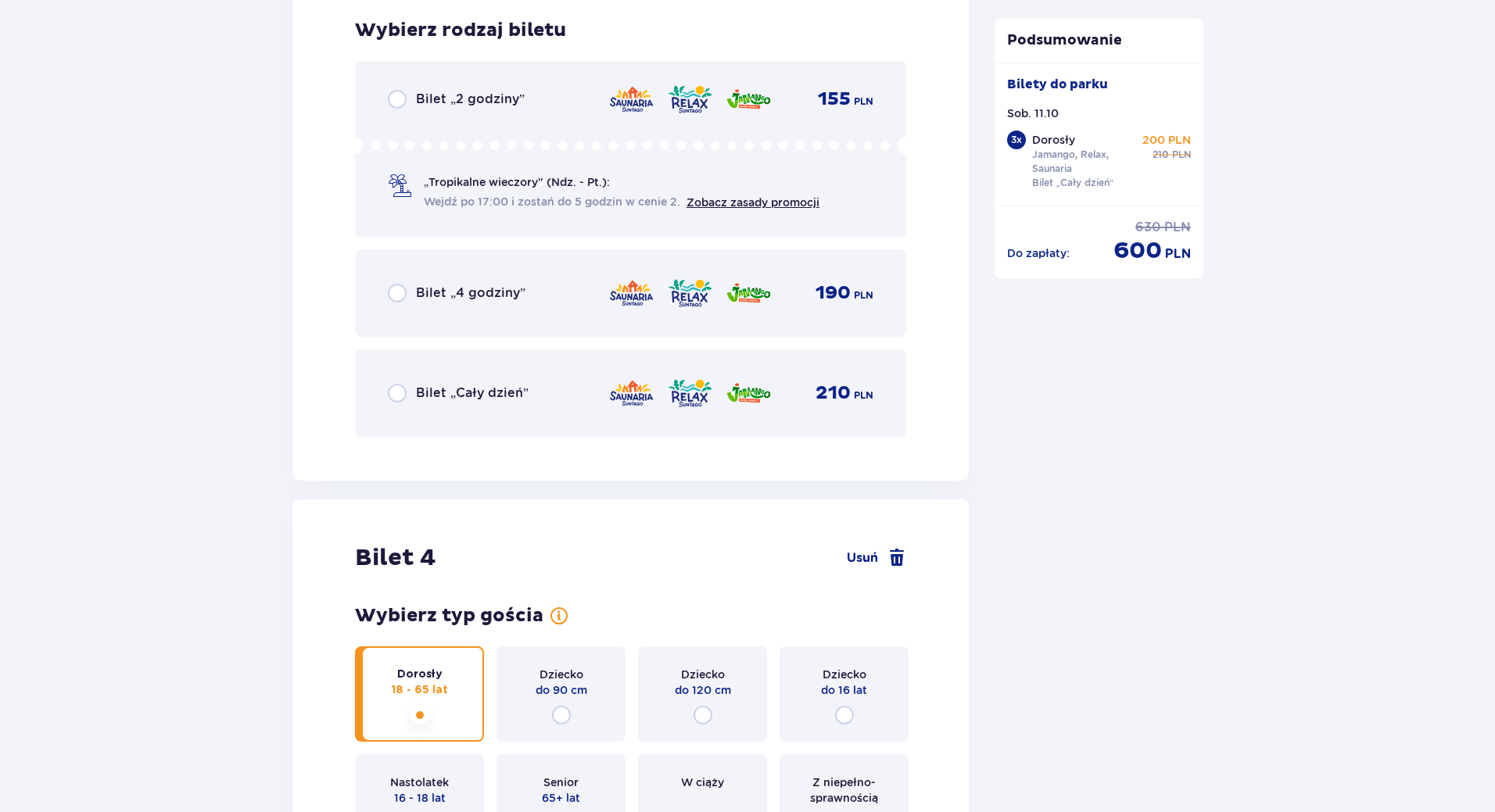
click at [398, 401] on input "radio" at bounding box center [397, 392] width 19 height 19
radio input "true"
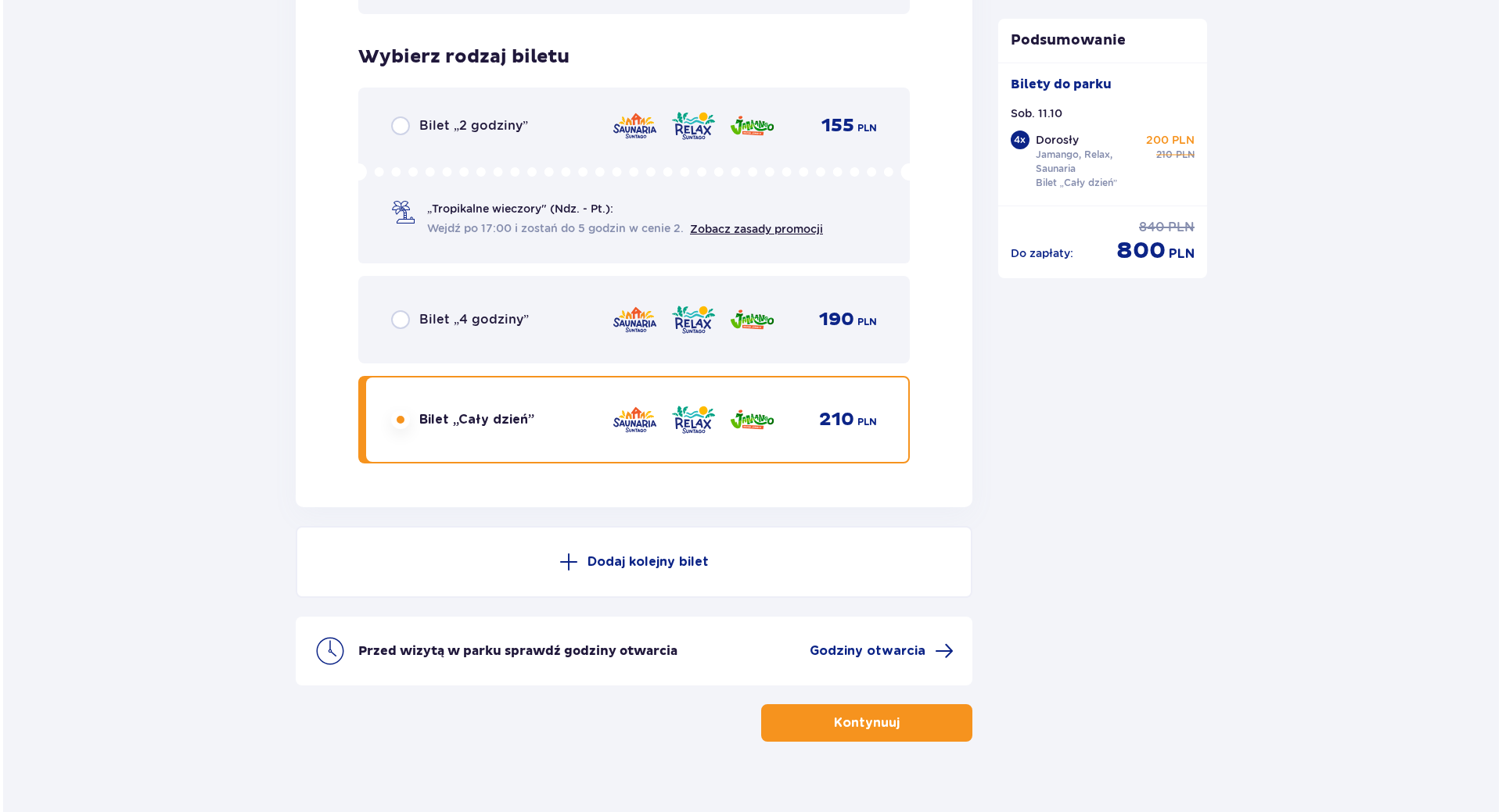
scroll to position [5265, 0]
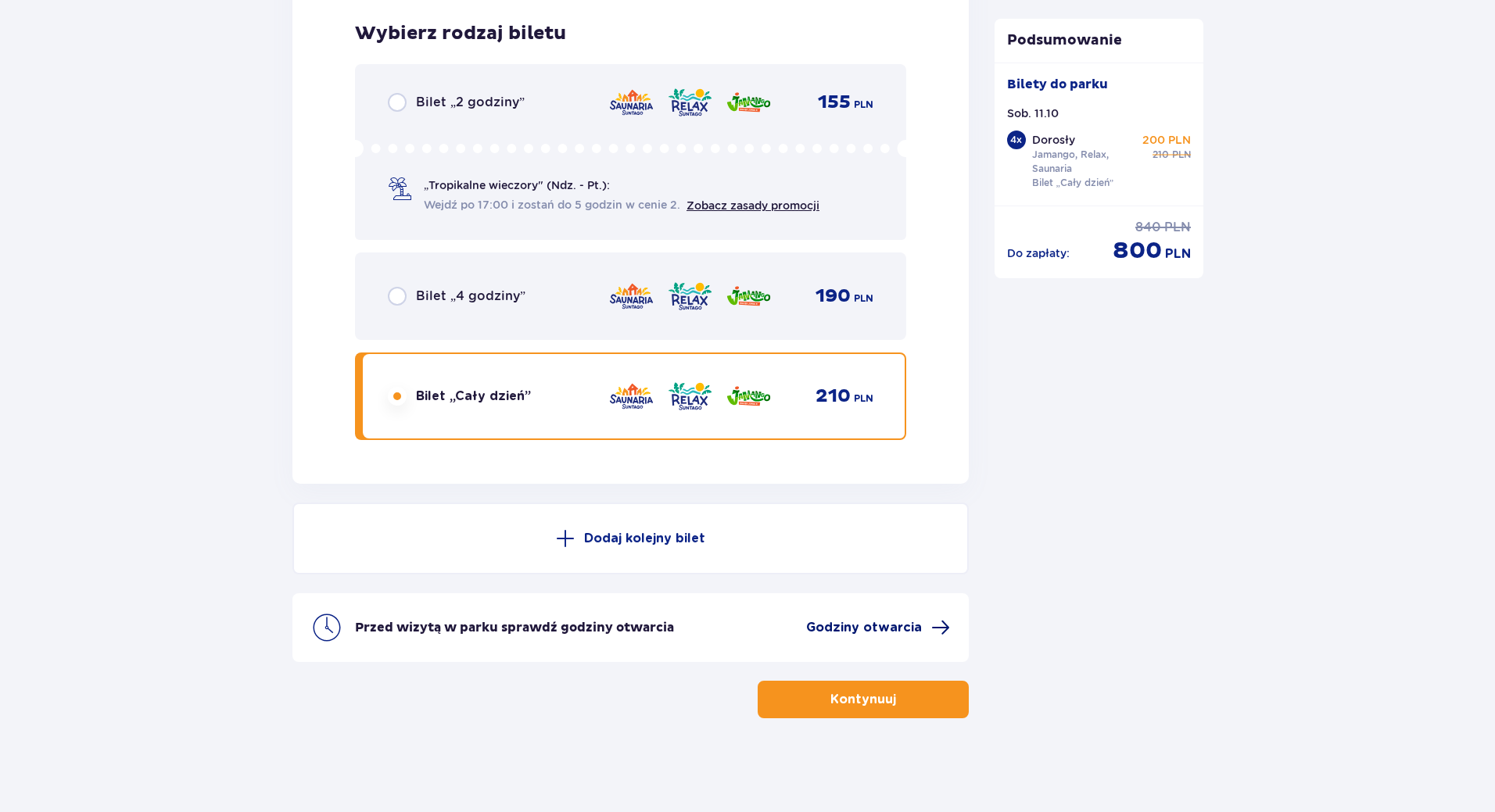
click at [894, 628] on span "Godziny otwarcia" at bounding box center [864, 628] width 116 height 17
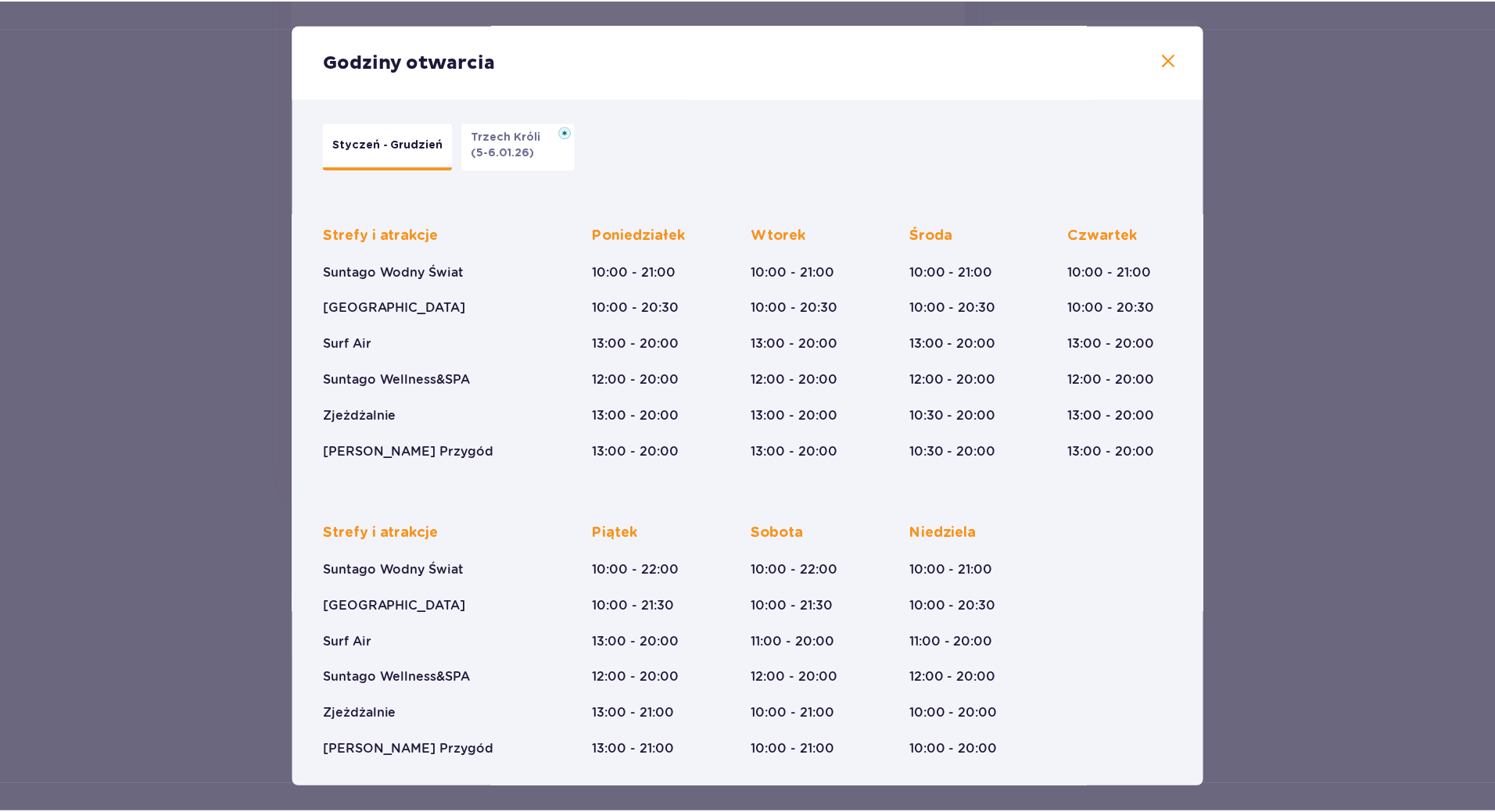
scroll to position [15, 0]
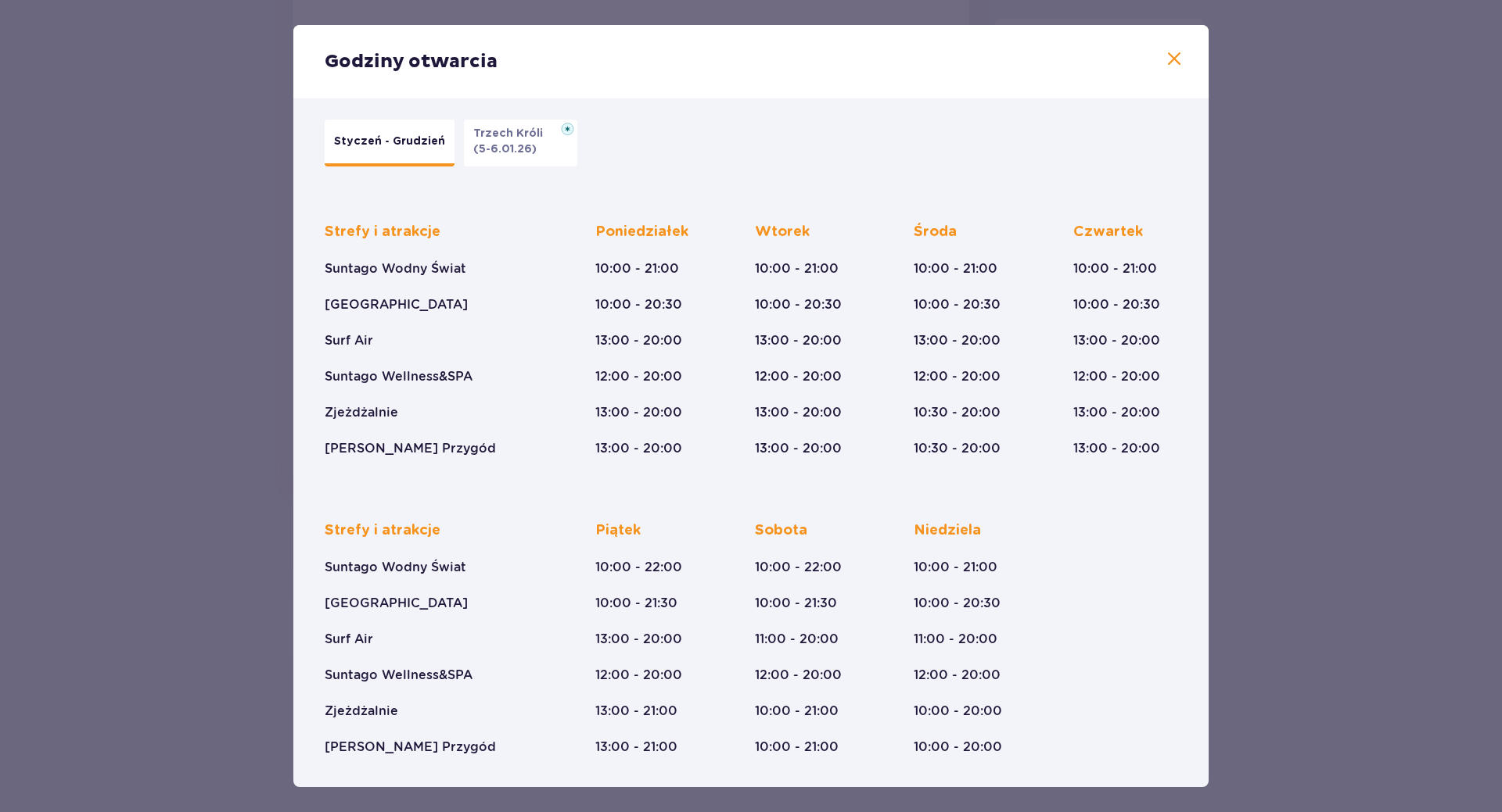
click at [1169, 56] on span at bounding box center [1174, 59] width 19 height 19
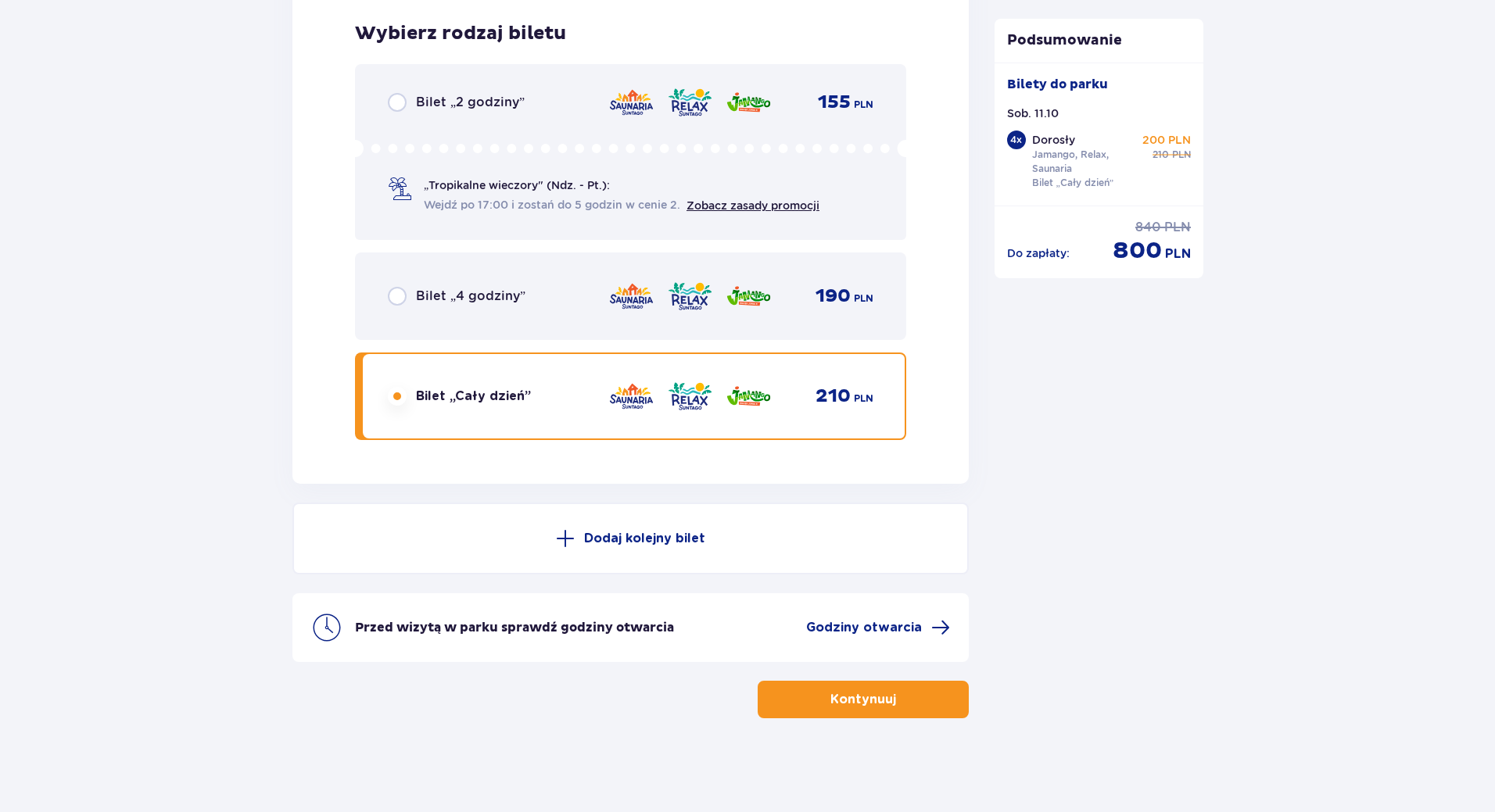
click at [861, 697] on p "Kontynuuj" at bounding box center [863, 699] width 66 height 17
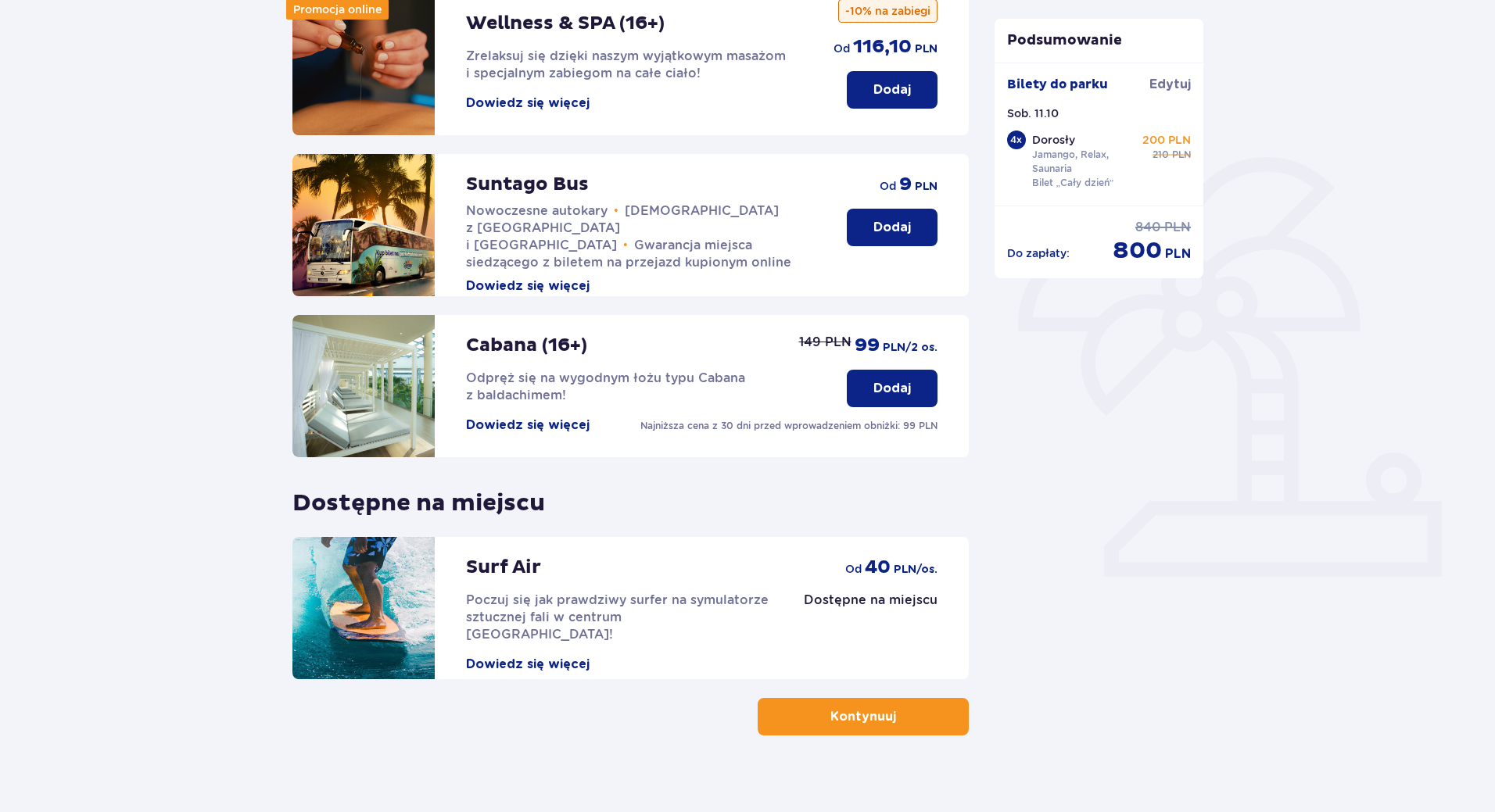
scroll to position [247, 0]
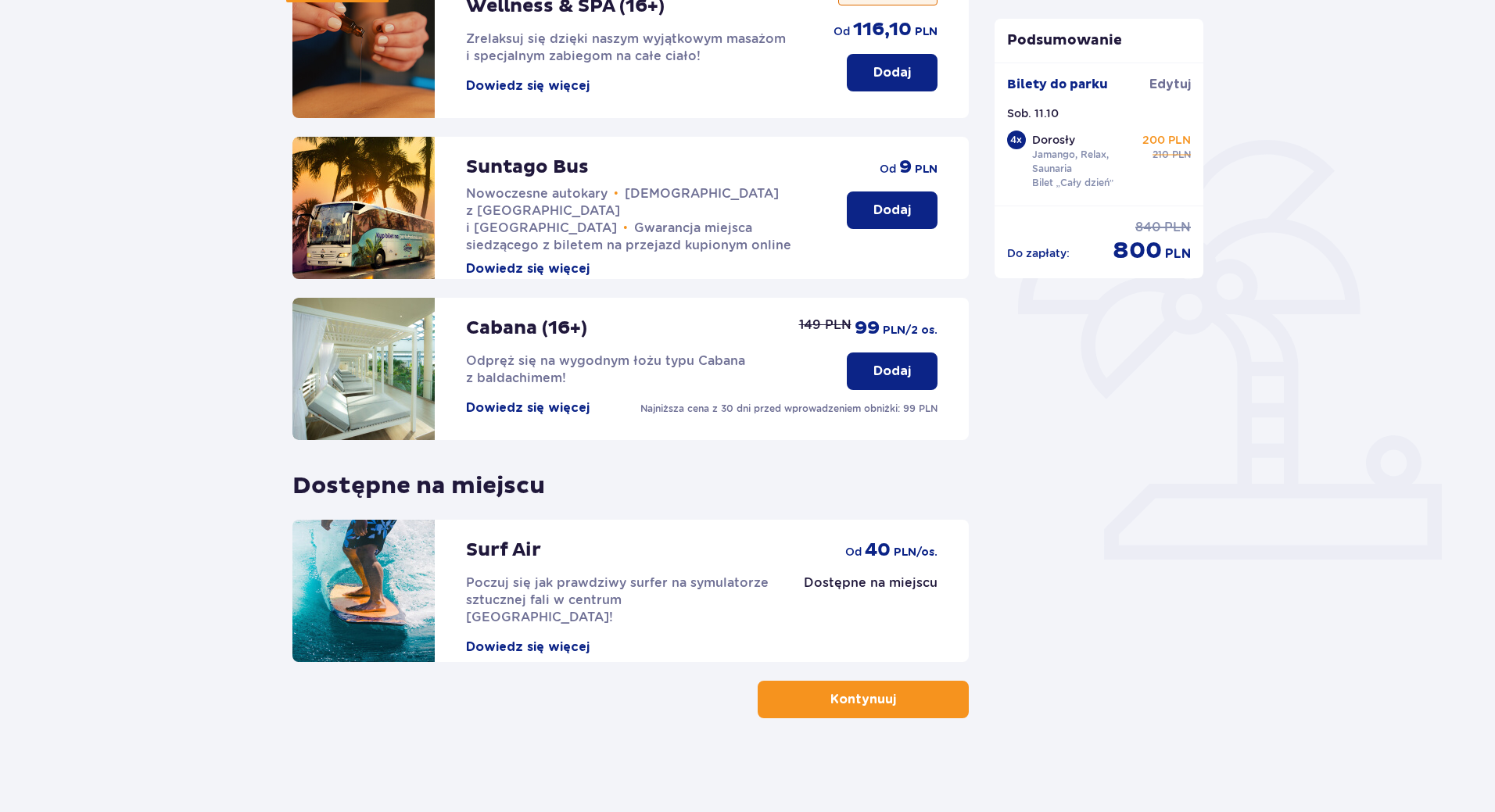
click at [869, 701] on p "Kontynuuj" at bounding box center [863, 699] width 66 height 17
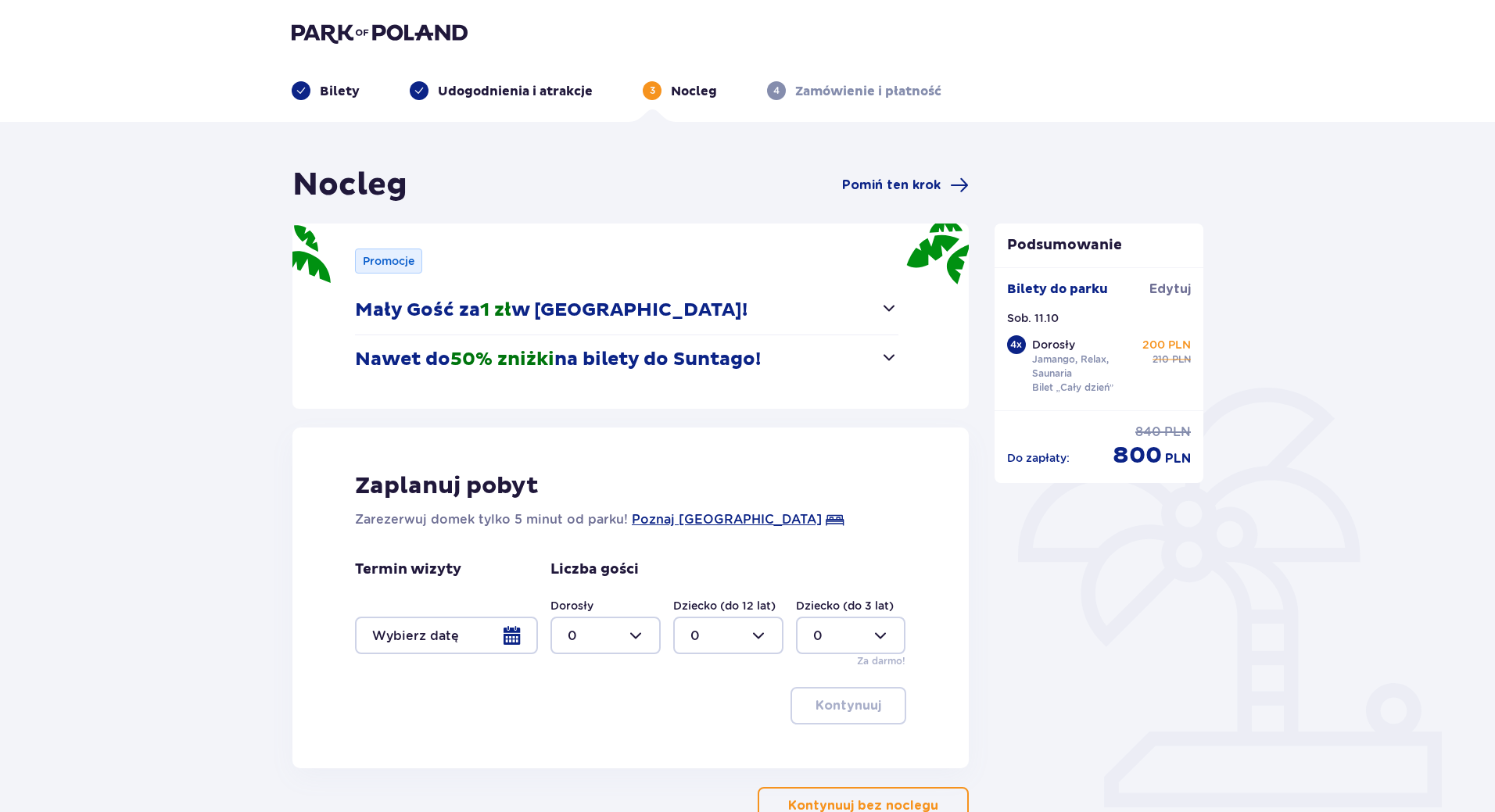
click at [886, 307] on span "button" at bounding box center [888, 307] width 19 height 19
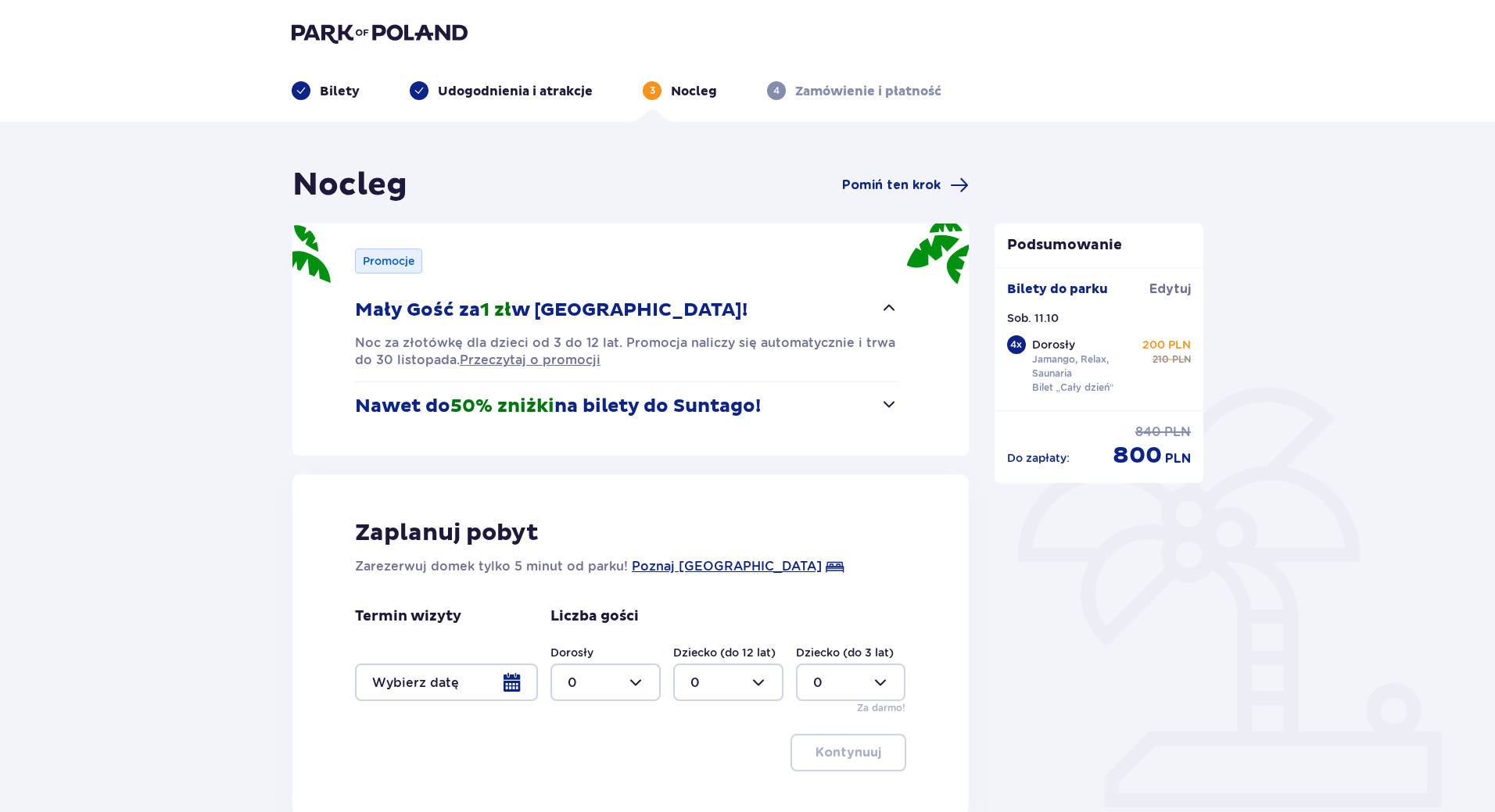
click at [886, 306] on span "button" at bounding box center [888, 307] width 19 height 19
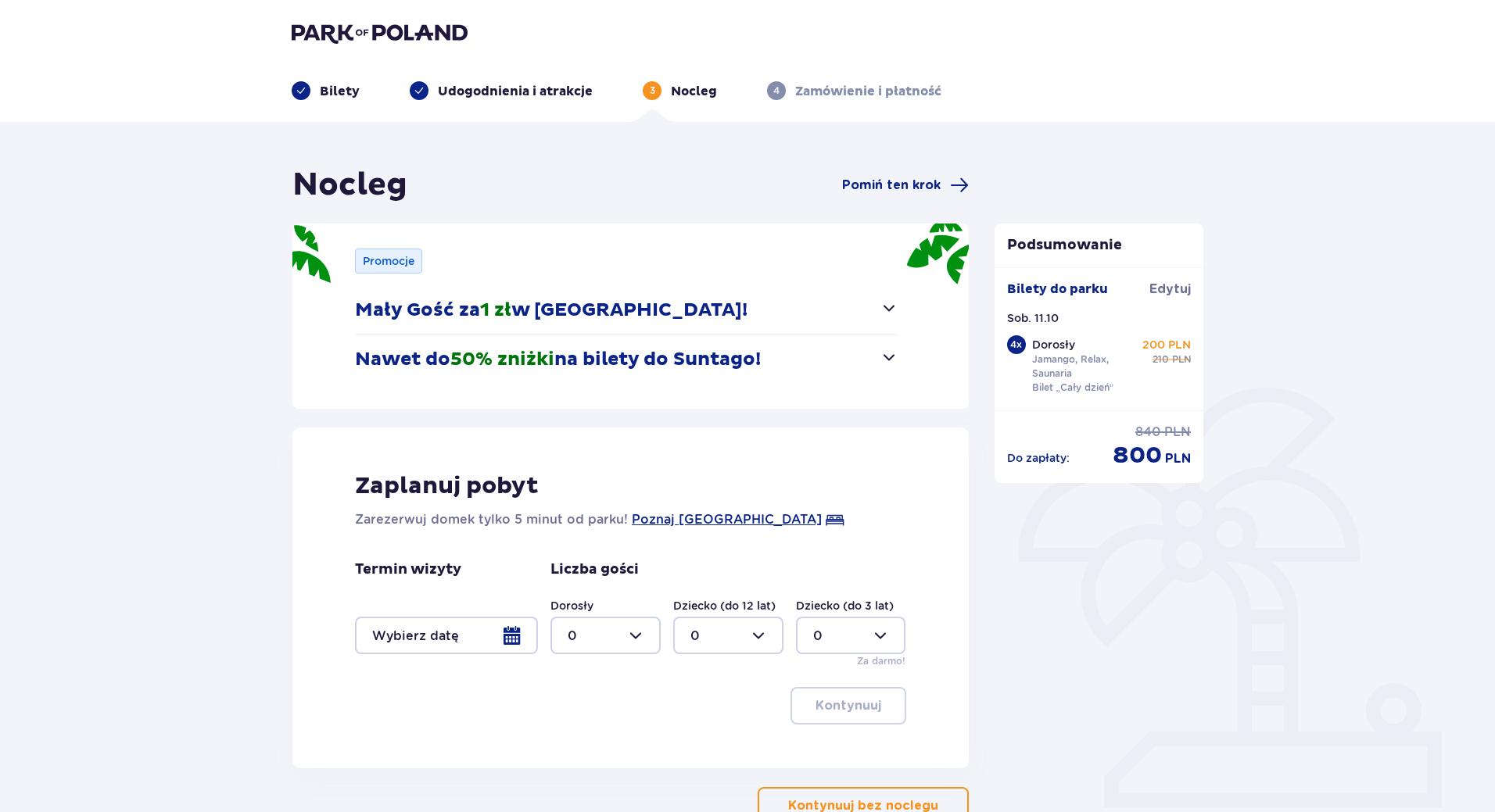
click at [1128, 650] on div "Podsumowanie Dodano bilet do zamówienia Bilety do parku [GEOGRAPHIC_DATA] Sob. …" at bounding box center [1099, 495] width 234 height 659
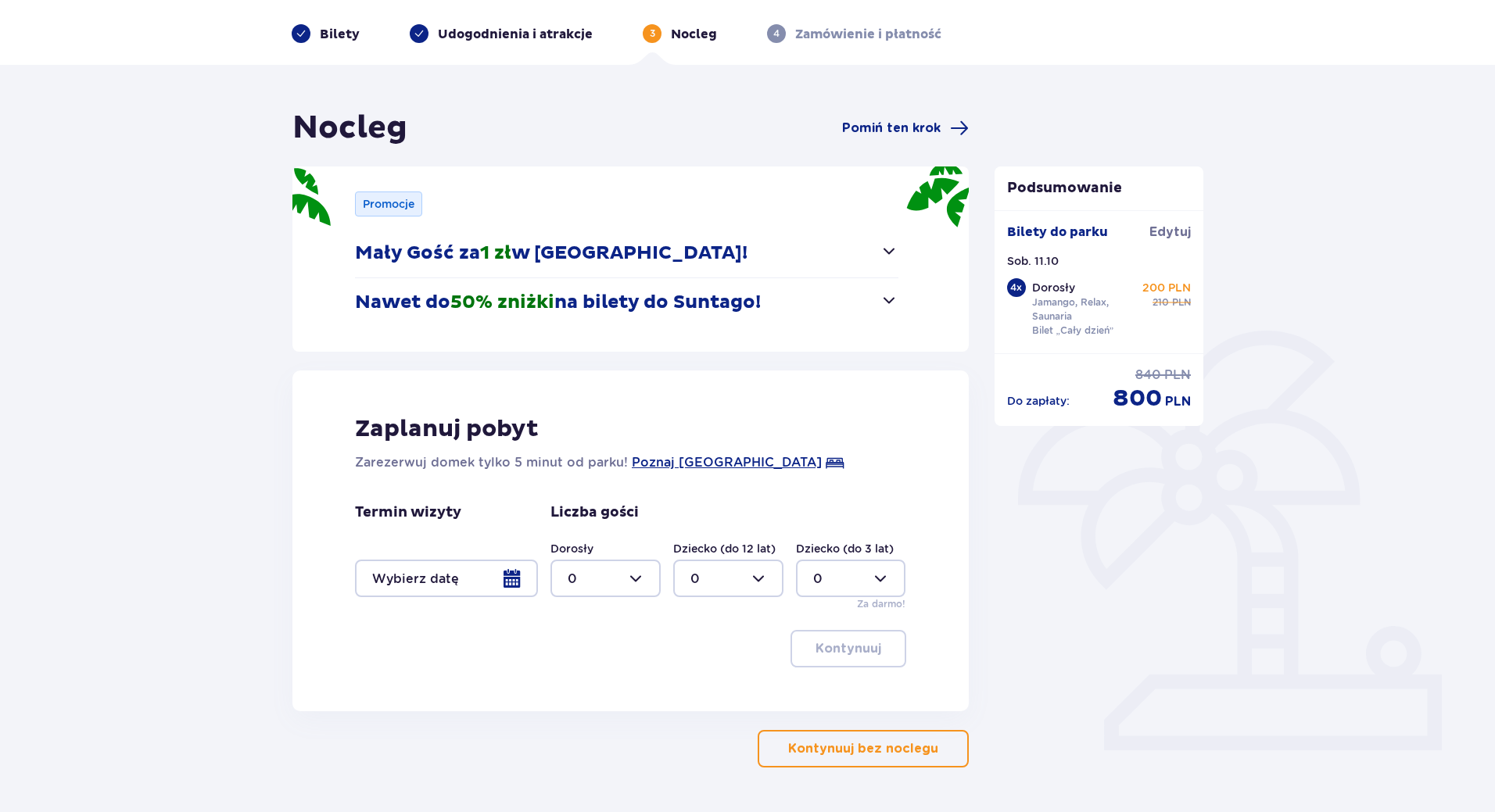
scroll to position [107, 0]
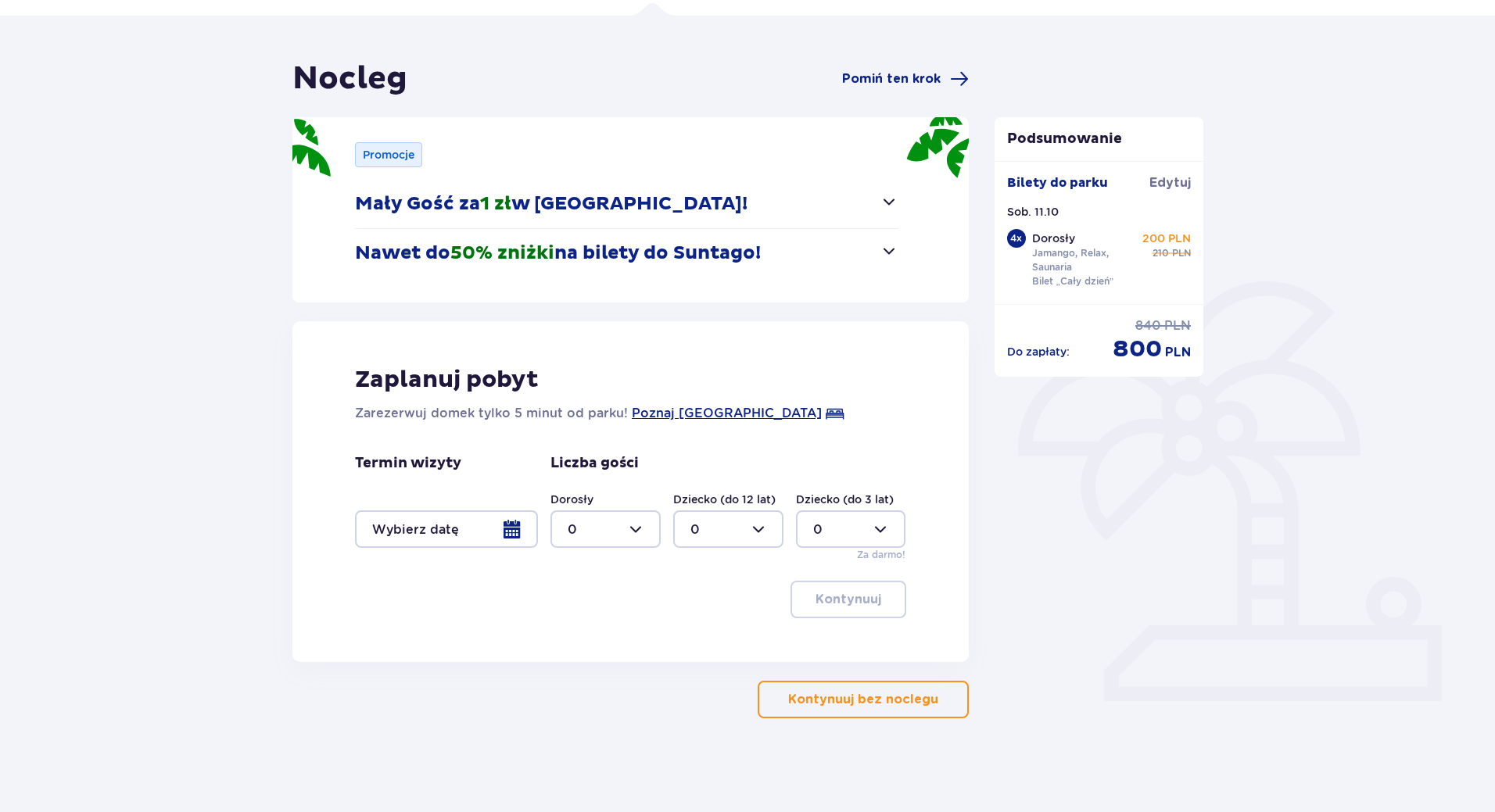
click at [862, 706] on p "Kontynuuj bez noclegu" at bounding box center [863, 699] width 150 height 17
